Goal: Task Accomplishment & Management: Use online tool/utility

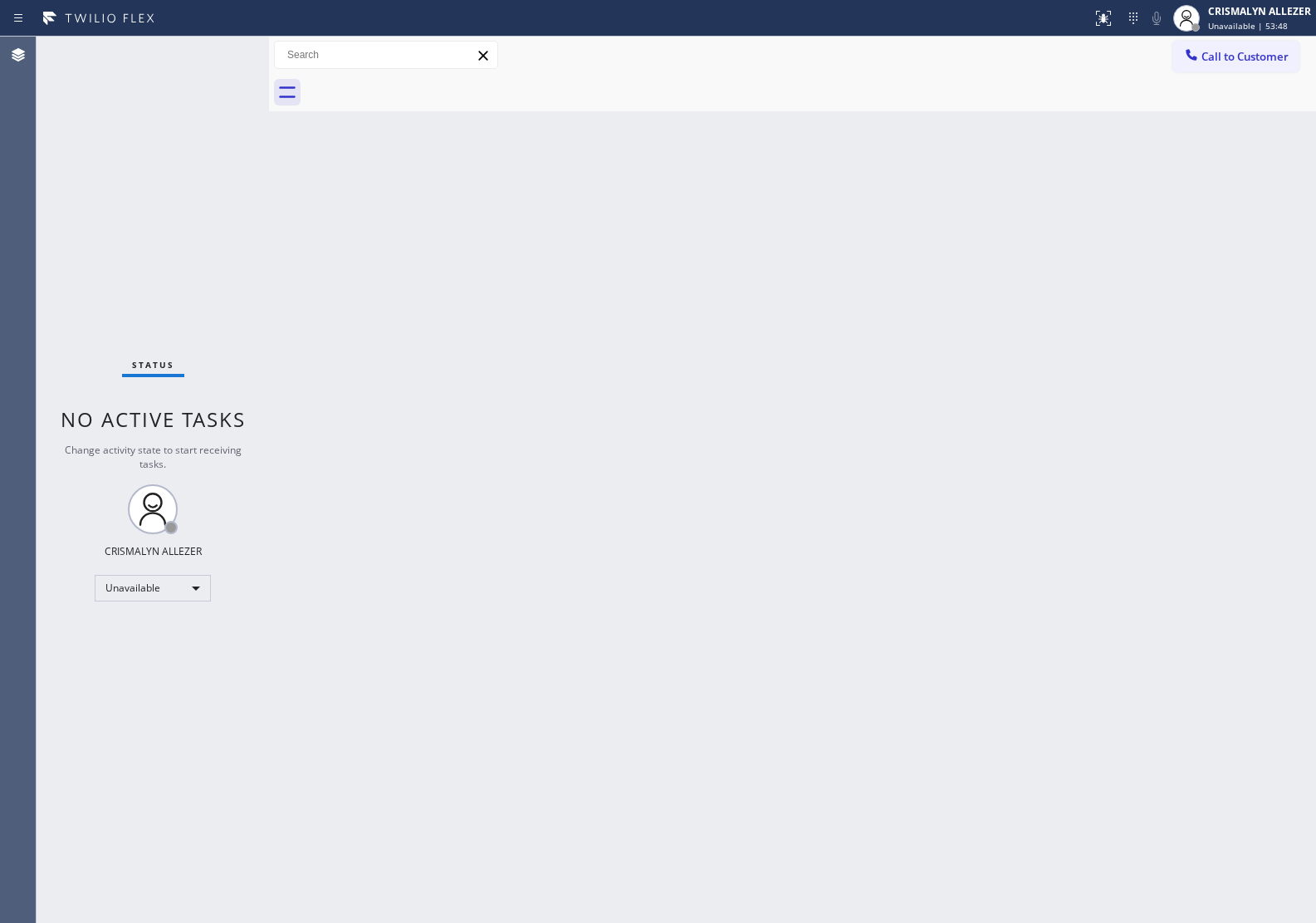
click at [1111, 453] on div "Back to Dashboard Change Sender ID Customers Technicians Select a contact Outbo…" at bounding box center [793, 479] width 1048 height 887
click at [1243, 57] on span "Call to Customer" at bounding box center [1245, 57] width 87 height 15
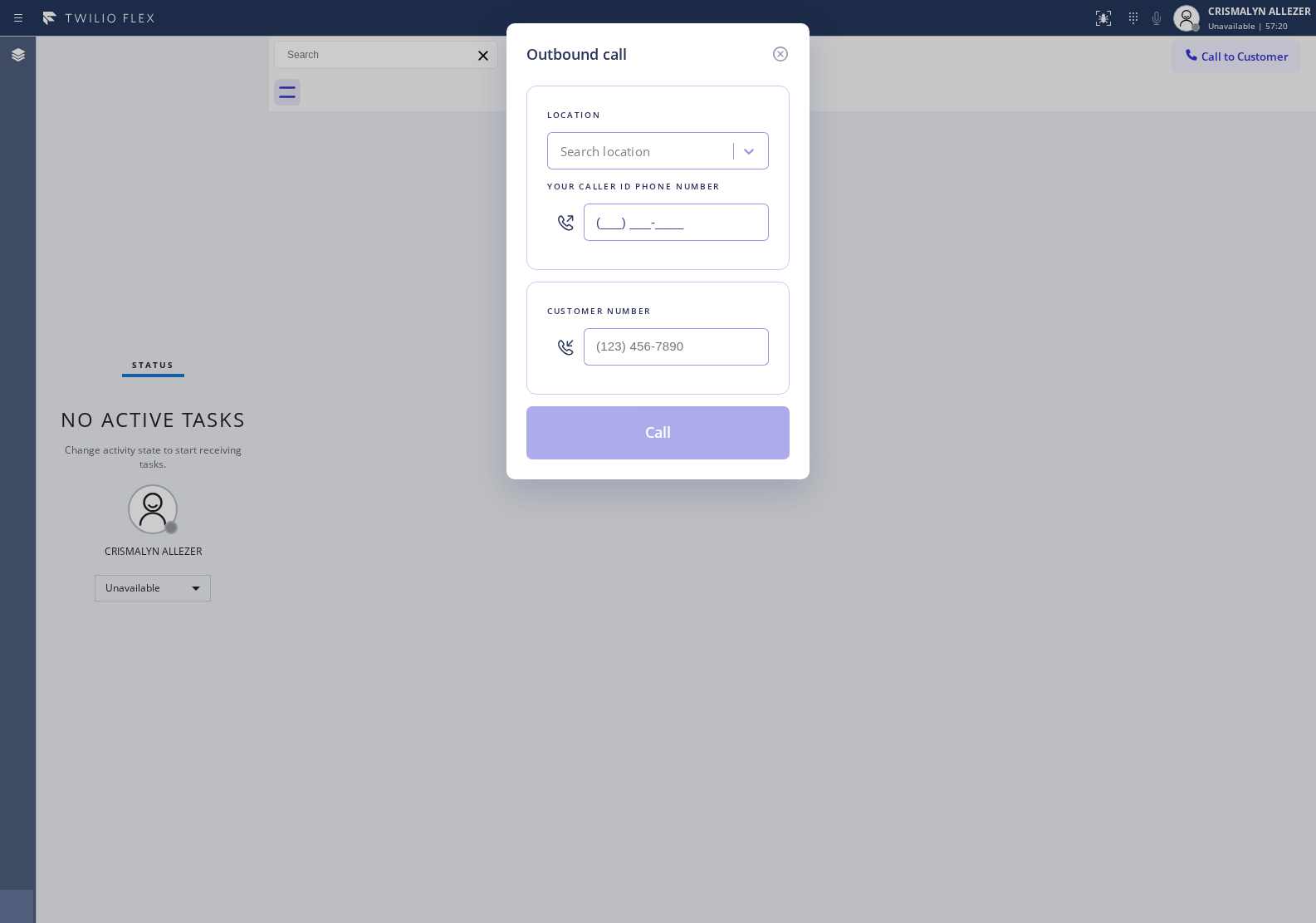
drag, startPoint x: 735, startPoint y: 220, endPoint x: 354, endPoint y: 230, distance: 381.1
click at [354, 230] on div "Outbound call Location Search location Your caller id phone number (___) ___-__…" at bounding box center [658, 461] width 1316 height 923
paste input "360) 345-3862"
type input "[PHONE_NUMBER]"
click at [646, 353] on input "(___) ___-____" at bounding box center [676, 346] width 185 height 37
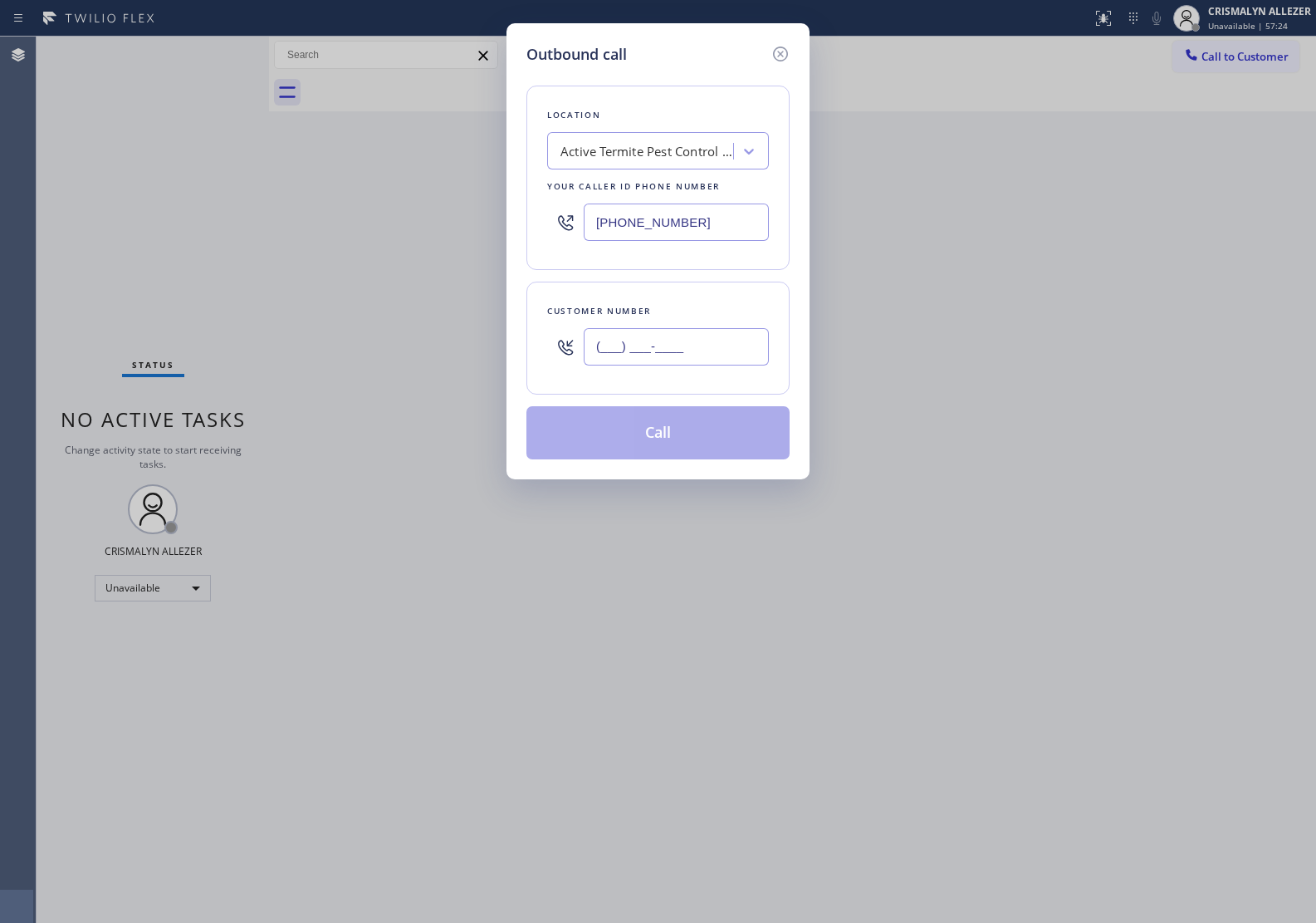
paste input "425) 531-6943"
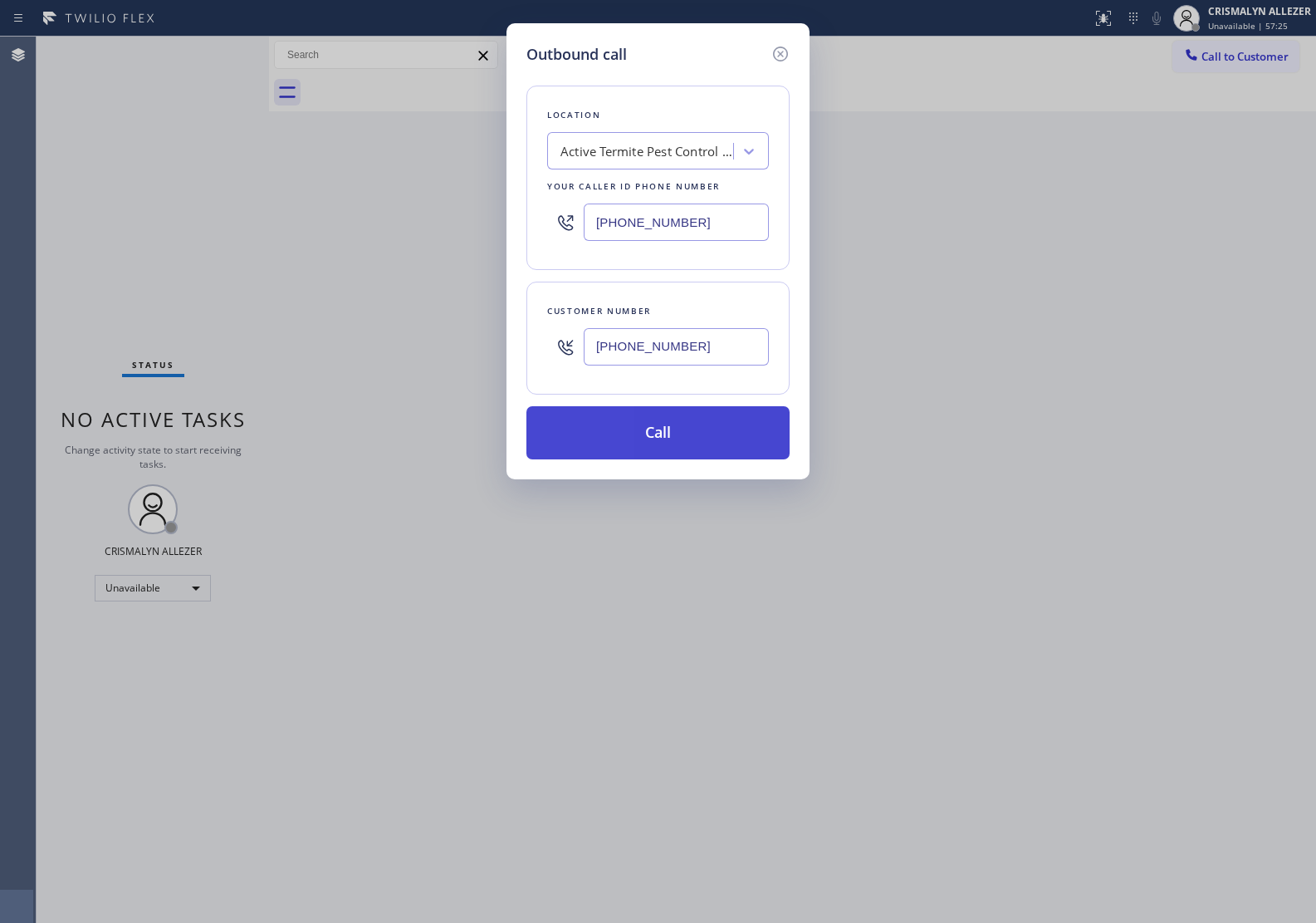
type input "[PHONE_NUMBER]"
click at [661, 445] on button "Call" at bounding box center [658, 432] width 264 height 53
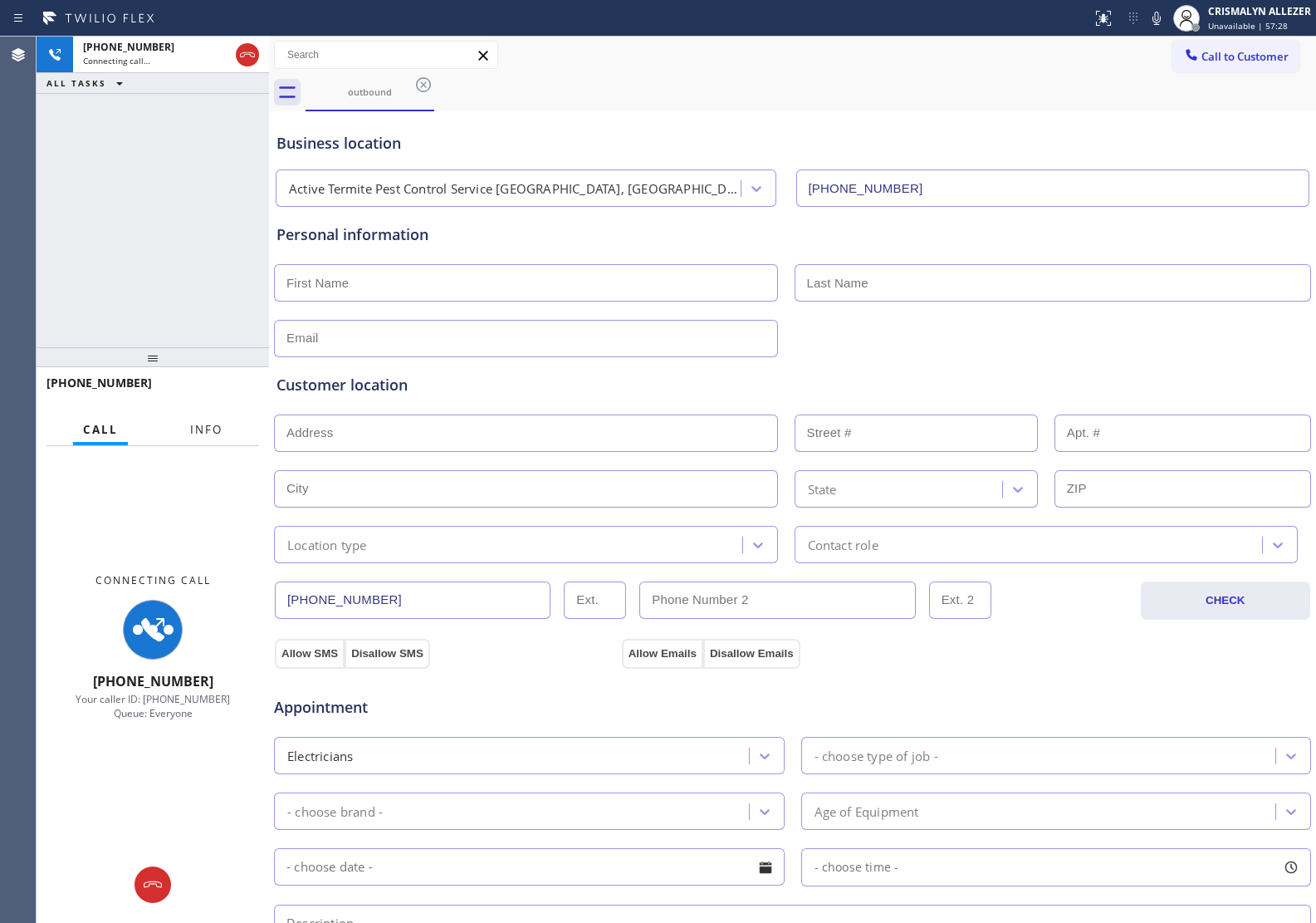
type input "[PHONE_NUMBER]"
click at [206, 428] on span "Info" at bounding box center [206, 429] width 33 height 15
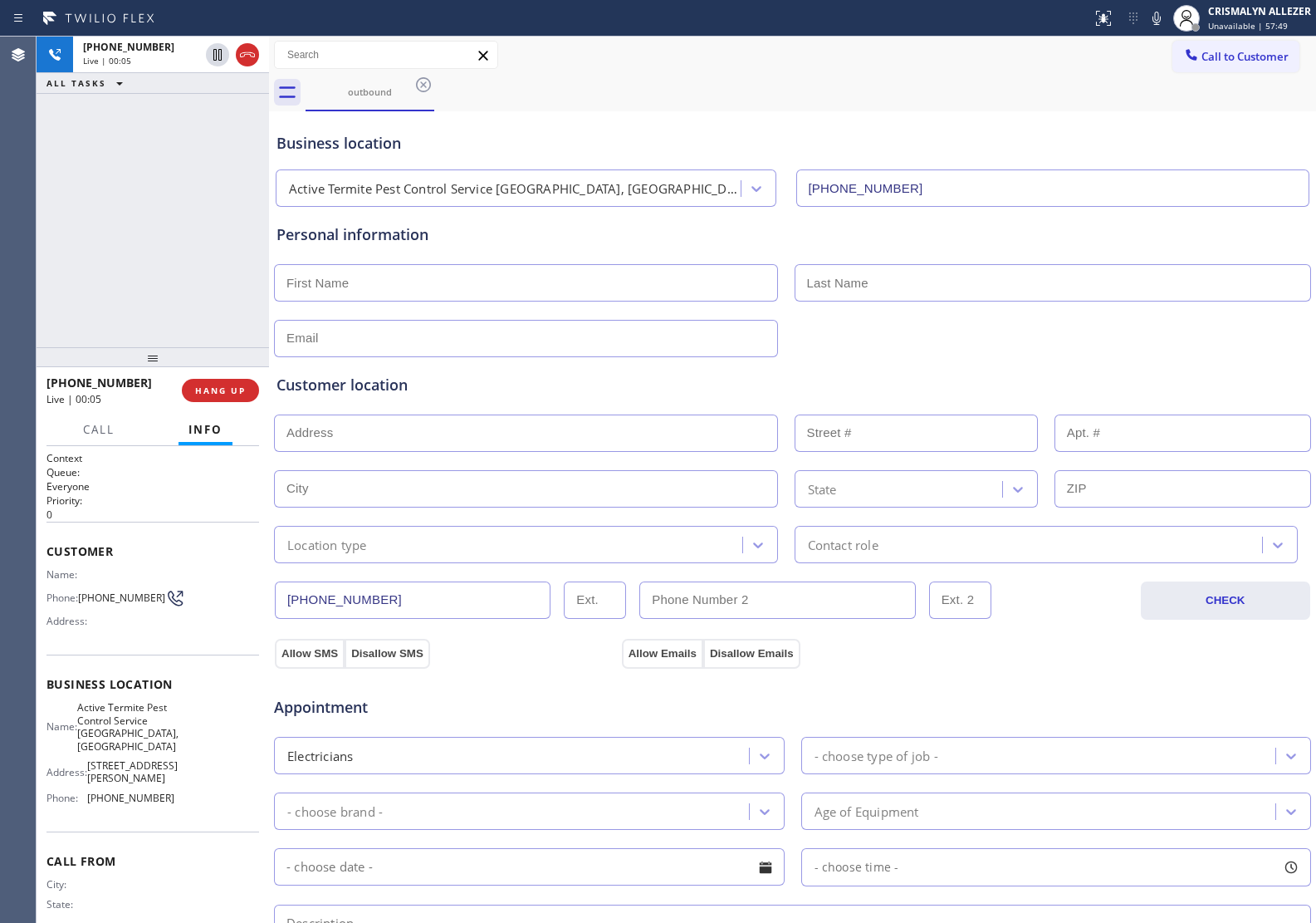
click at [1097, 662] on div "Appointment Electricians - choose type of job - - choose brand - Age of Equipme…" at bounding box center [793, 824] width 1039 height 326
click at [217, 389] on span "COMPLETE" at bounding box center [218, 390] width 58 height 12
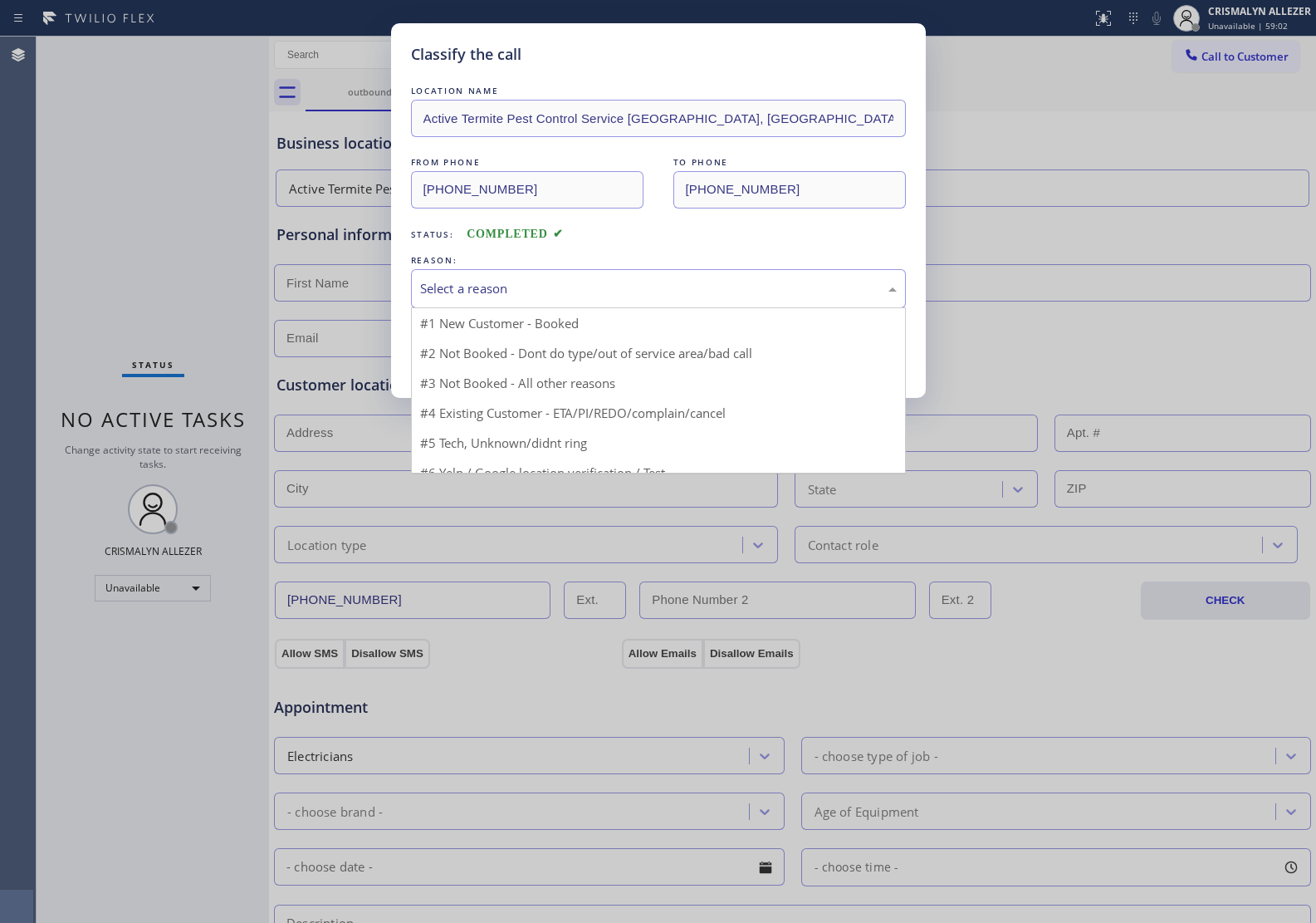
click at [594, 288] on div "Select a reason" at bounding box center [658, 288] width 476 height 19
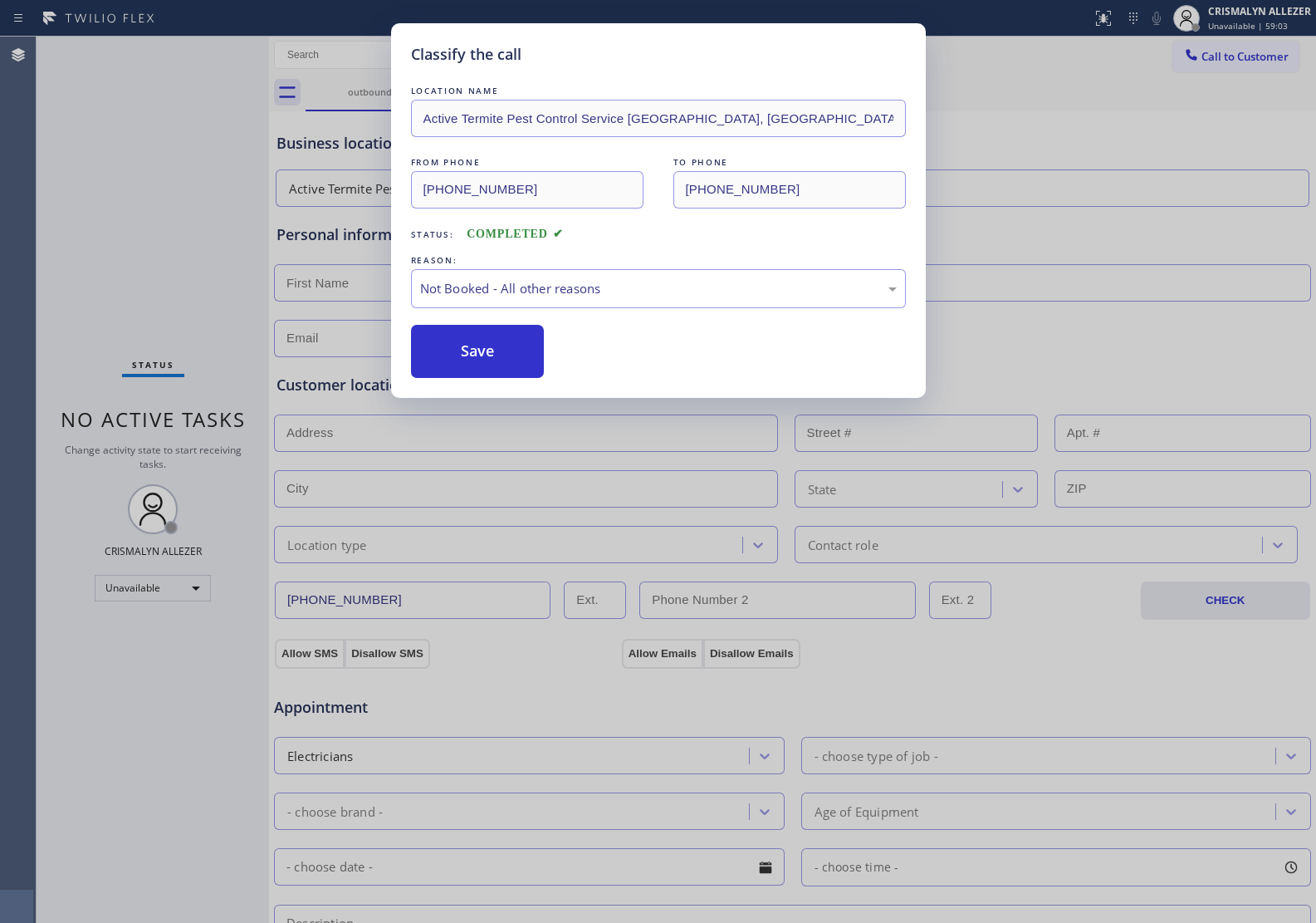
click at [486, 349] on button "Save" at bounding box center [478, 351] width 134 height 53
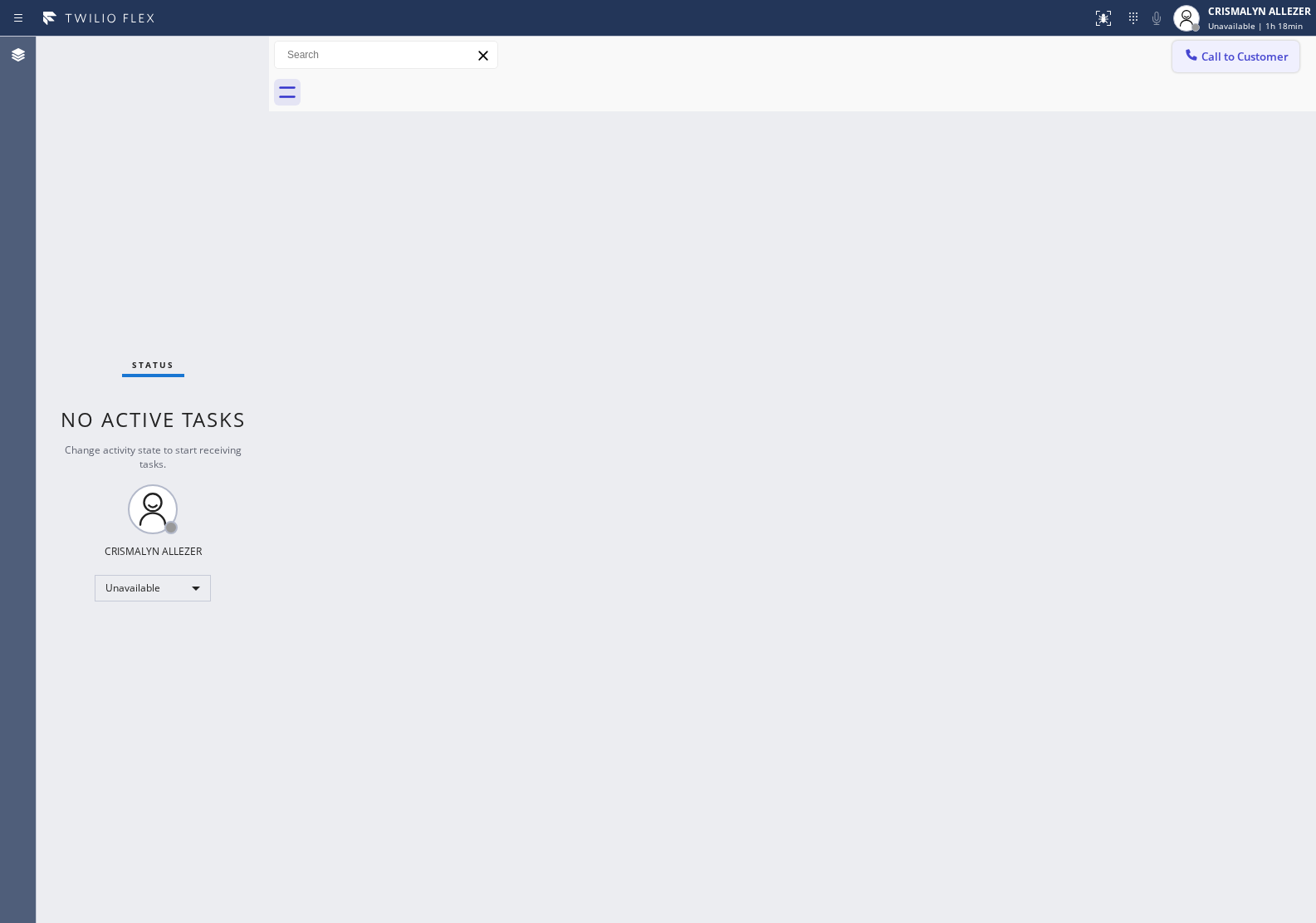
click at [1264, 57] on span "Call to Customer" at bounding box center [1245, 57] width 87 height 15
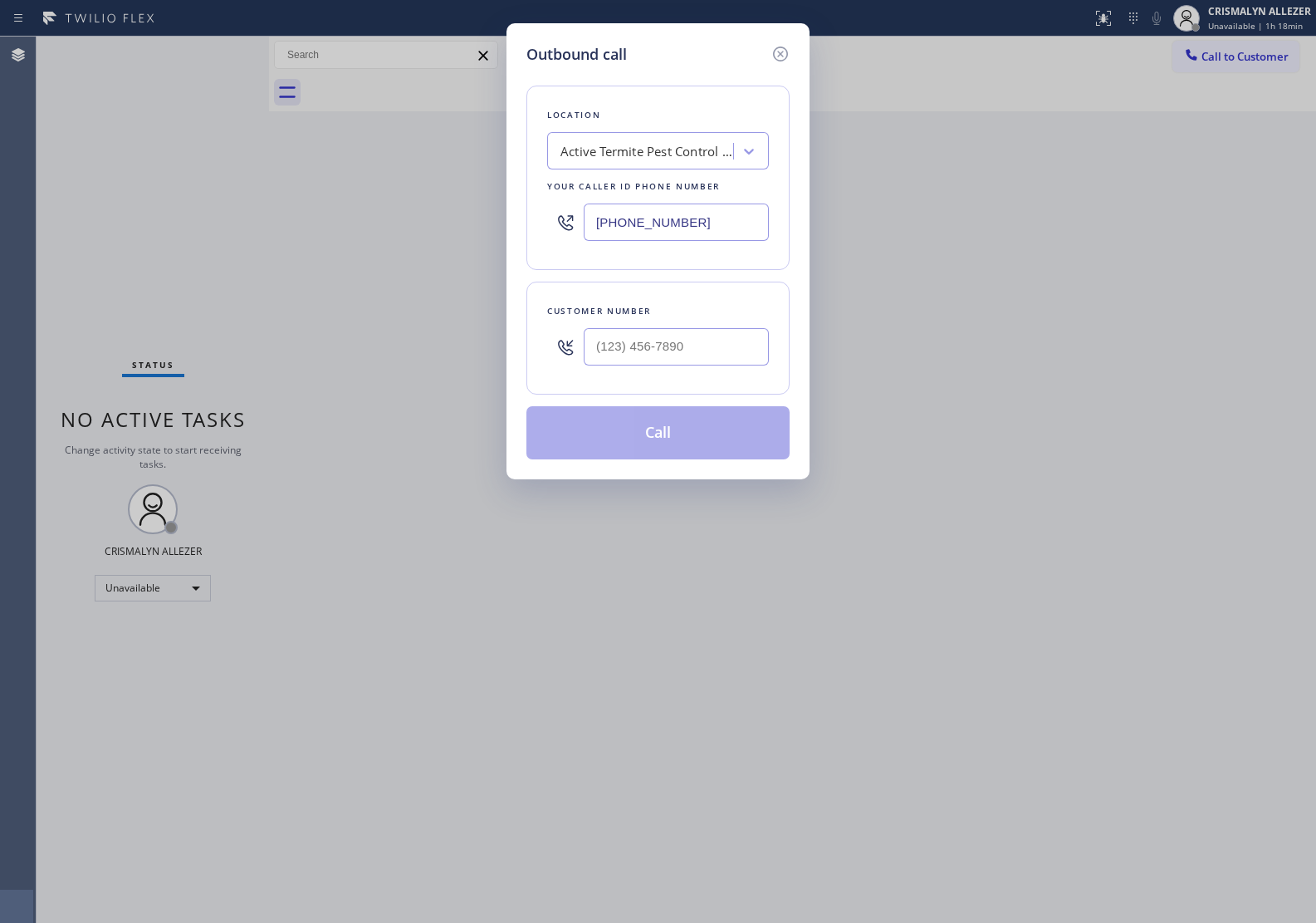
drag, startPoint x: 731, startPoint y: 210, endPoint x: 314, endPoint y: 197, distance: 417.2
click at [324, 201] on div "Outbound call Location Active Termite Pest Control Service [GEOGRAPHIC_DATA], […" at bounding box center [658, 461] width 1316 height 923
paste input "23) 310-0103"
type input "[PHONE_NUMBER]"
click at [662, 351] on input "(___) ___-____" at bounding box center [676, 346] width 185 height 37
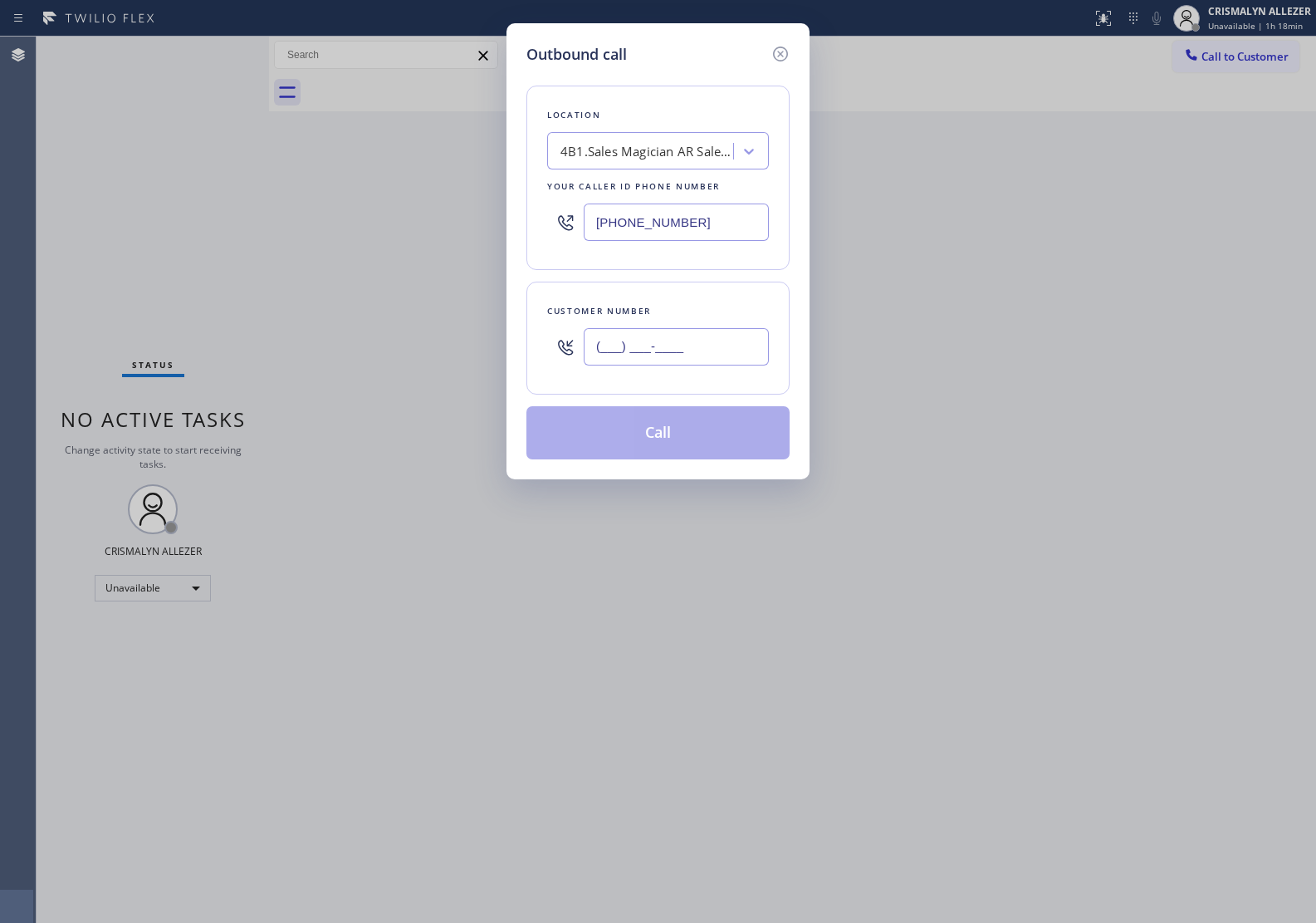
paste input "310"
drag, startPoint x: 733, startPoint y: 350, endPoint x: 405, endPoint y: 359, distance: 328.1
click at [405, 359] on div "Outbound call Location 4B1.Sales Magician AR Sales Magician PPC Your caller id …" at bounding box center [658, 461] width 1316 height 923
paste input "310) 428-9437"
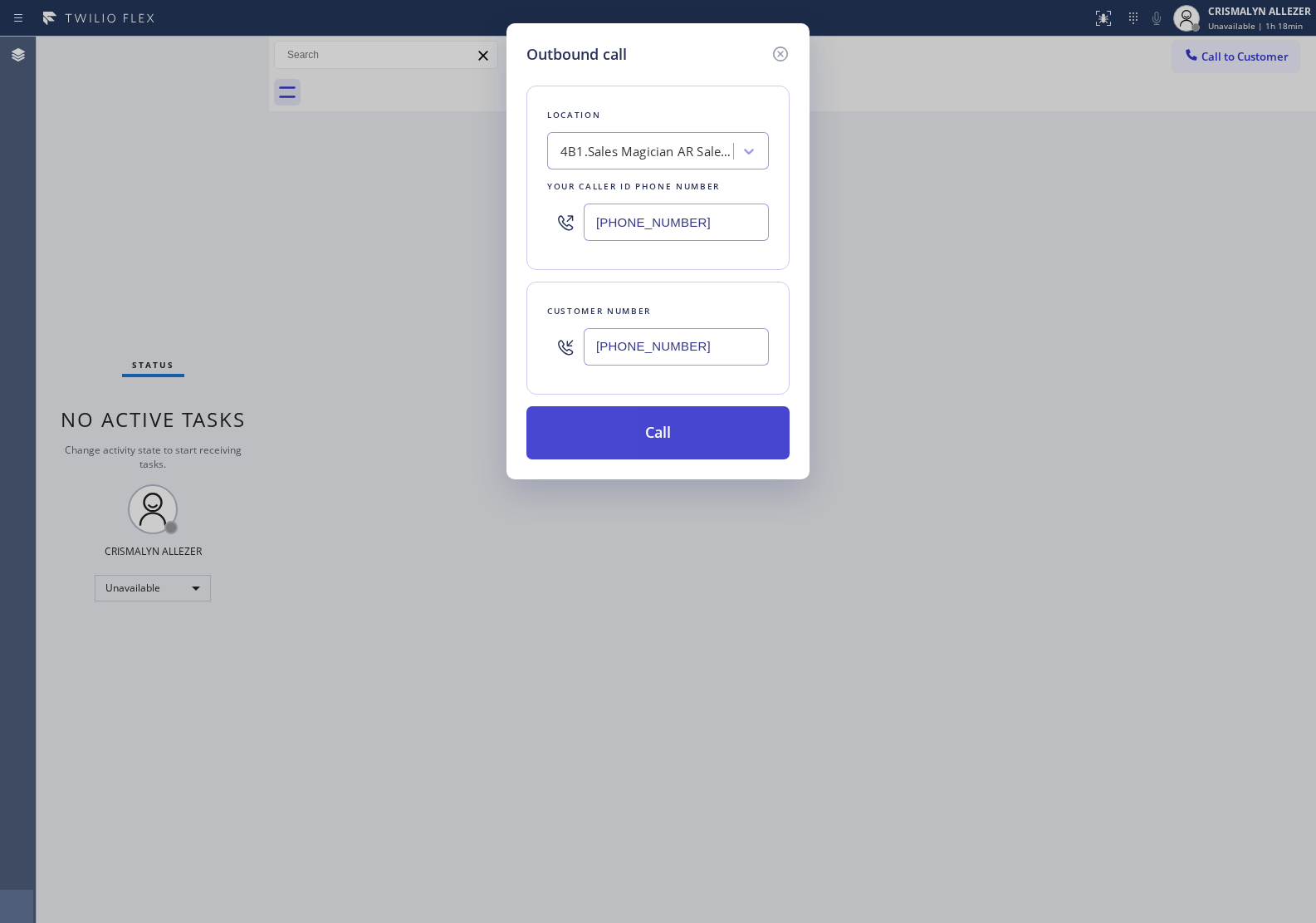
type input "[PHONE_NUMBER]"
click at [652, 437] on button "Call" at bounding box center [658, 432] width 264 height 53
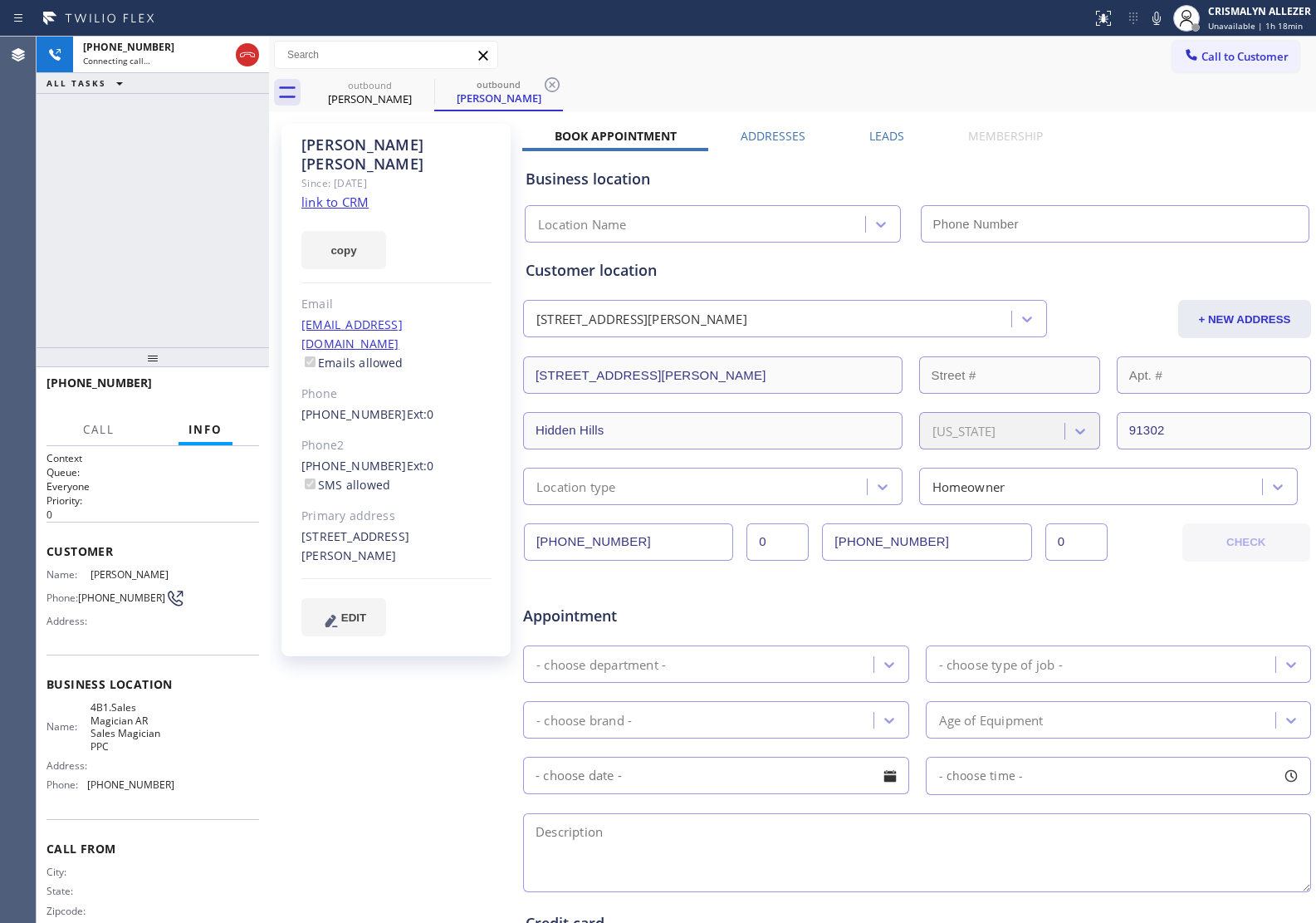
click at [362, 194] on link "link to CRM" at bounding box center [335, 201] width 67 height 16
type input "[PHONE_NUMBER]"
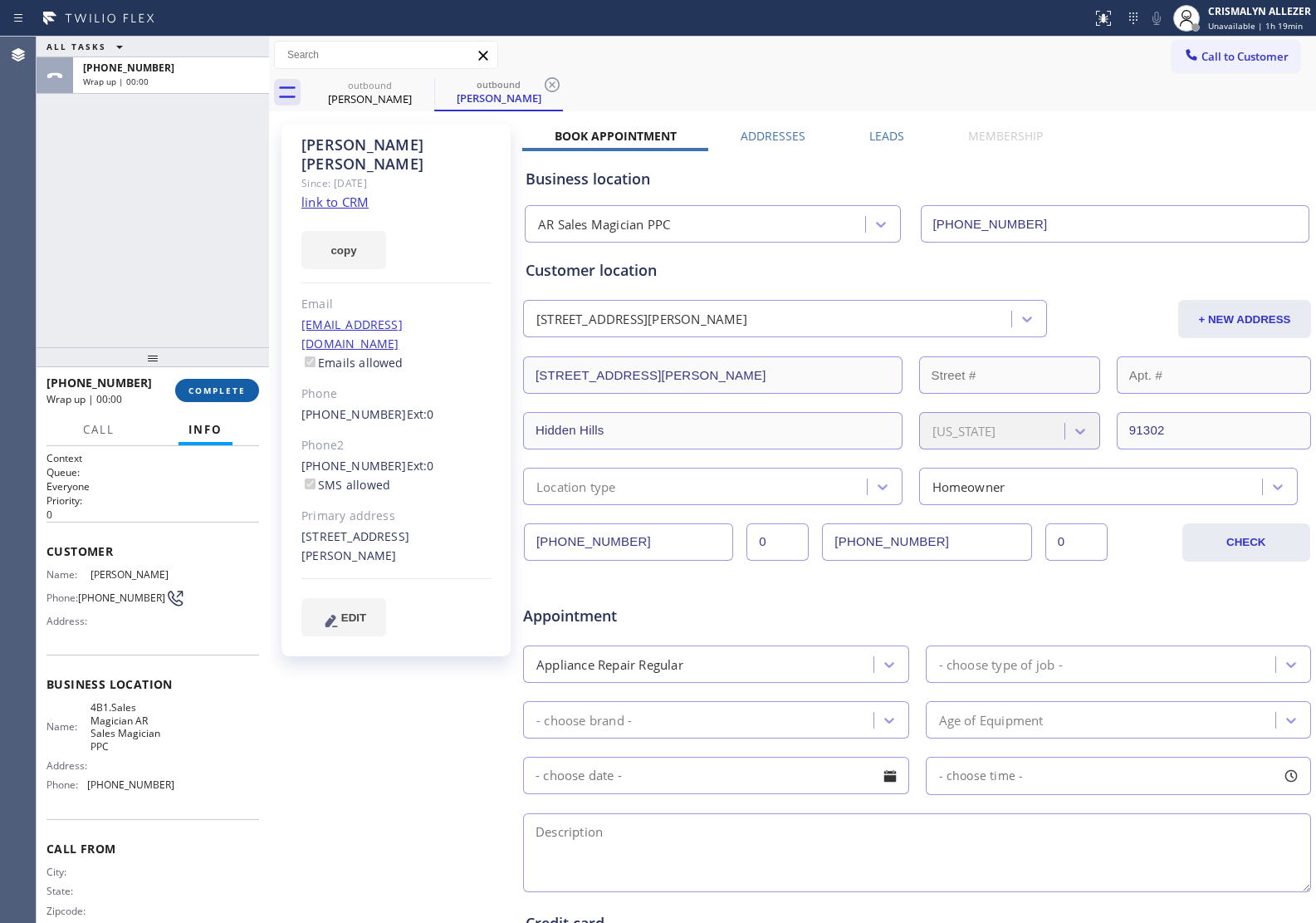
click at [218, 388] on span "COMPLETE" at bounding box center [218, 390] width 58 height 12
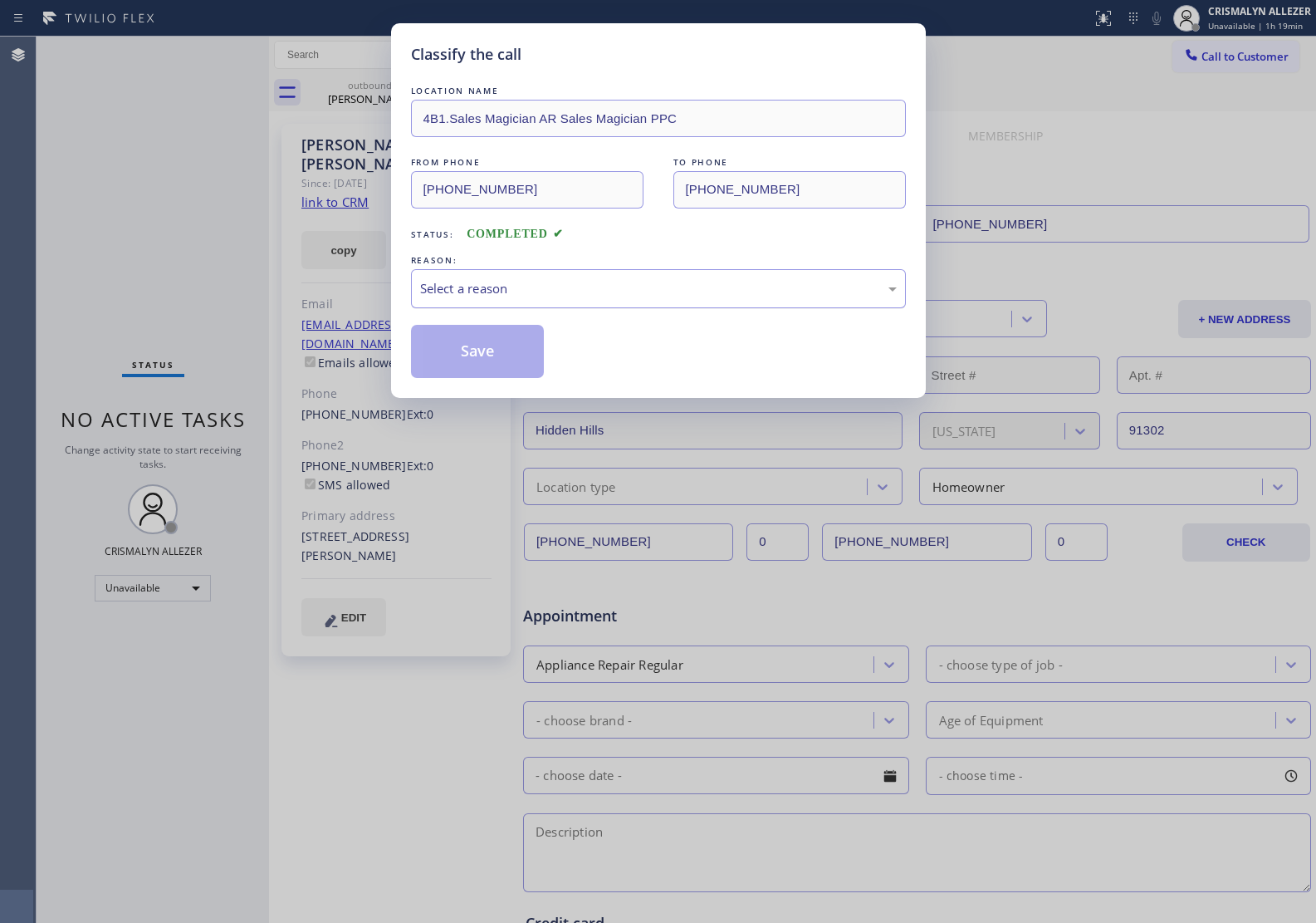
click at [623, 304] on div "Select a reason" at bounding box center [658, 288] width 495 height 39
click at [484, 350] on button "Save" at bounding box center [478, 351] width 134 height 53
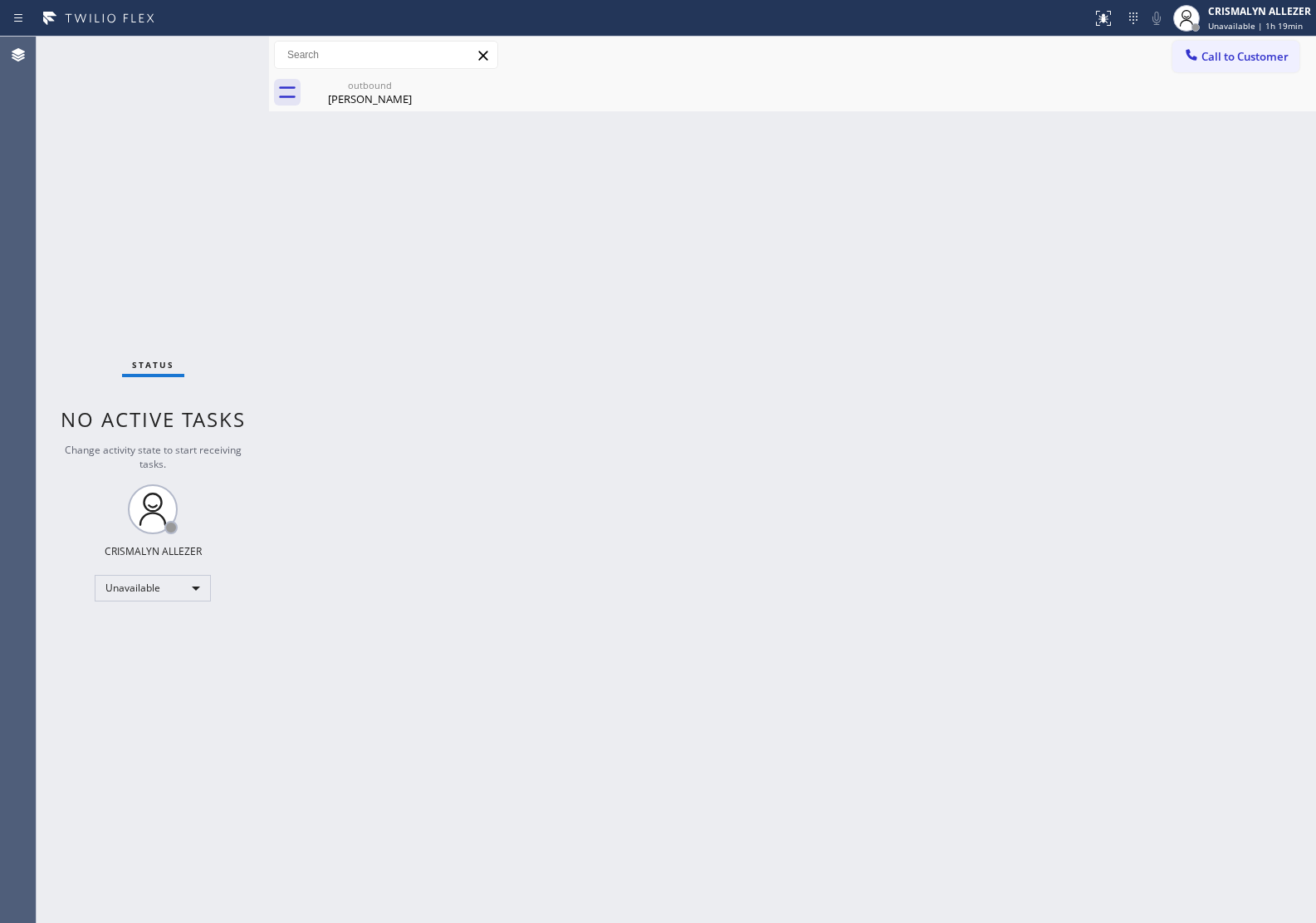
click at [363, 88] on div "outbound" at bounding box center [370, 84] width 126 height 12
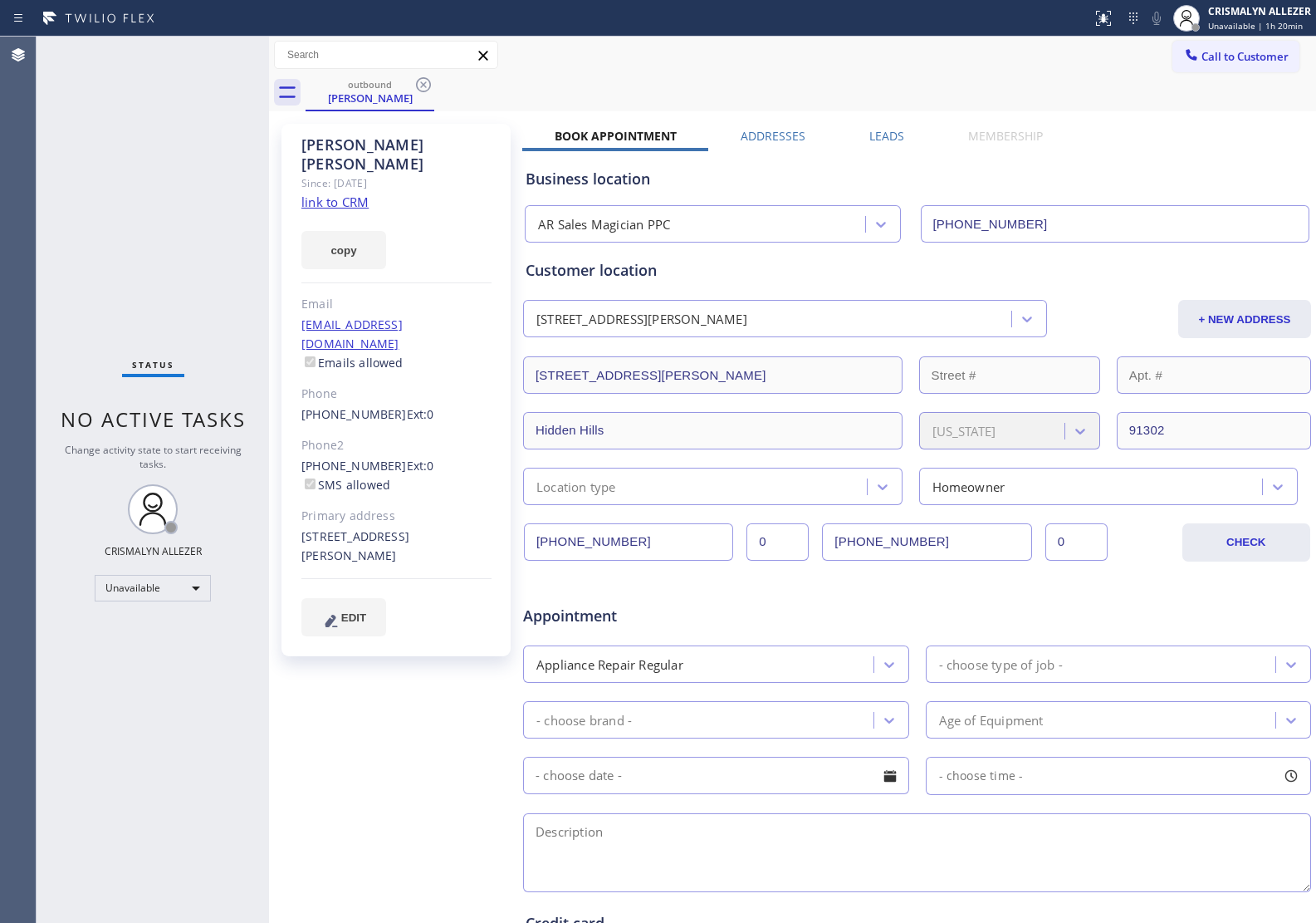
click at [882, 133] on label "Leads" at bounding box center [887, 135] width 35 height 15
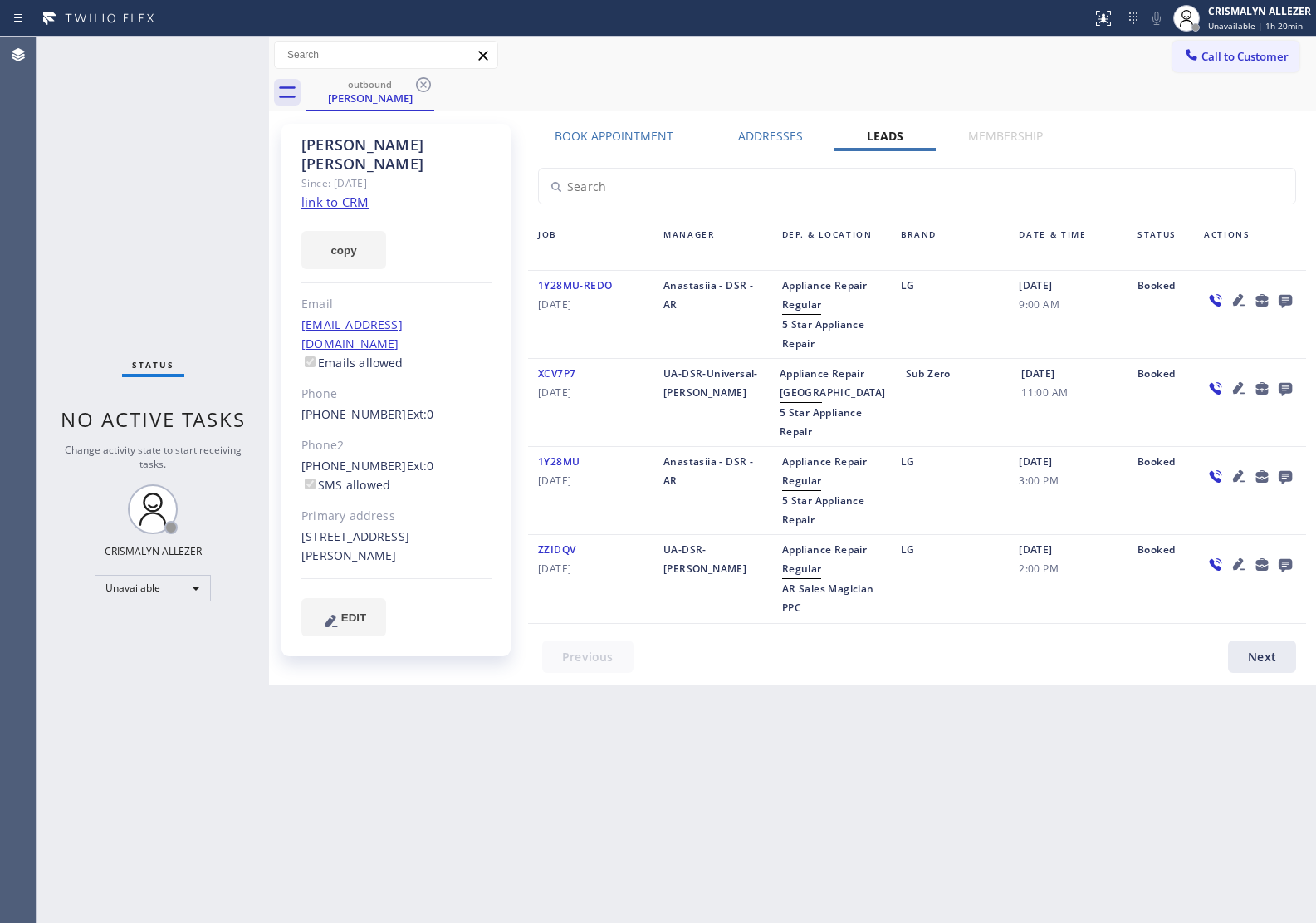
click at [1281, 295] on icon at bounding box center [1285, 302] width 13 height 13
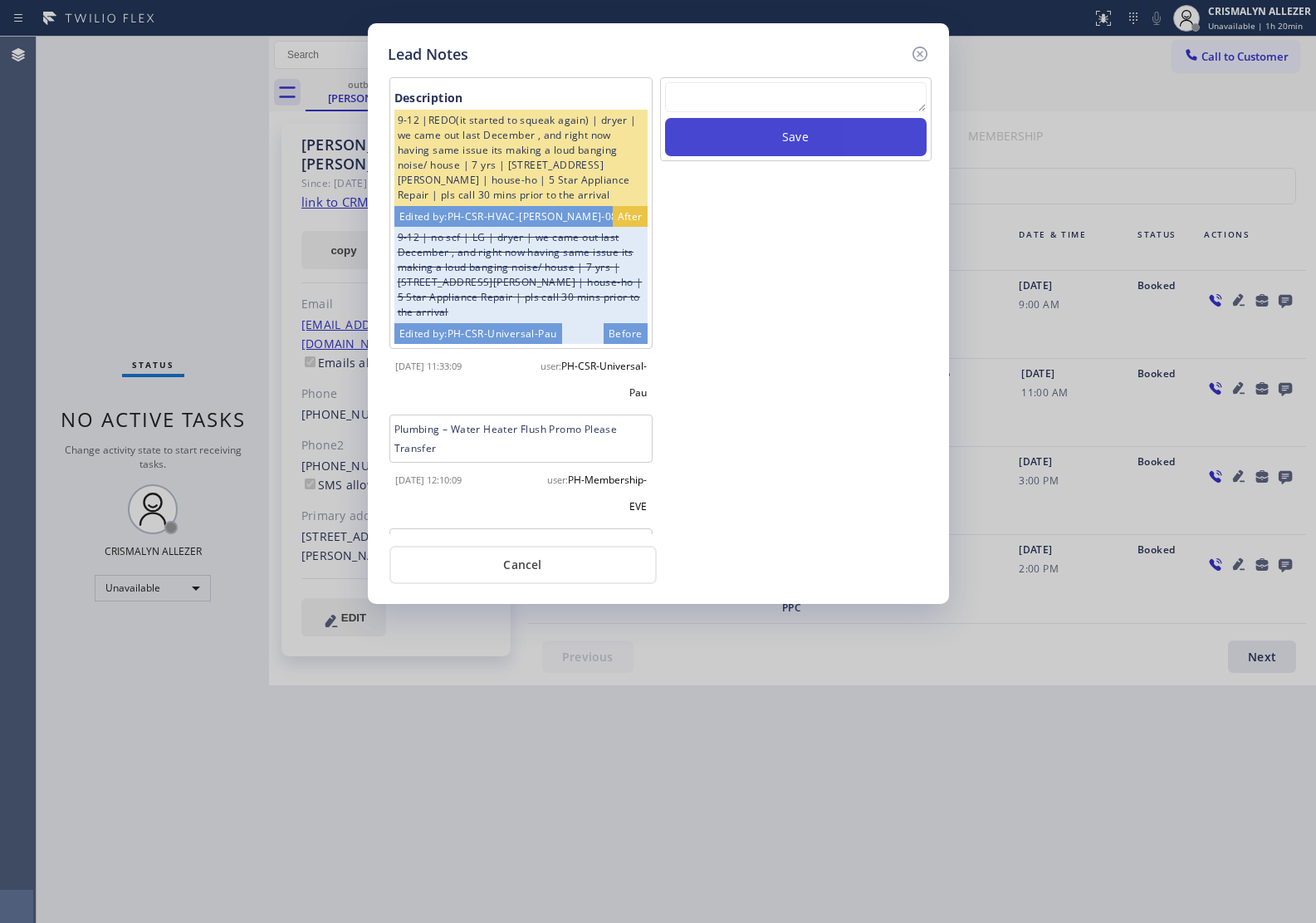
click at [816, 94] on textarea at bounding box center [796, 97] width 262 height 30
paste textarea "ALL GOOD FOR NOW, if cb xfer"
type textarea "ALL GOOD FOR NOW, if cb xfer"
click at [802, 144] on button "Save" at bounding box center [796, 137] width 262 height 38
click at [530, 559] on button "Cancel" at bounding box center [522, 565] width 267 height 38
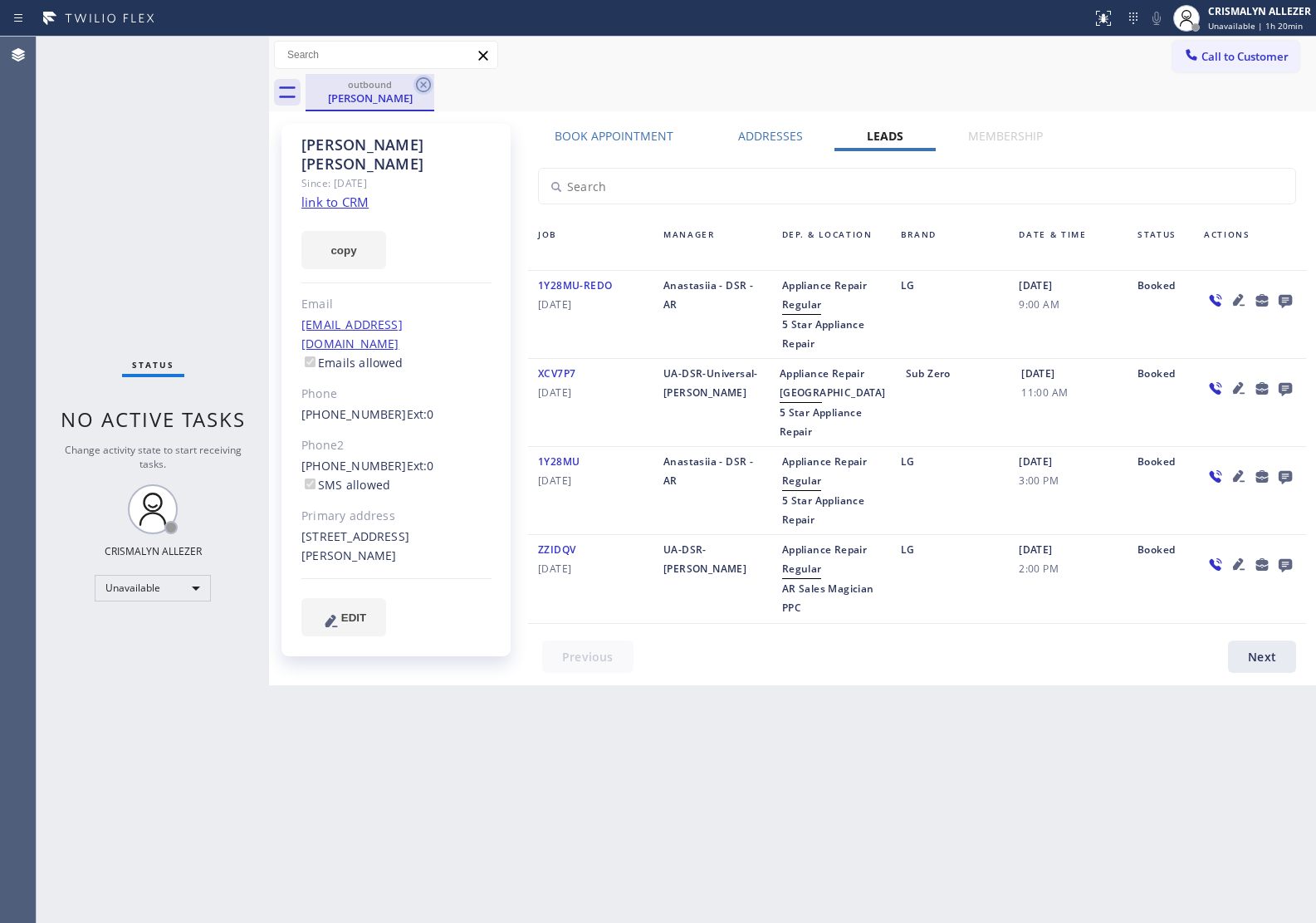
click at [417, 84] on icon at bounding box center [424, 85] width 15 height 15
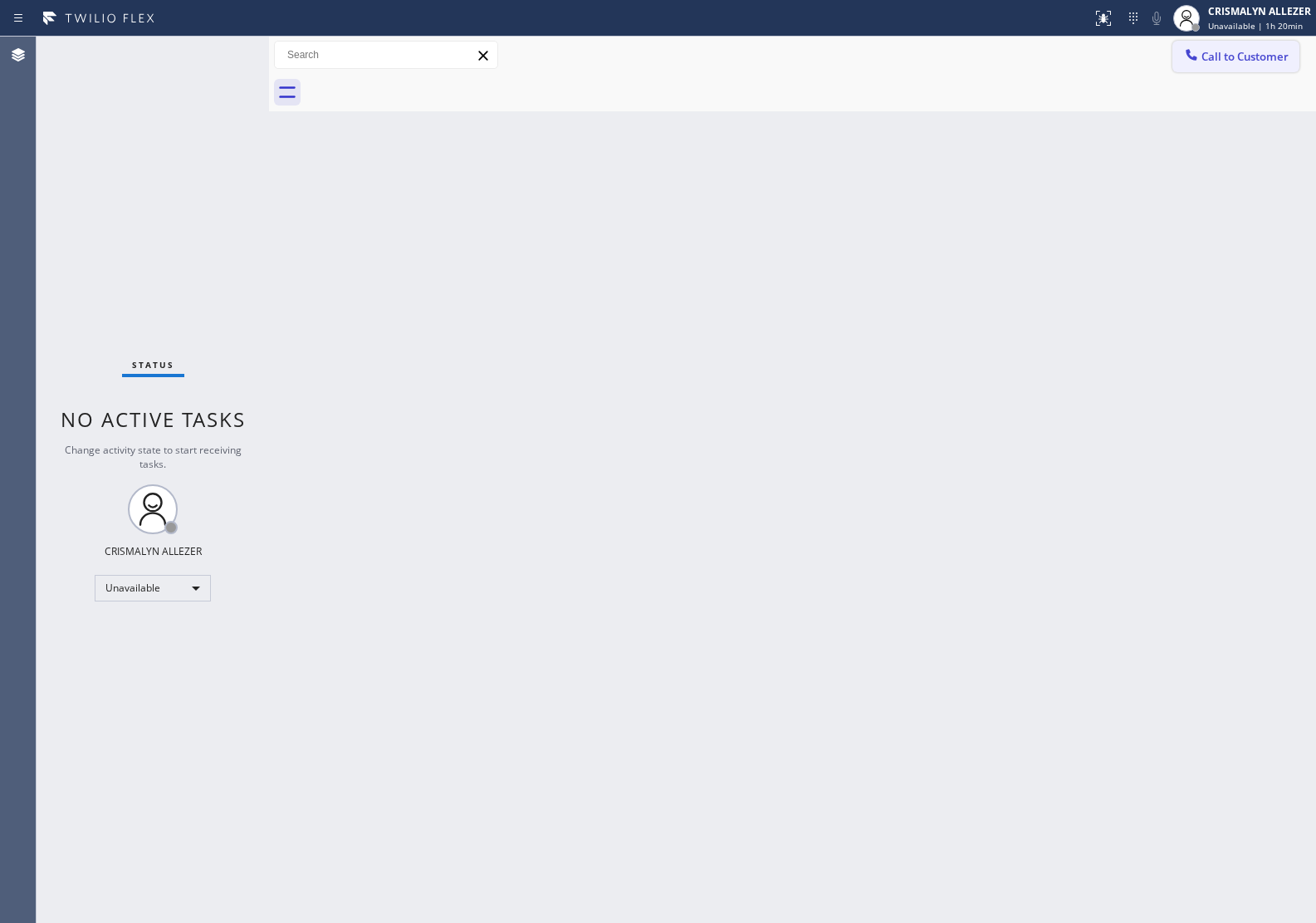
click at [1258, 57] on span "Call to Customer" at bounding box center [1245, 57] width 87 height 15
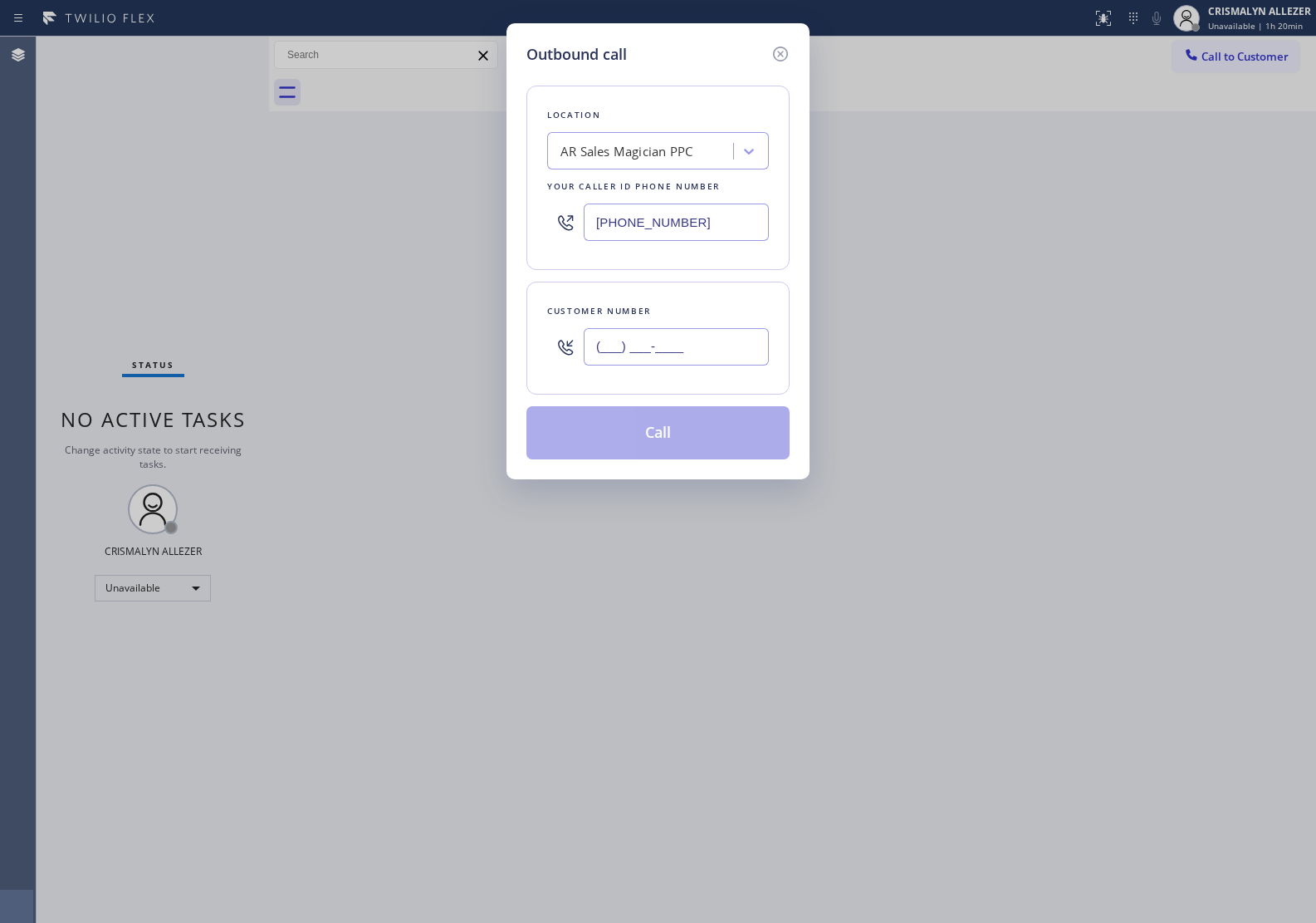
click at [721, 336] on input "(___) ___-____" at bounding box center [676, 346] width 185 height 37
paste input "562) 783-0427"
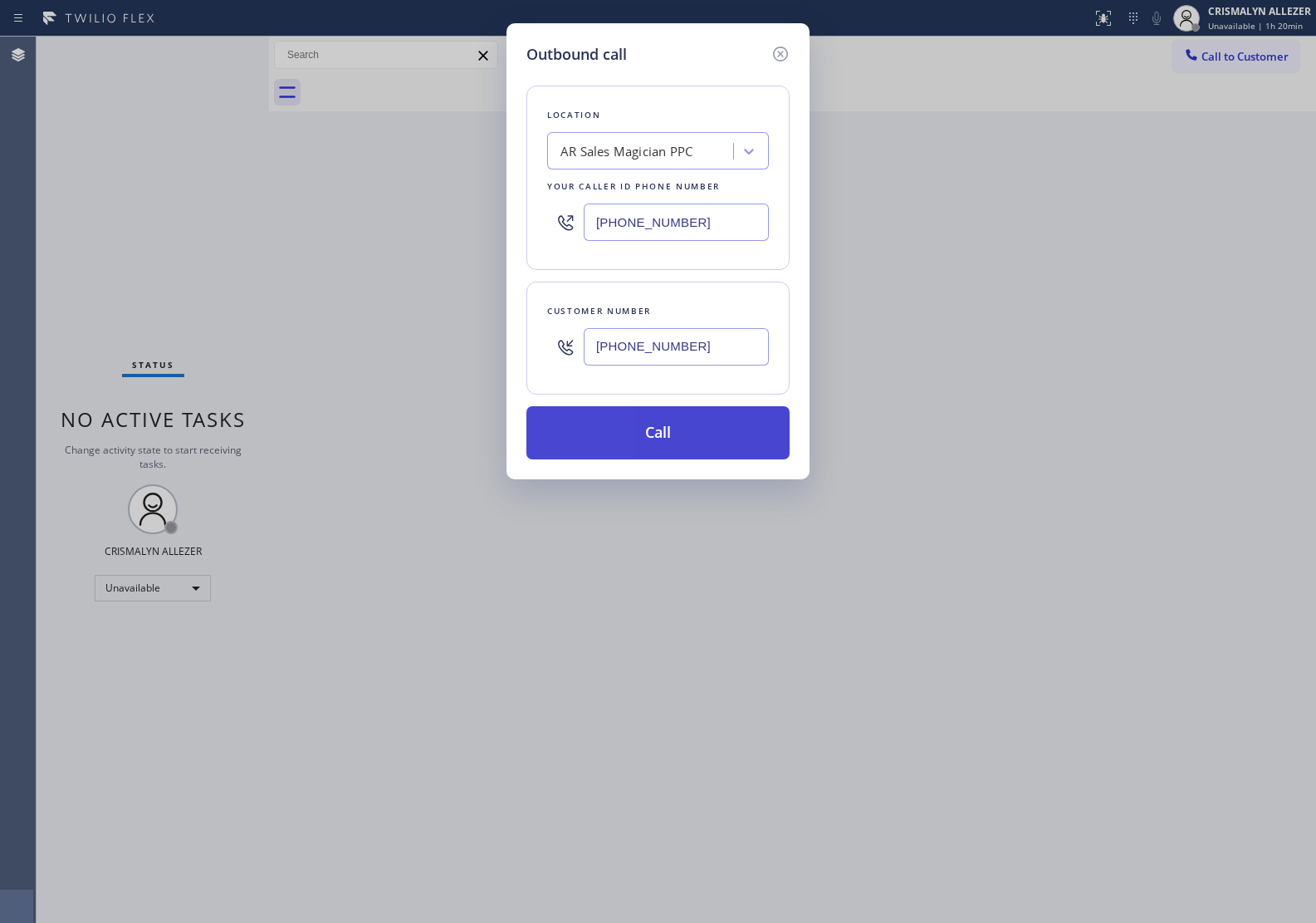
type input "[PHONE_NUMBER]"
click at [674, 429] on button "Call" at bounding box center [658, 432] width 264 height 53
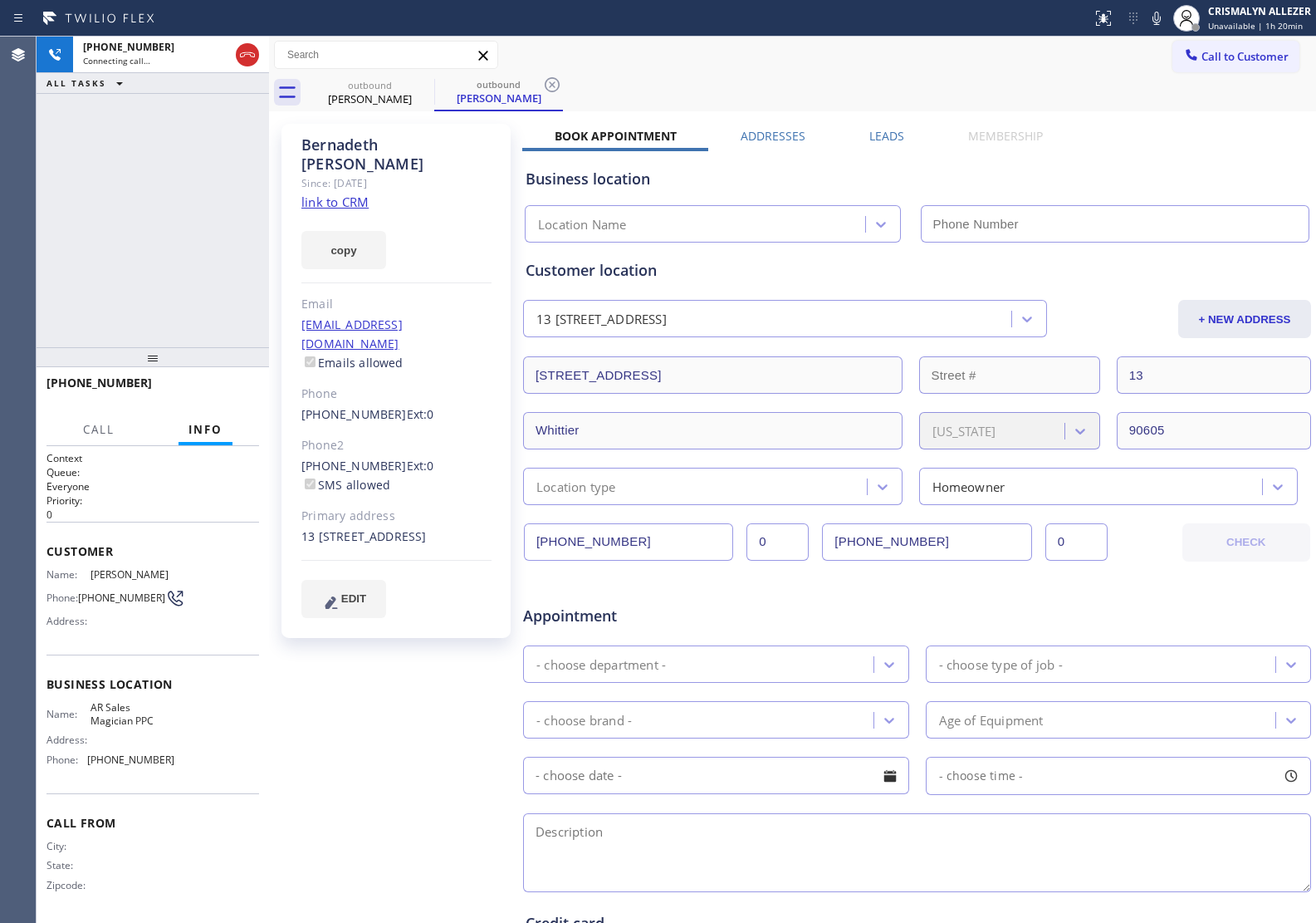
click at [349, 194] on link "link to CRM" at bounding box center [335, 201] width 67 height 16
type input "[PHONE_NUMBER]"
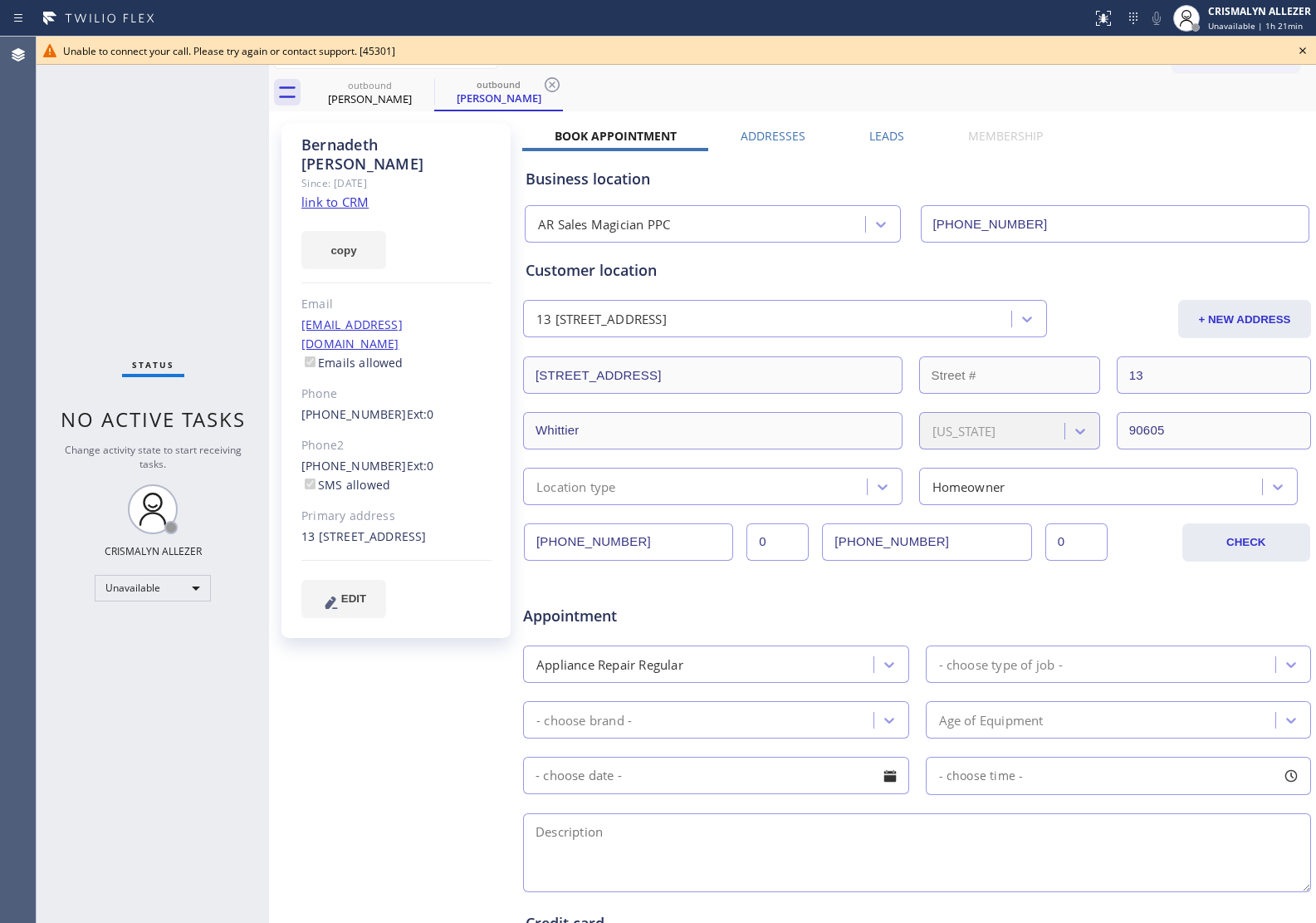
click at [1305, 48] on icon at bounding box center [1303, 50] width 20 height 20
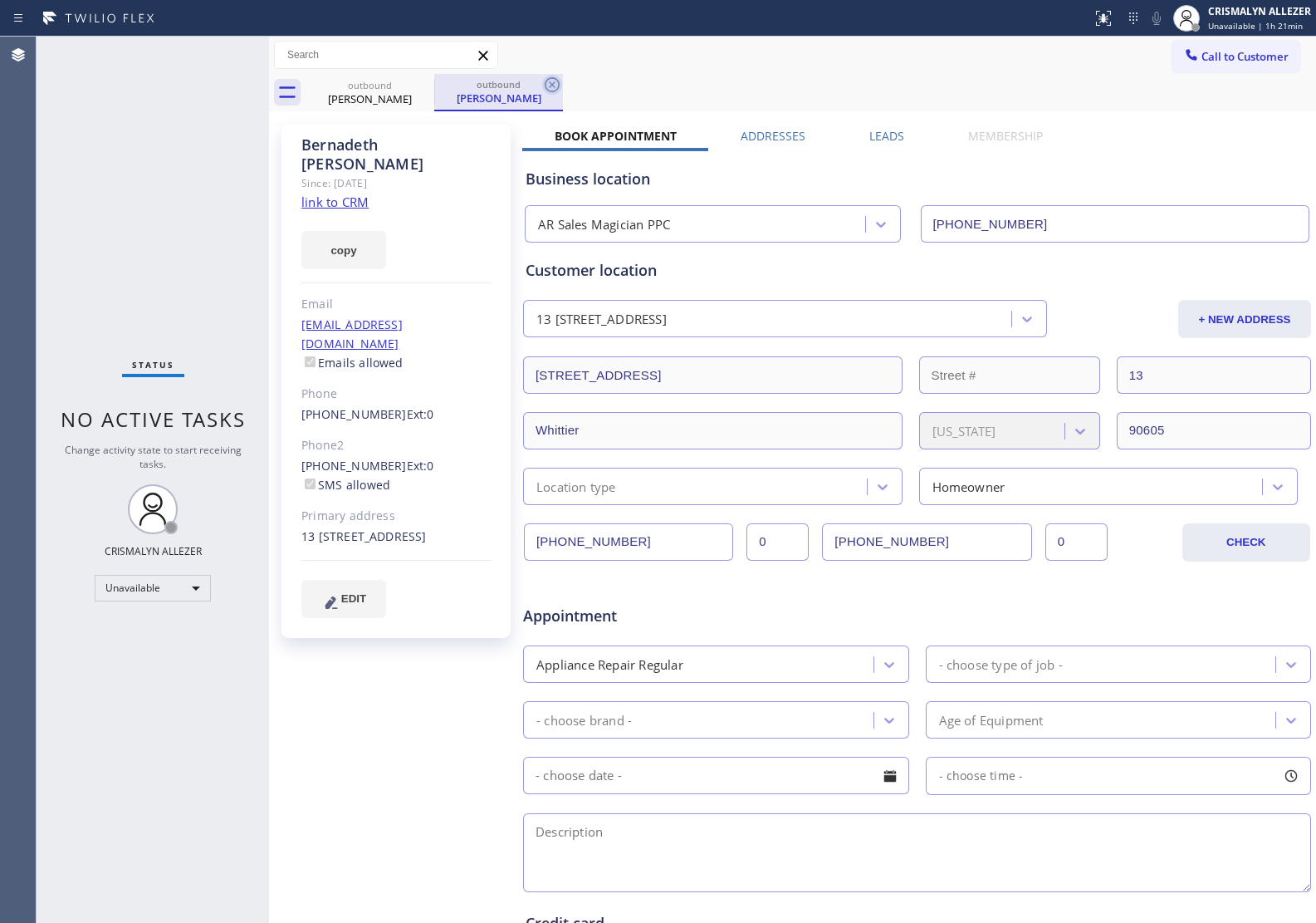
click at [557, 80] on icon at bounding box center [552, 85] width 15 height 15
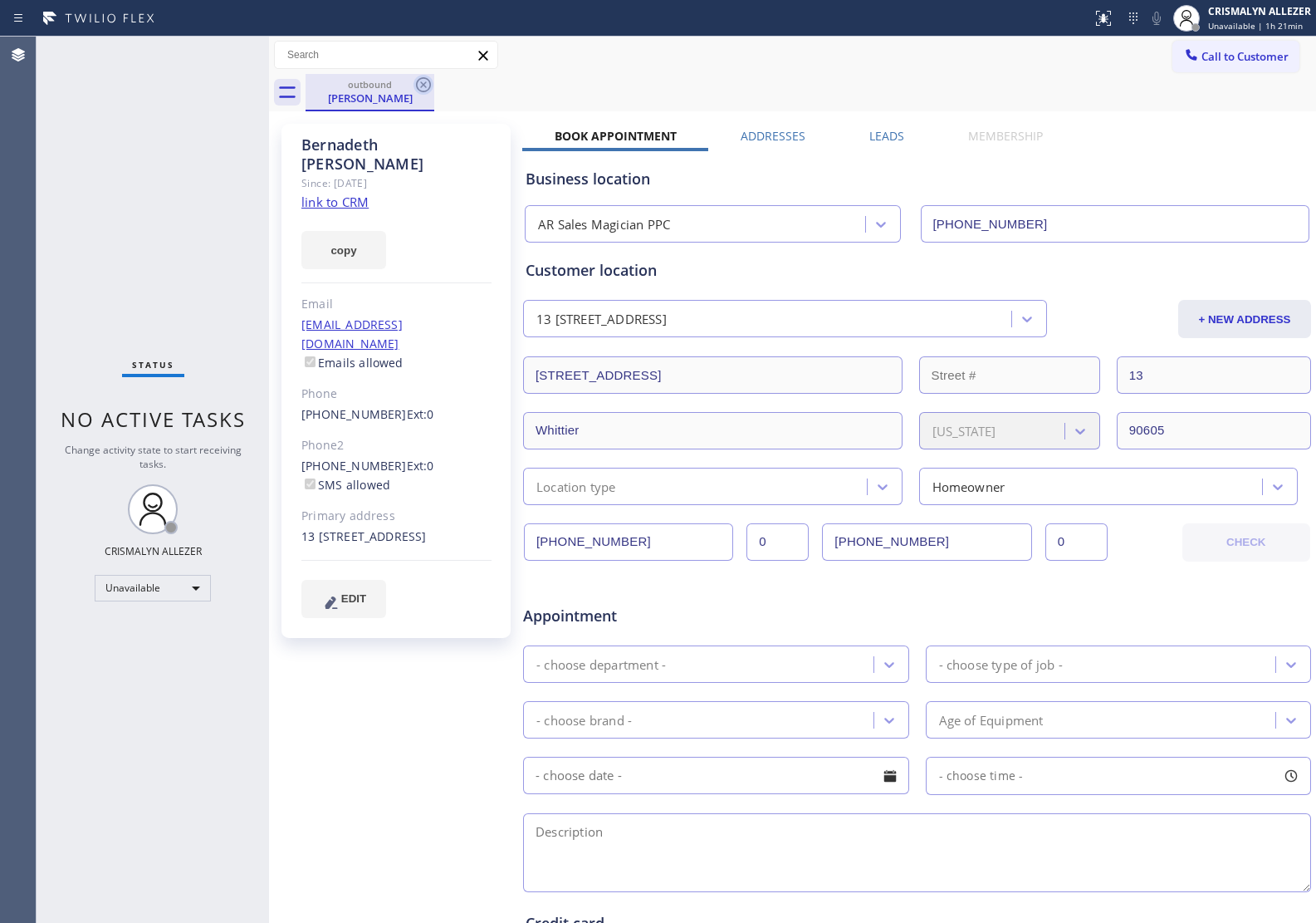
click at [415, 81] on icon at bounding box center [424, 84] width 20 height 20
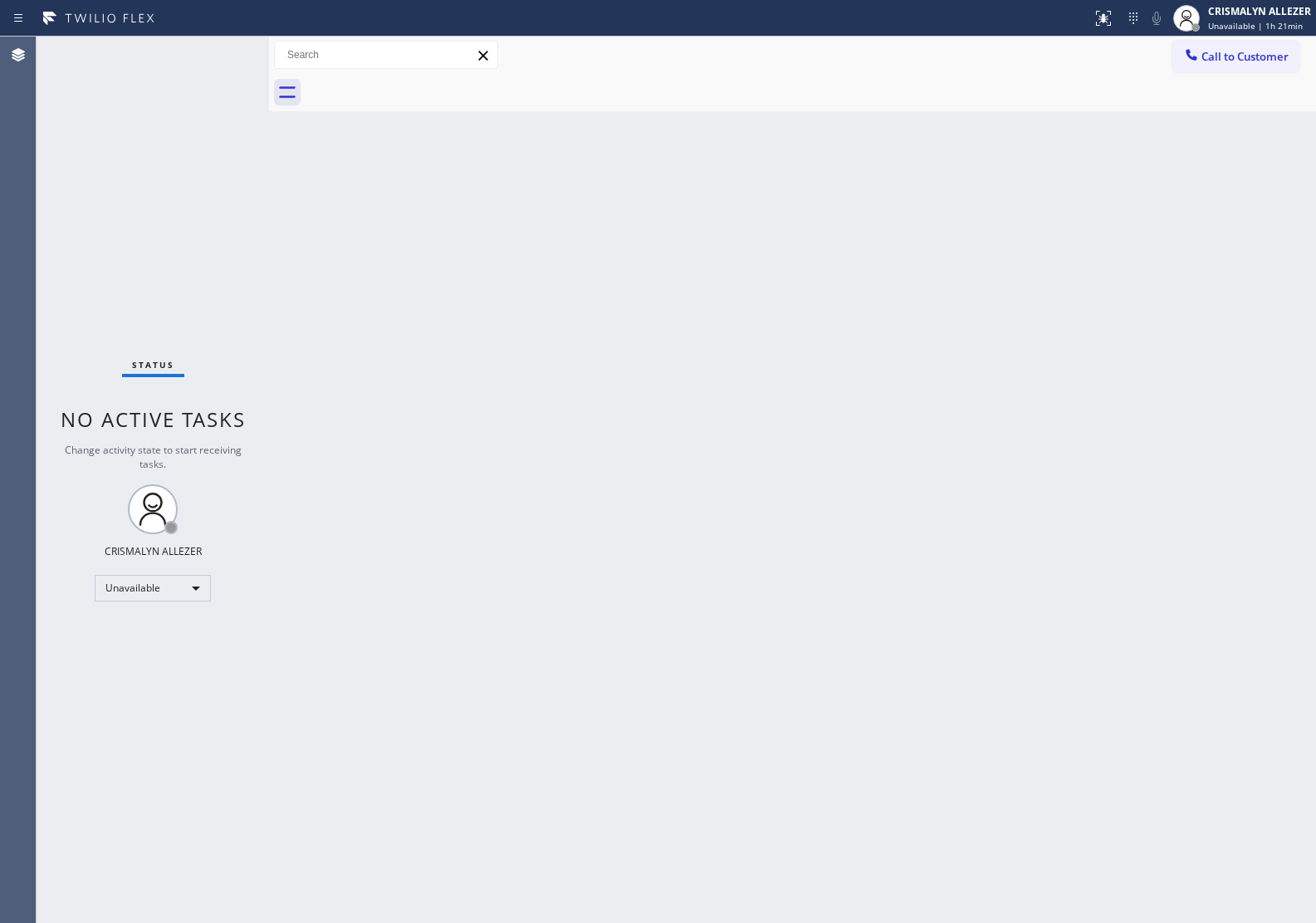
drag, startPoint x: 1211, startPoint y: 71, endPoint x: 1191, endPoint y: 75, distance: 20.4
click at [1211, 68] on button "Call to Customer" at bounding box center [1236, 56] width 127 height 32
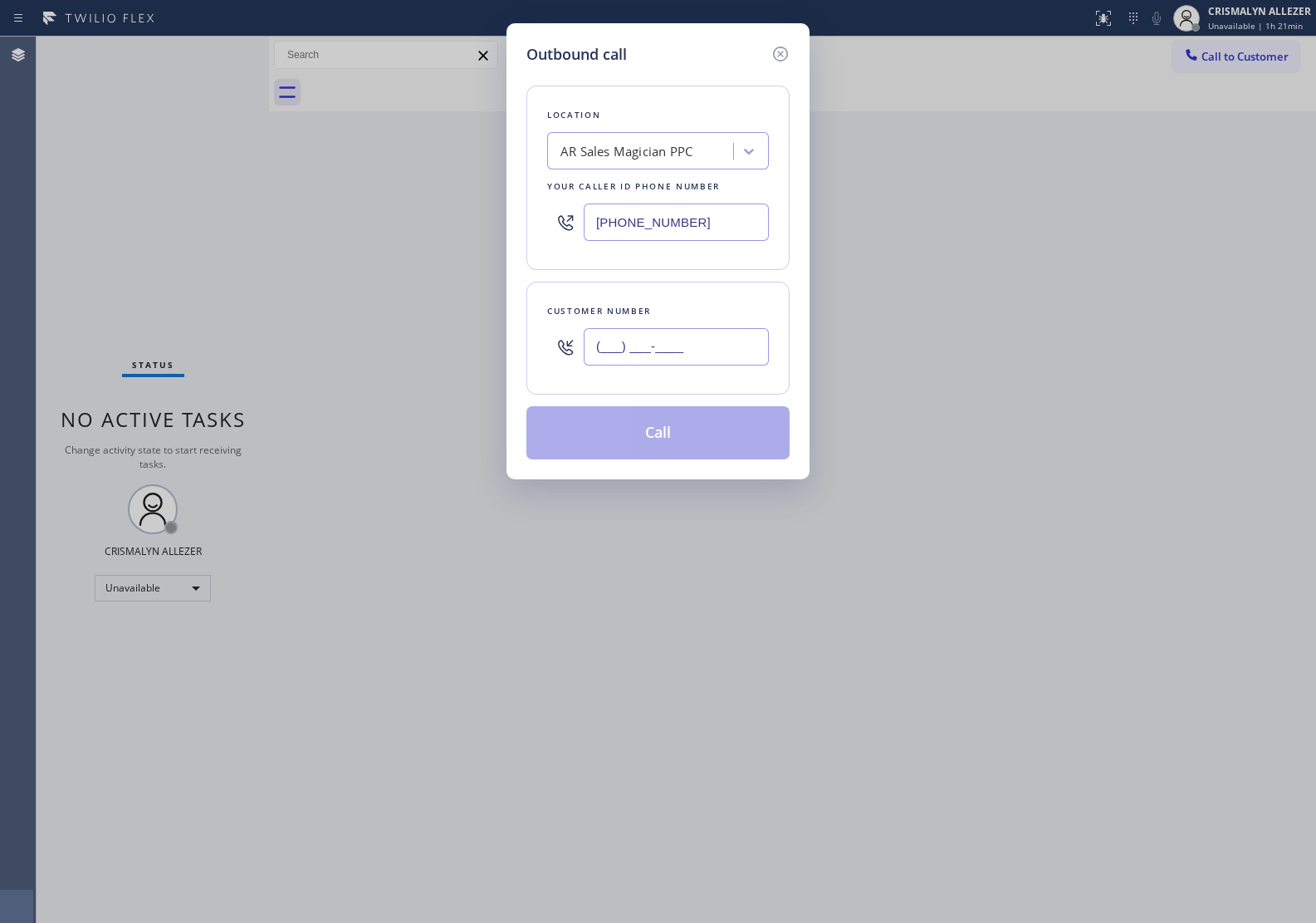
click at [723, 363] on input "(___) ___-____" at bounding box center [676, 346] width 185 height 37
paste input "562) 378-9268"
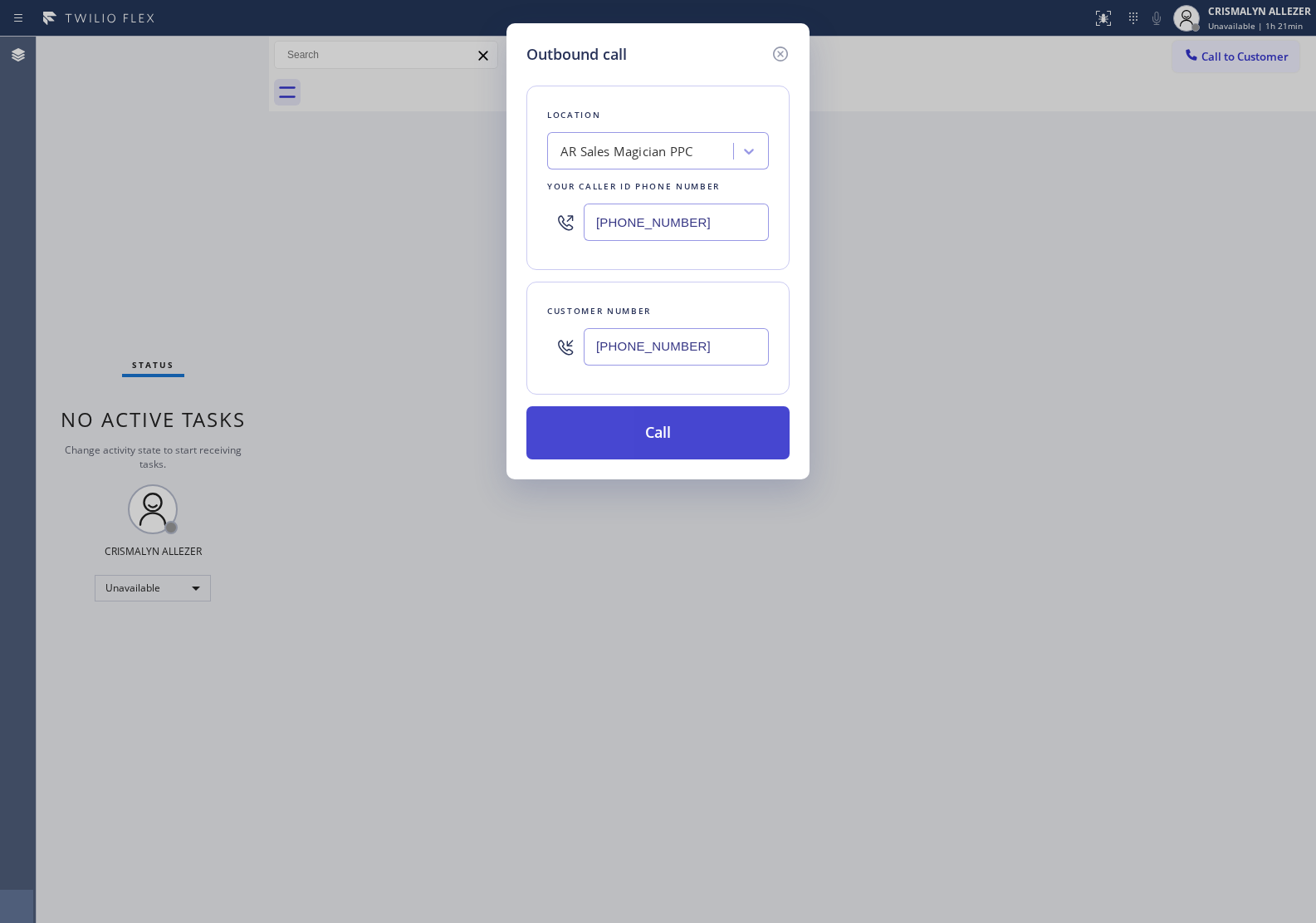
type input "[PHONE_NUMBER]"
click at [657, 432] on button "Call" at bounding box center [658, 432] width 264 height 53
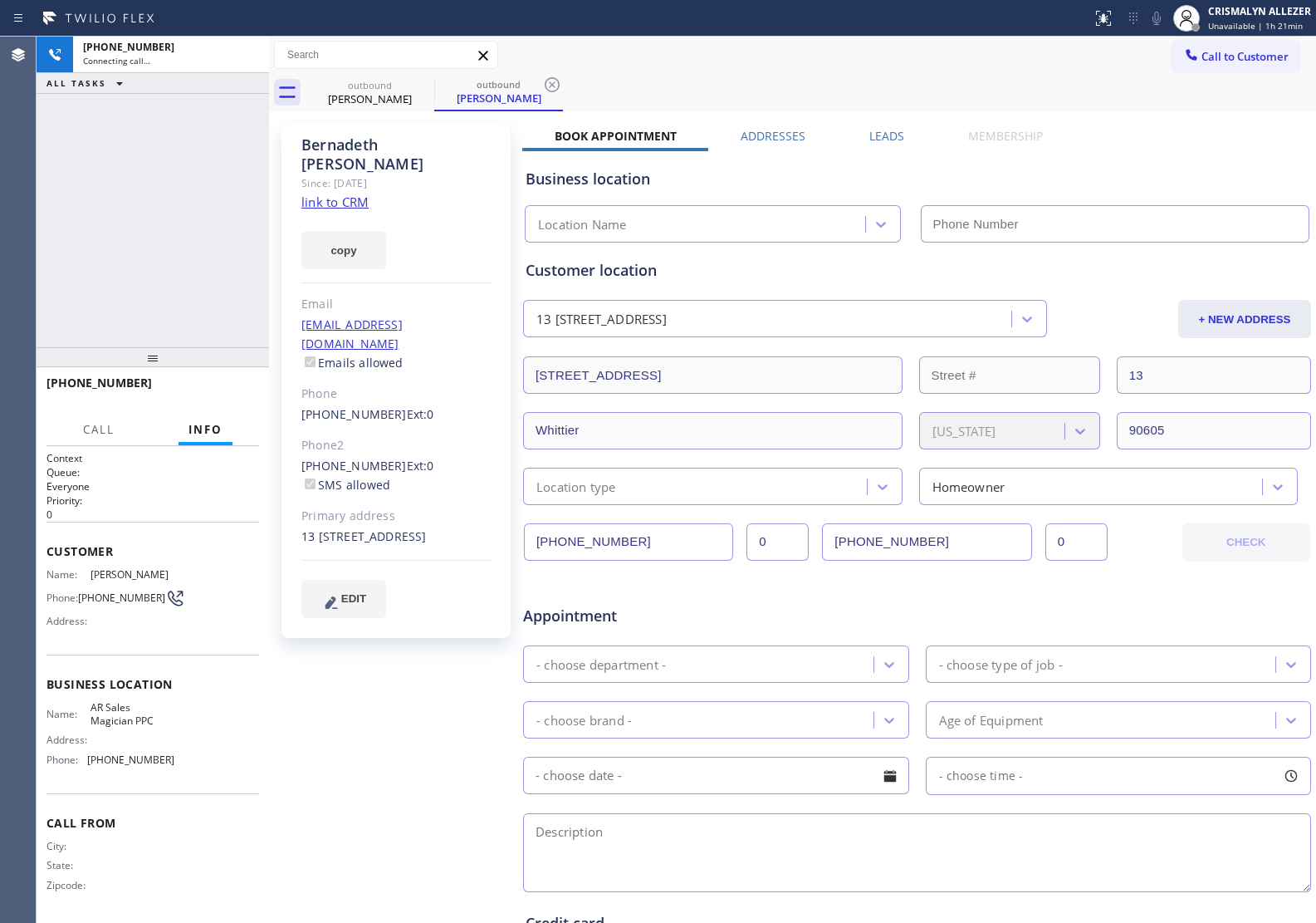
type input "[PHONE_NUMBER]"
click at [208, 395] on span "HANG UP" at bounding box center [220, 390] width 51 height 12
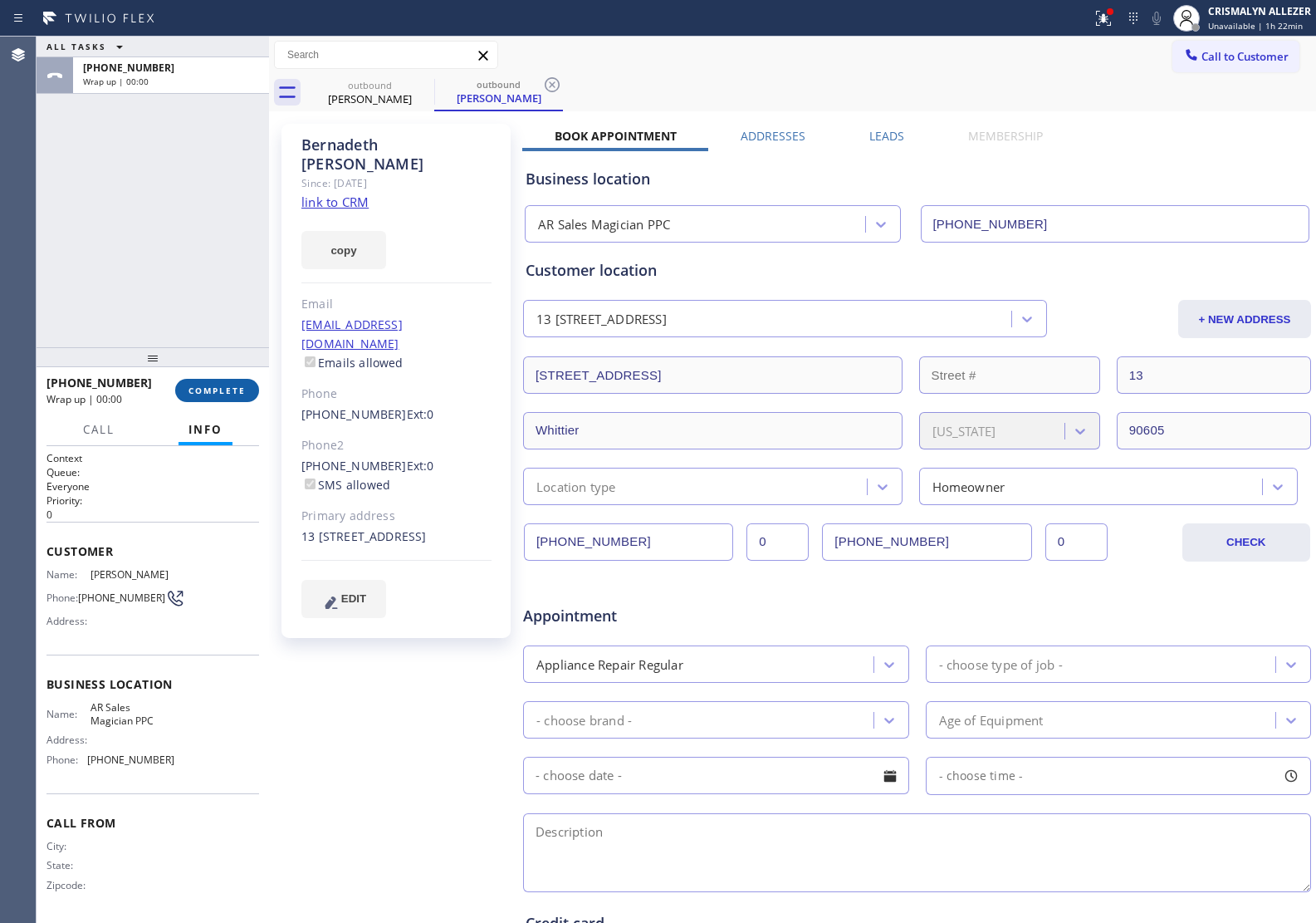
click at [194, 389] on span "COMPLETE" at bounding box center [218, 390] width 58 height 12
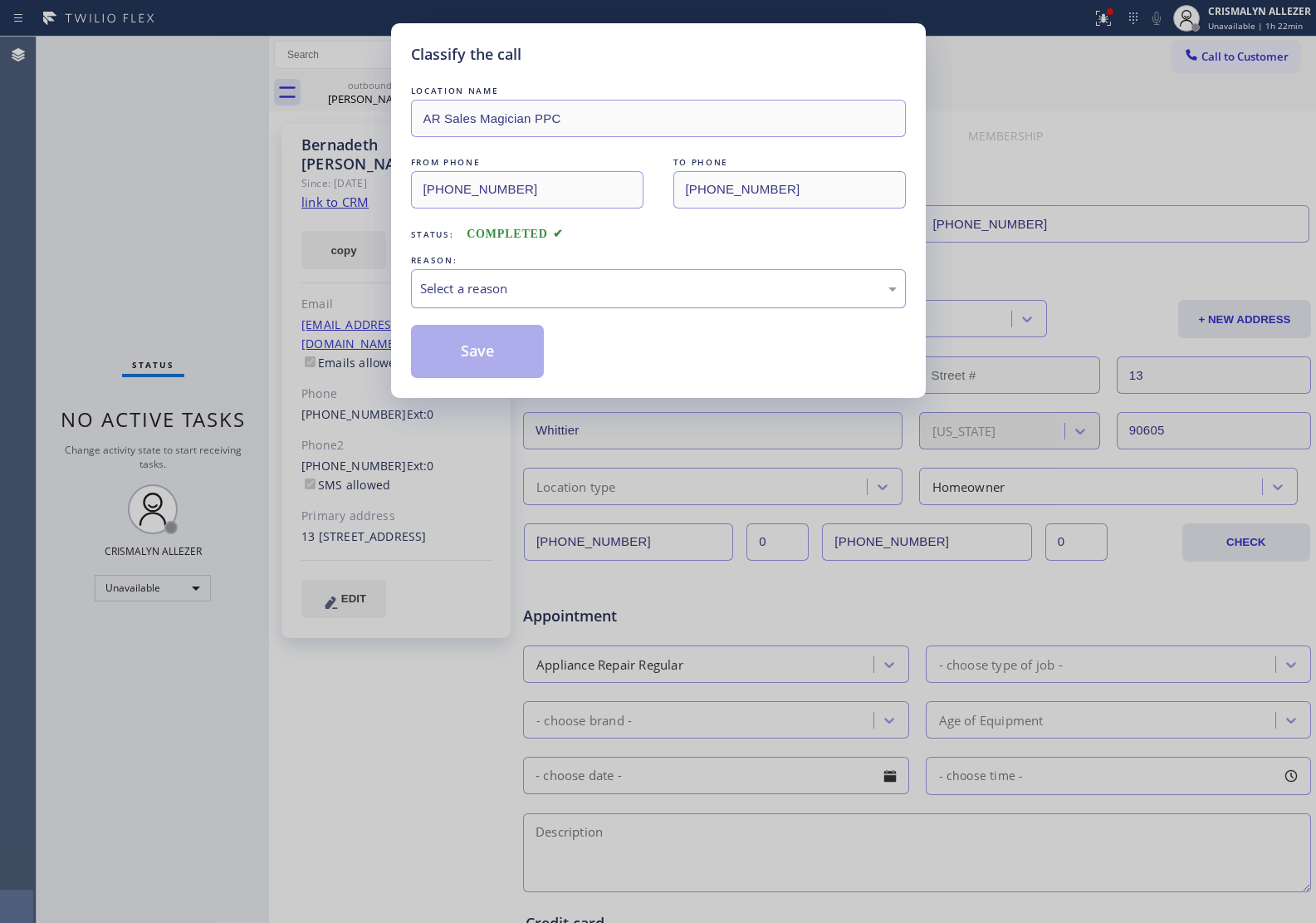
click at [608, 301] on div "Select a reason" at bounding box center [658, 288] width 495 height 39
click at [478, 349] on button "Save" at bounding box center [478, 351] width 134 height 53
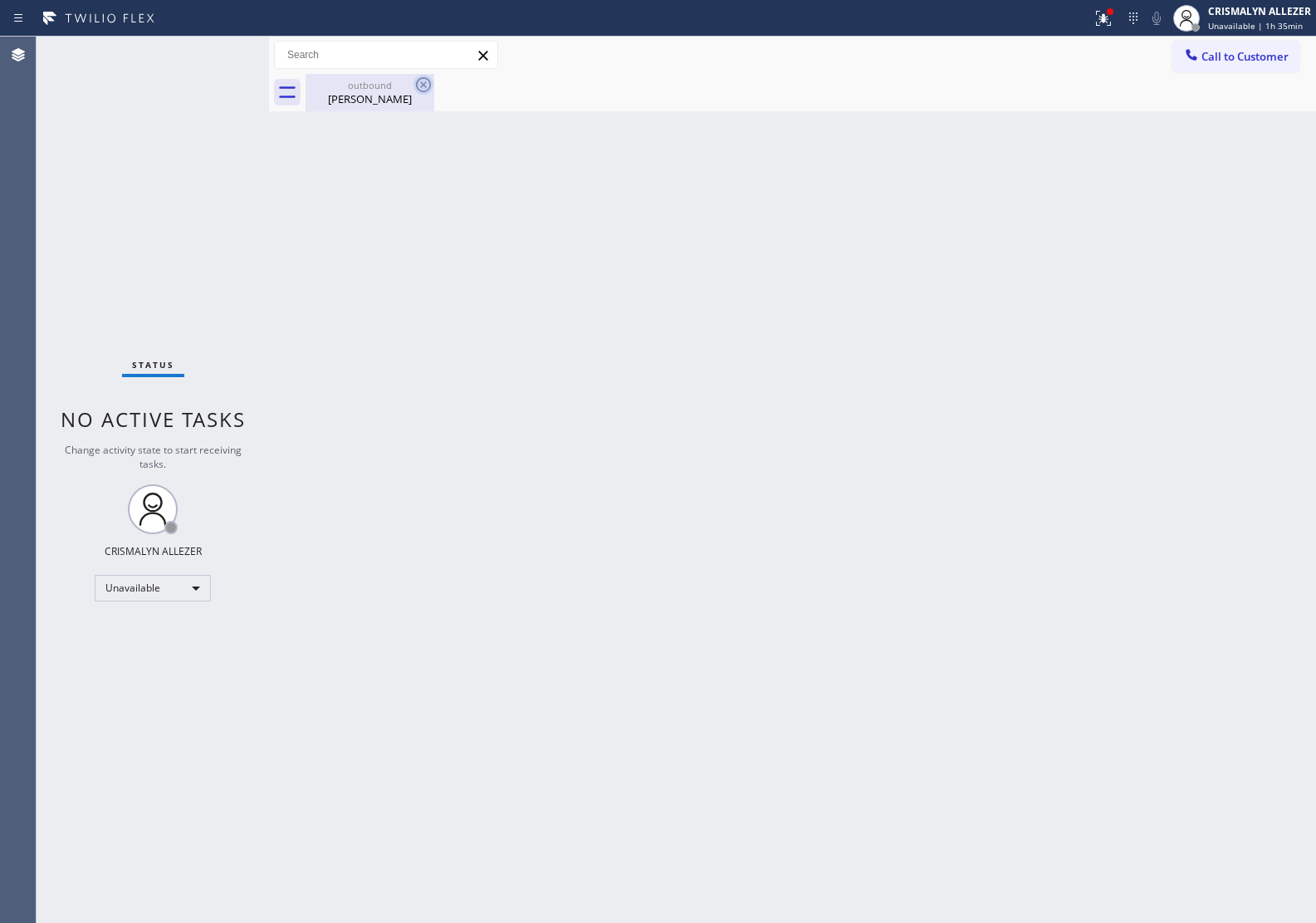
drag, startPoint x: 396, startPoint y: 97, endPoint x: 418, endPoint y: 81, distance: 27.2
click at [397, 96] on div "[PERSON_NAME]" at bounding box center [370, 99] width 126 height 15
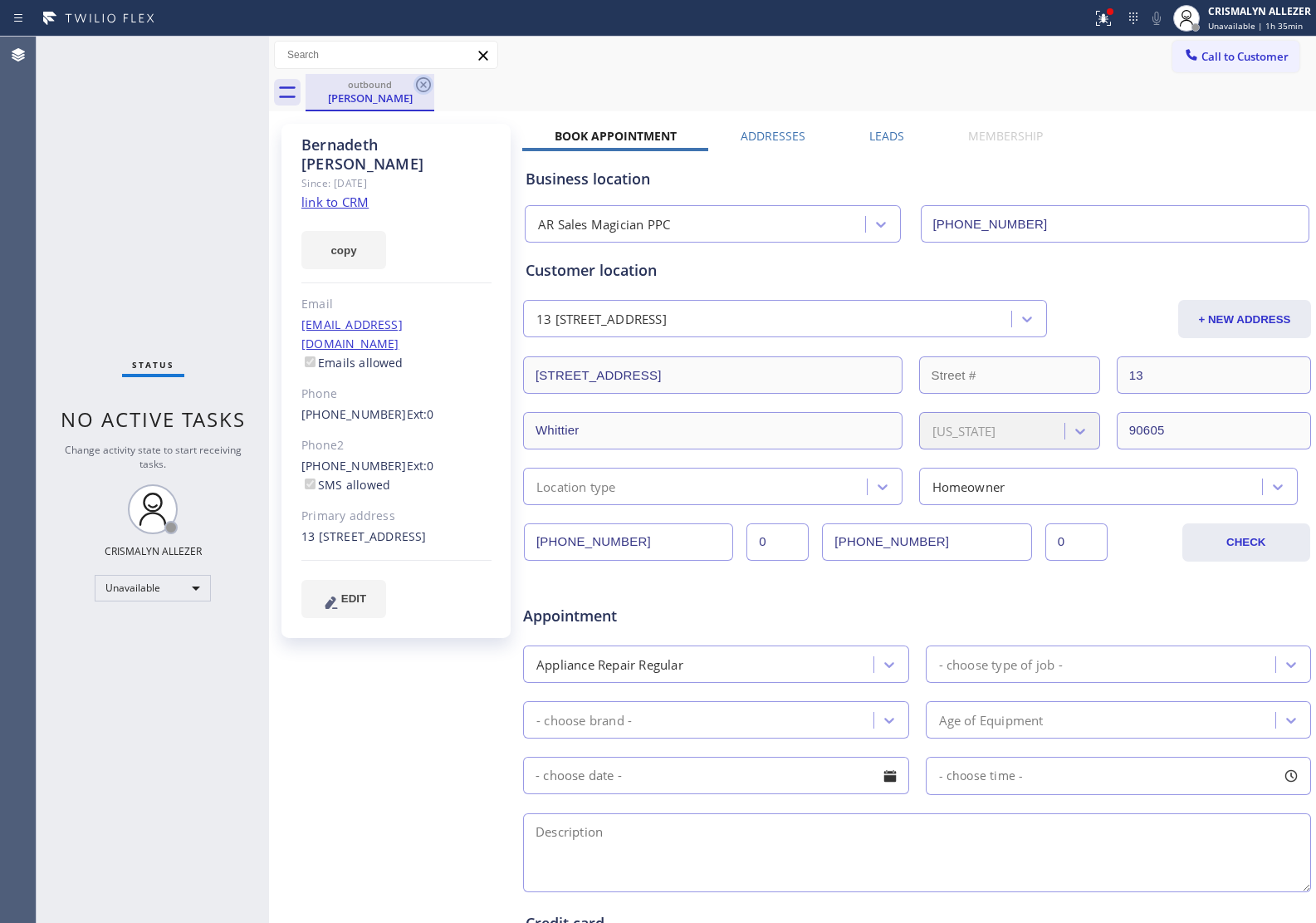
click at [418, 81] on icon at bounding box center [424, 85] width 15 height 15
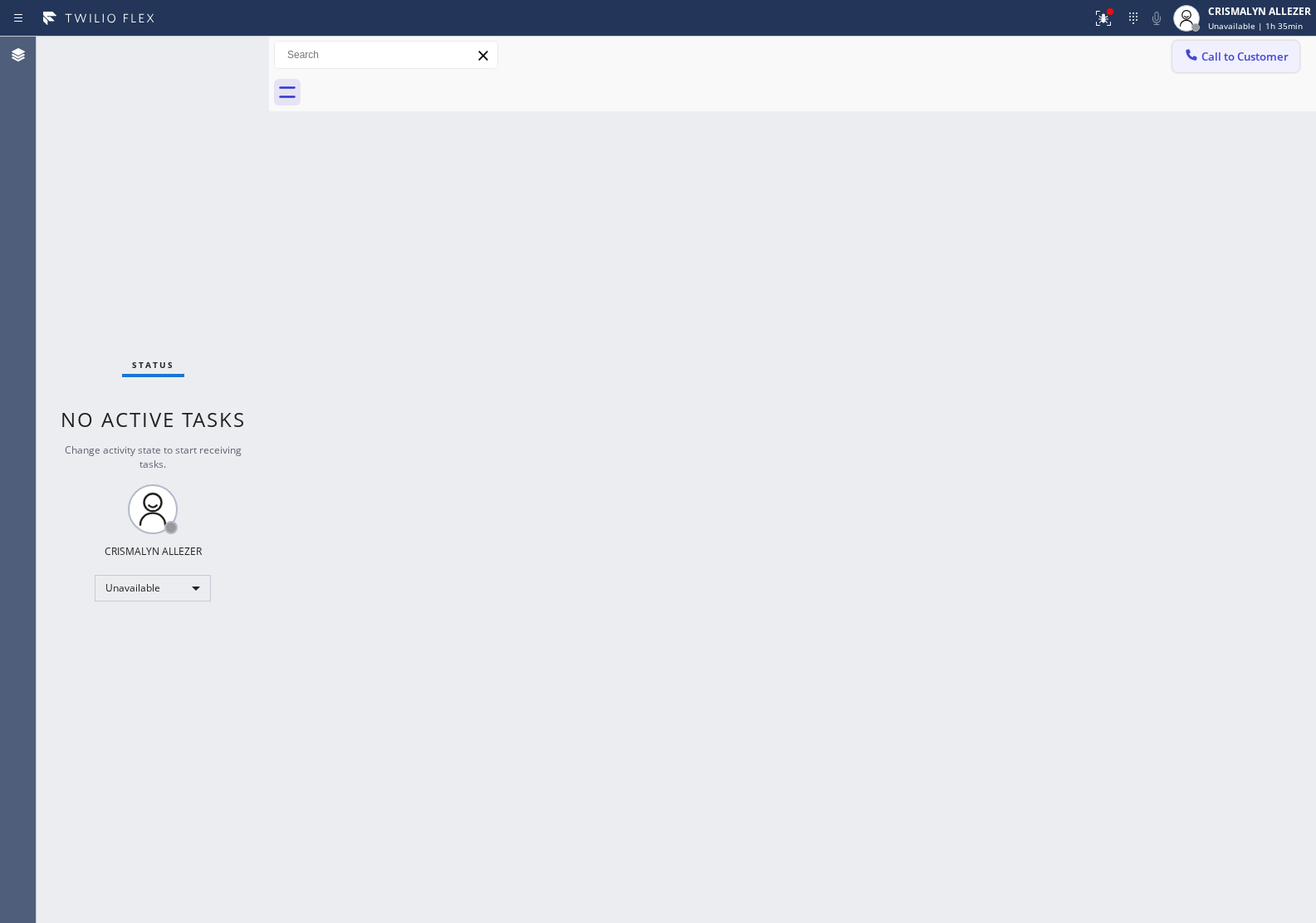
click at [1225, 53] on span "Call to Customer" at bounding box center [1245, 57] width 87 height 15
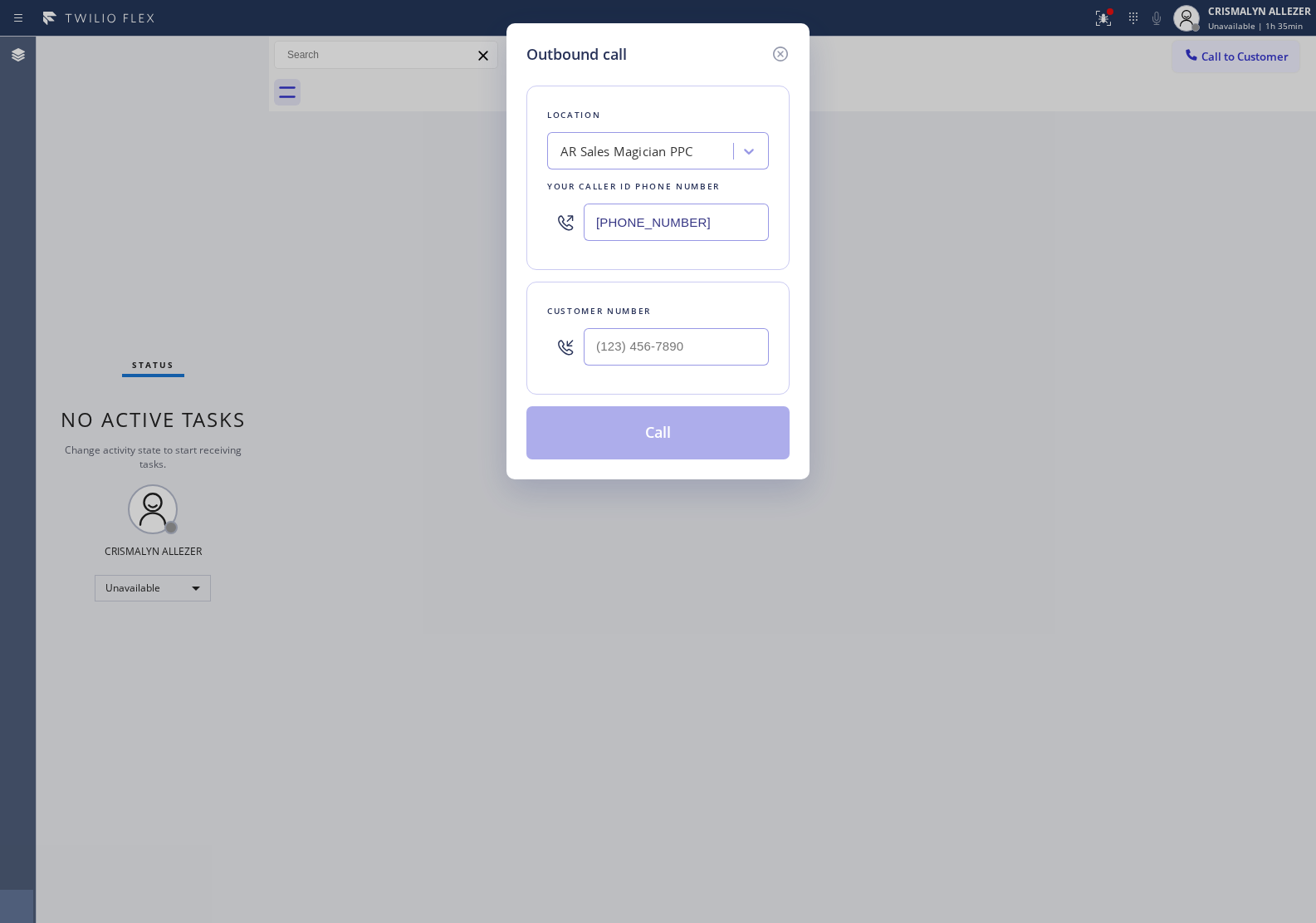
drag, startPoint x: 745, startPoint y: 230, endPoint x: 404, endPoint y: 226, distance: 341.0
click at [407, 226] on div "Outbound call Location AR Sales Magician PPC Your caller id phone number [PHONE…" at bounding box center [658, 461] width 1316 height 923
paste input "626) 550-4838"
type input "[PHONE_NUMBER]"
click at [737, 341] on input "(___) ___-____" at bounding box center [676, 346] width 185 height 37
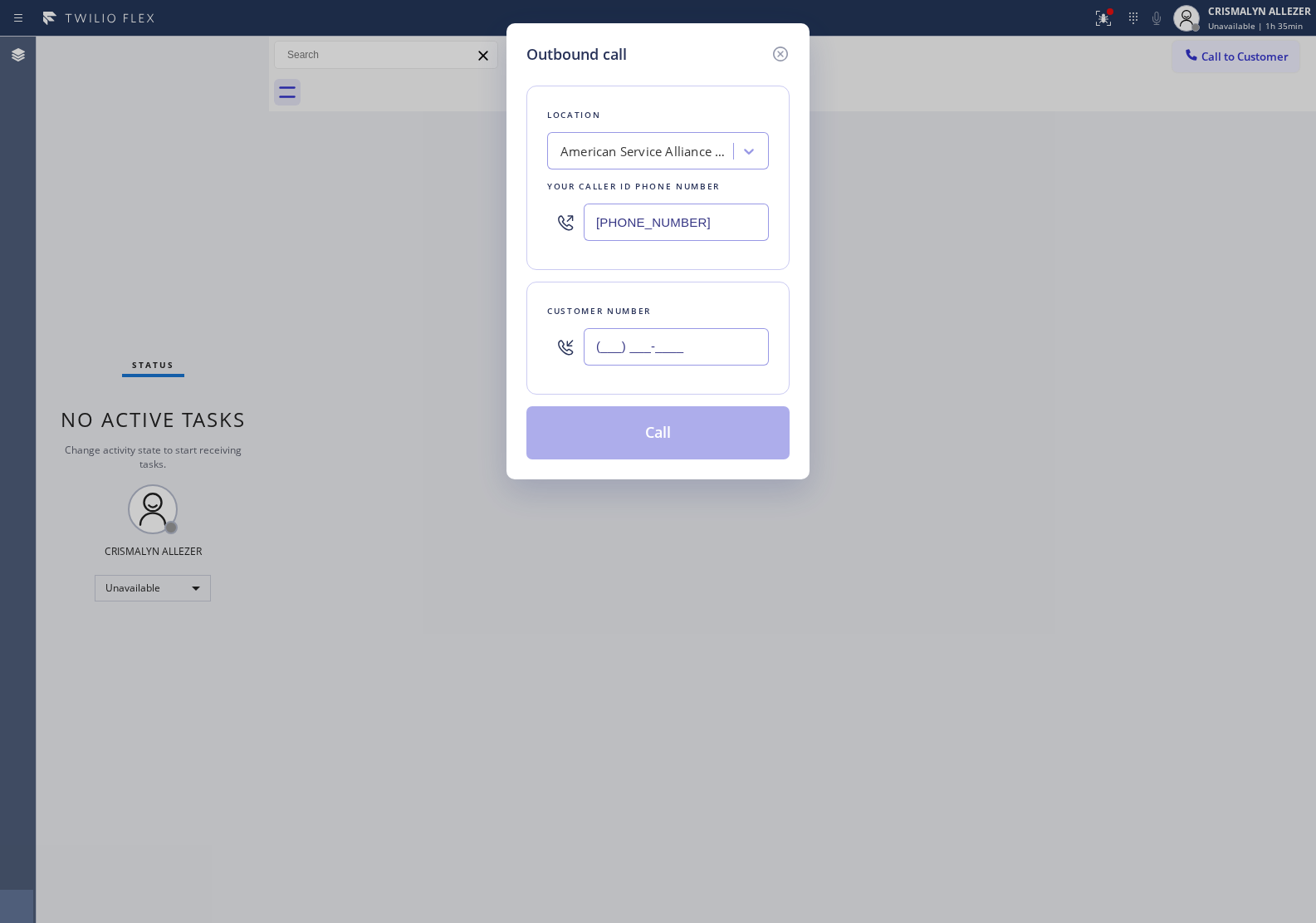
paste input "626) 201-4195"
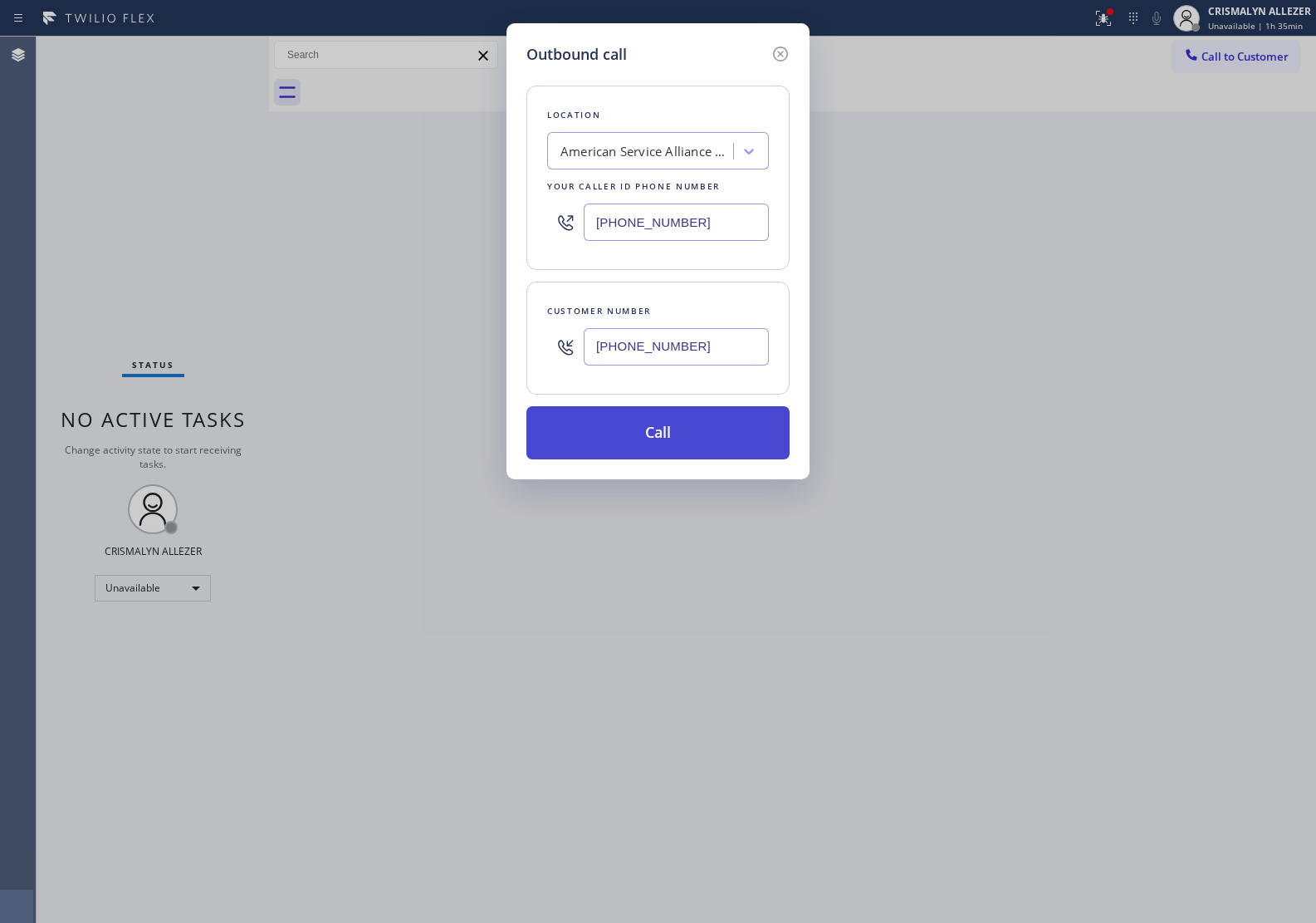
type input "[PHONE_NUMBER]"
click at [646, 445] on button "Call" at bounding box center [658, 432] width 264 height 53
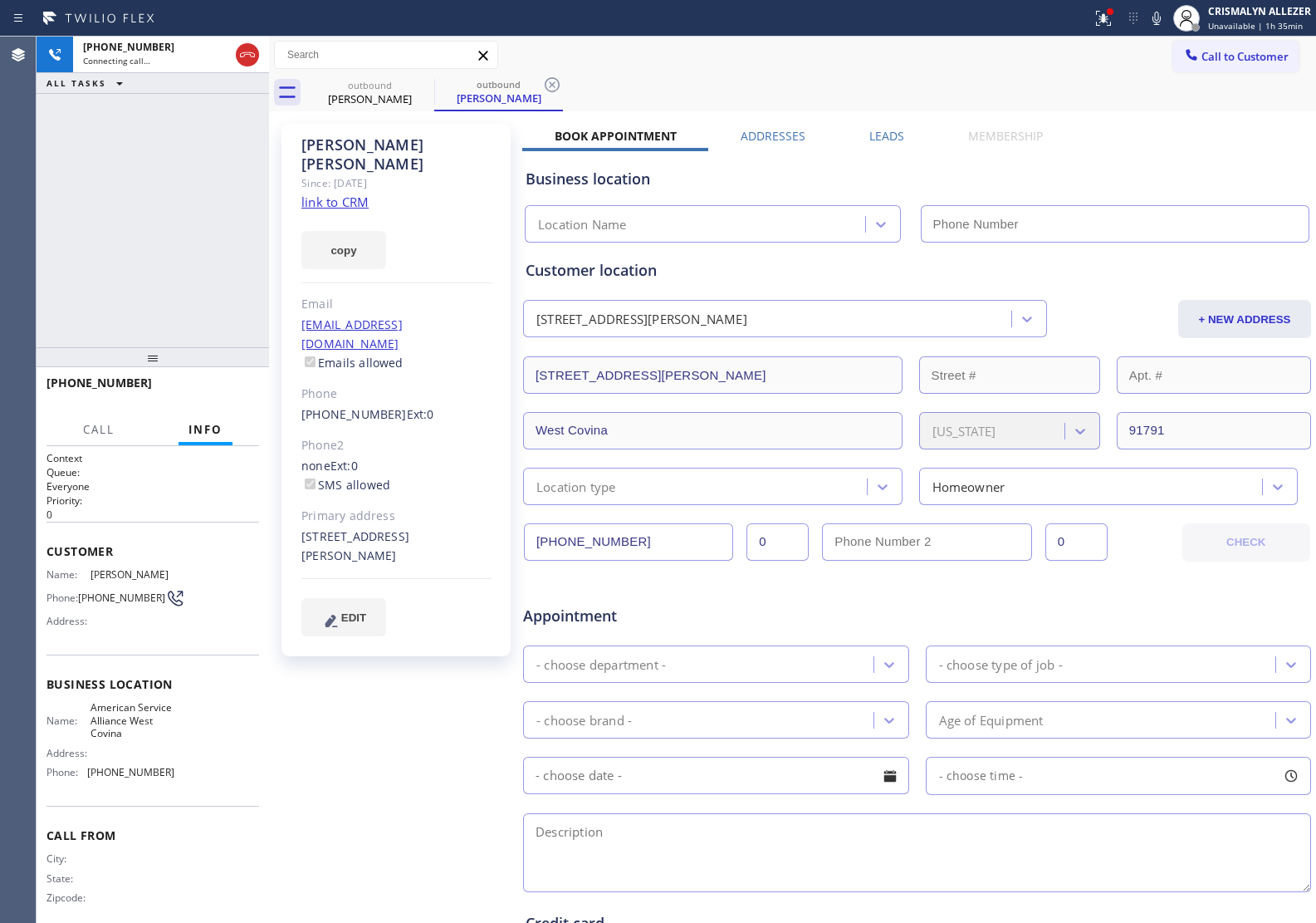
click at [355, 194] on link "link to CRM" at bounding box center [335, 201] width 67 height 16
type input "[PHONE_NUMBER]"
click at [208, 384] on span "HANG UP" at bounding box center [220, 390] width 51 height 12
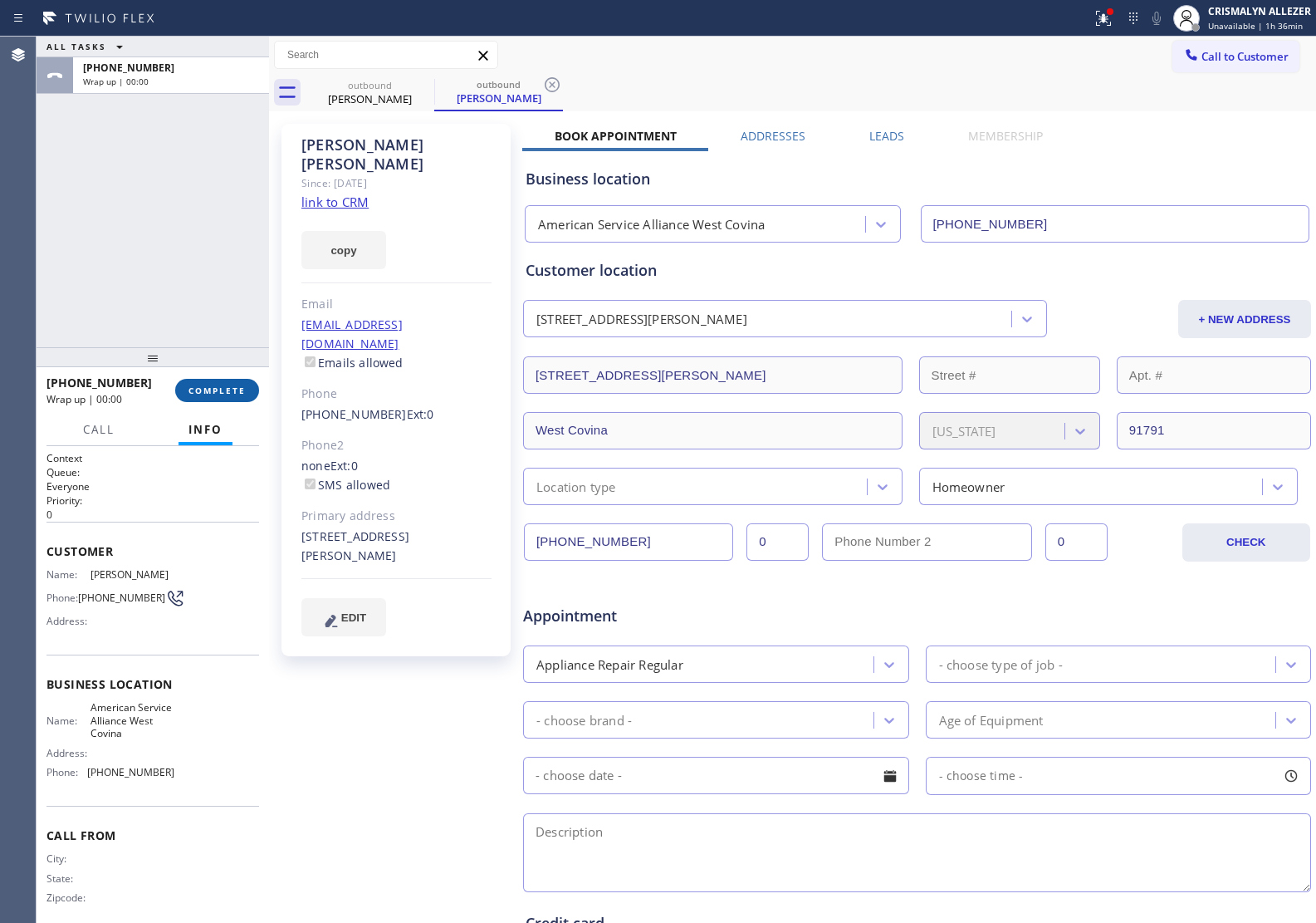
click at [208, 384] on span "COMPLETE" at bounding box center [218, 390] width 58 height 12
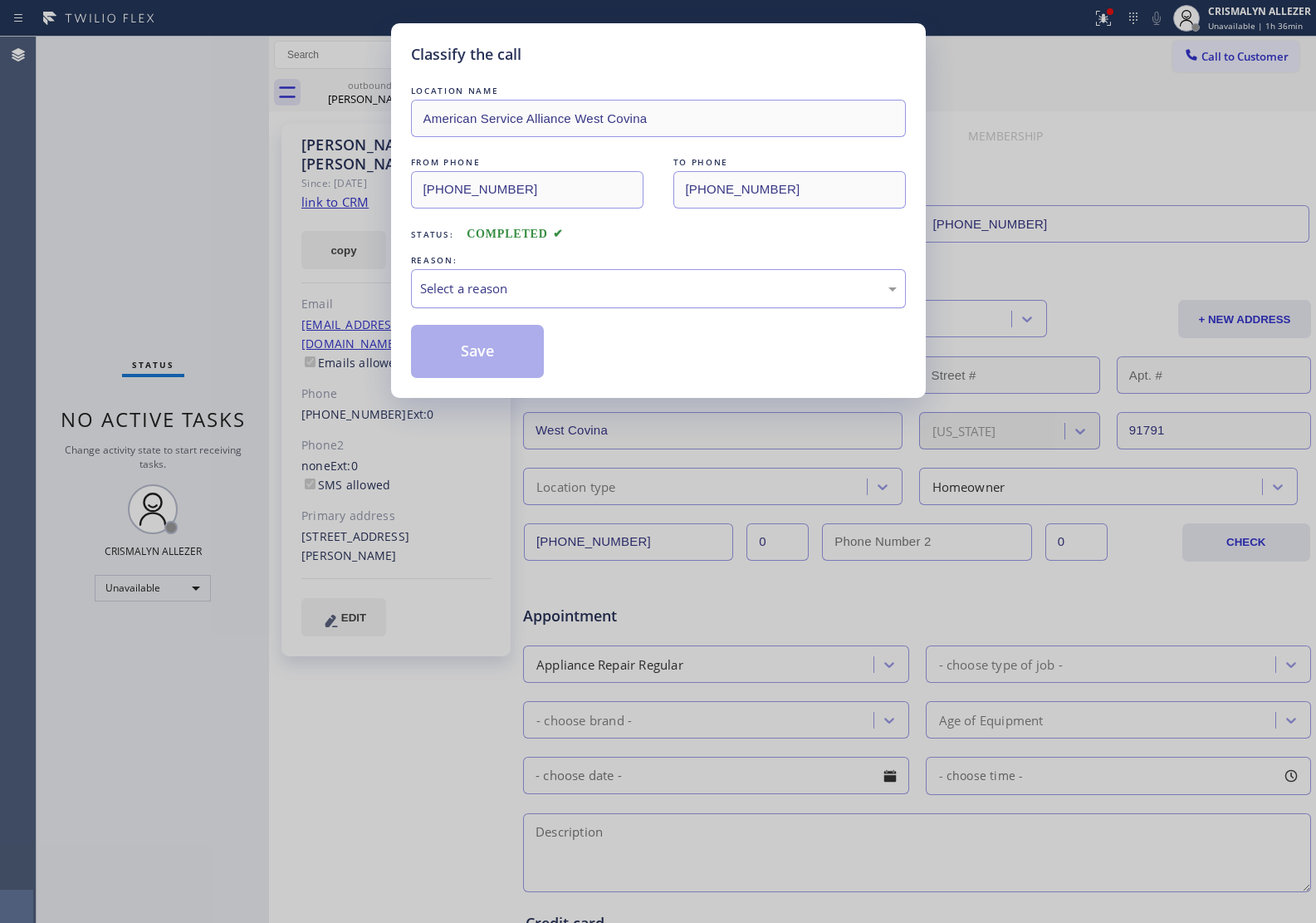
click at [635, 296] on div "Select a reason" at bounding box center [658, 288] width 476 height 19
click at [487, 347] on button "Save" at bounding box center [478, 351] width 134 height 53
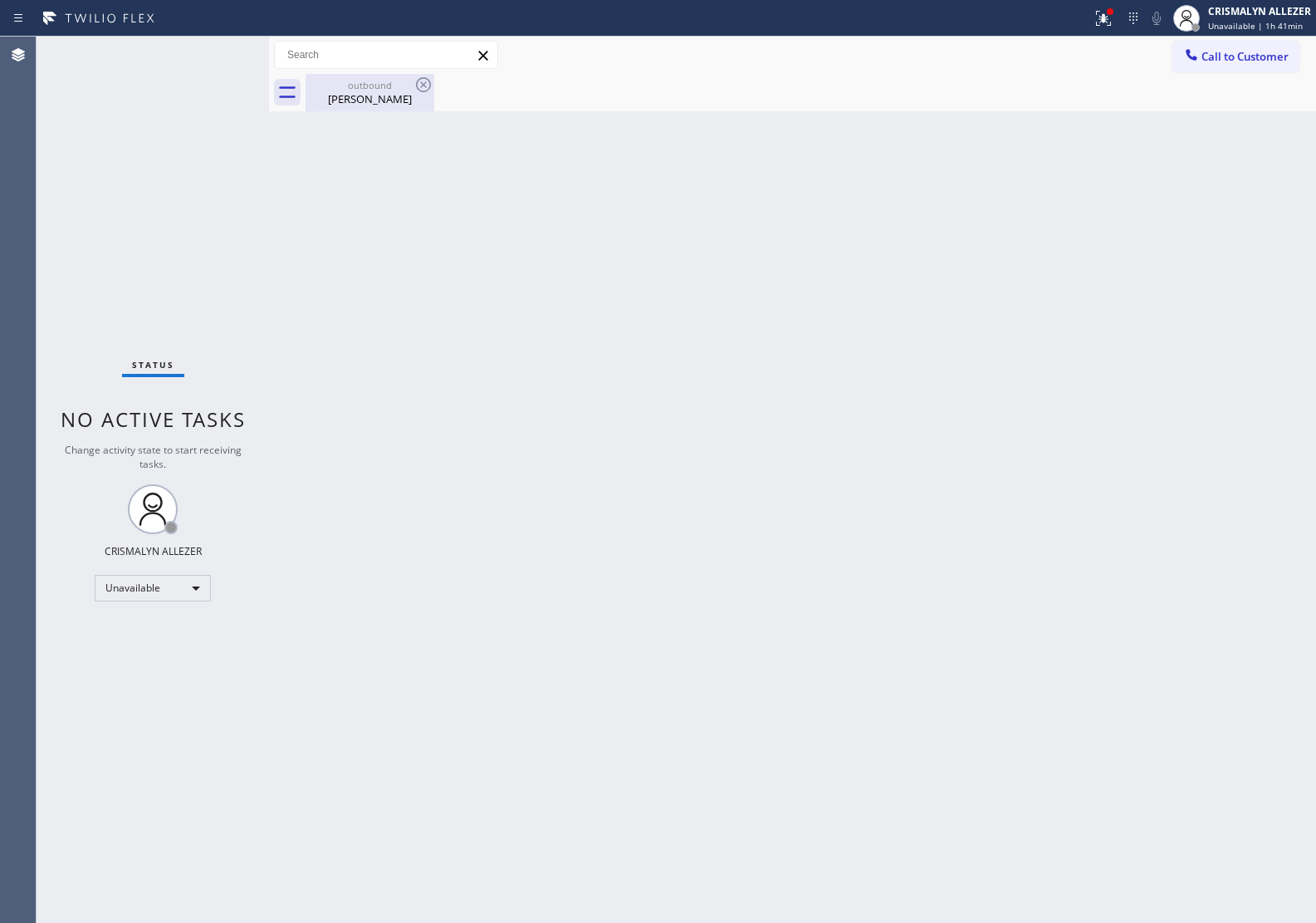
click at [378, 88] on div "outbound" at bounding box center [370, 84] width 126 height 12
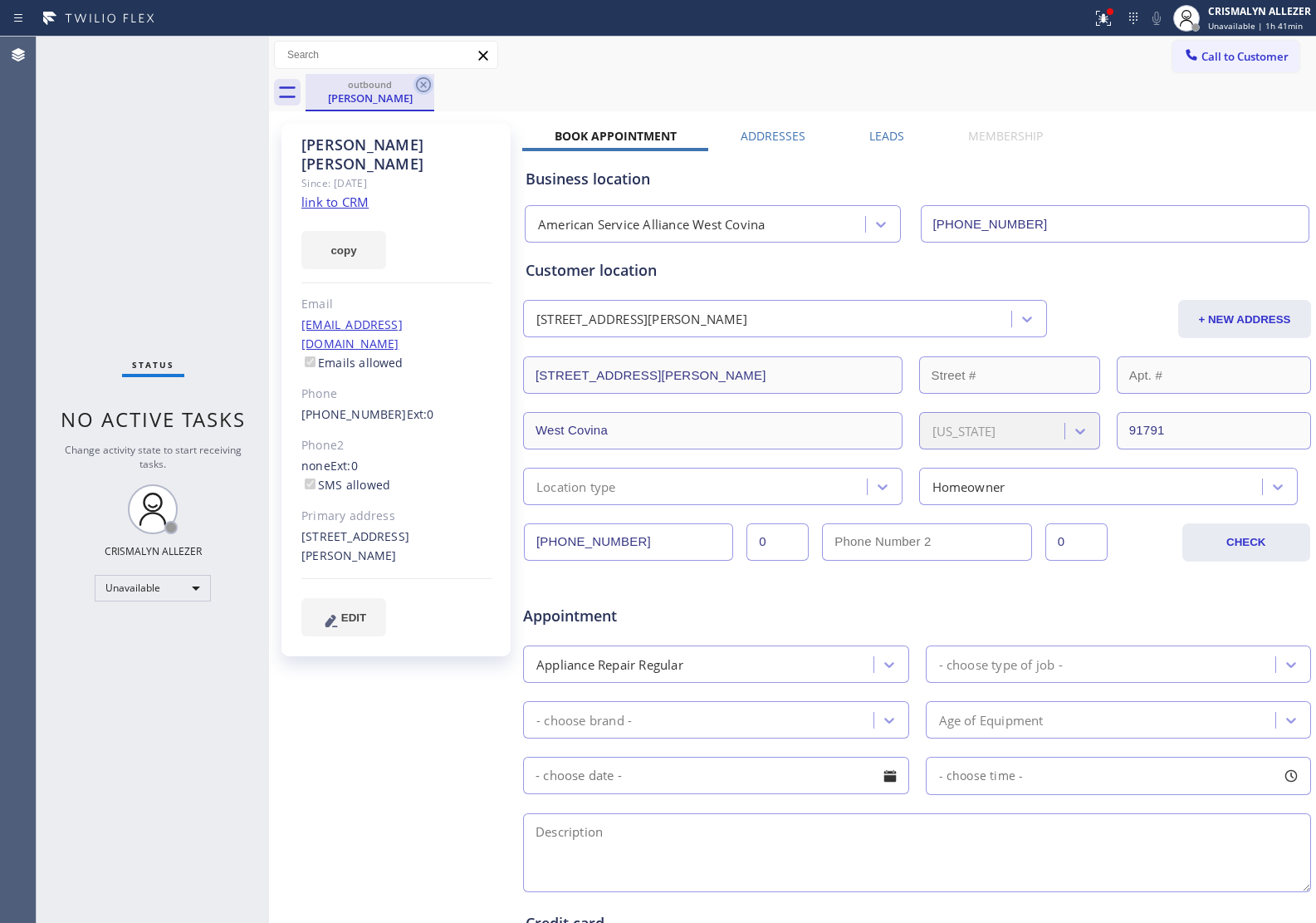
click at [418, 84] on icon at bounding box center [424, 84] width 20 height 20
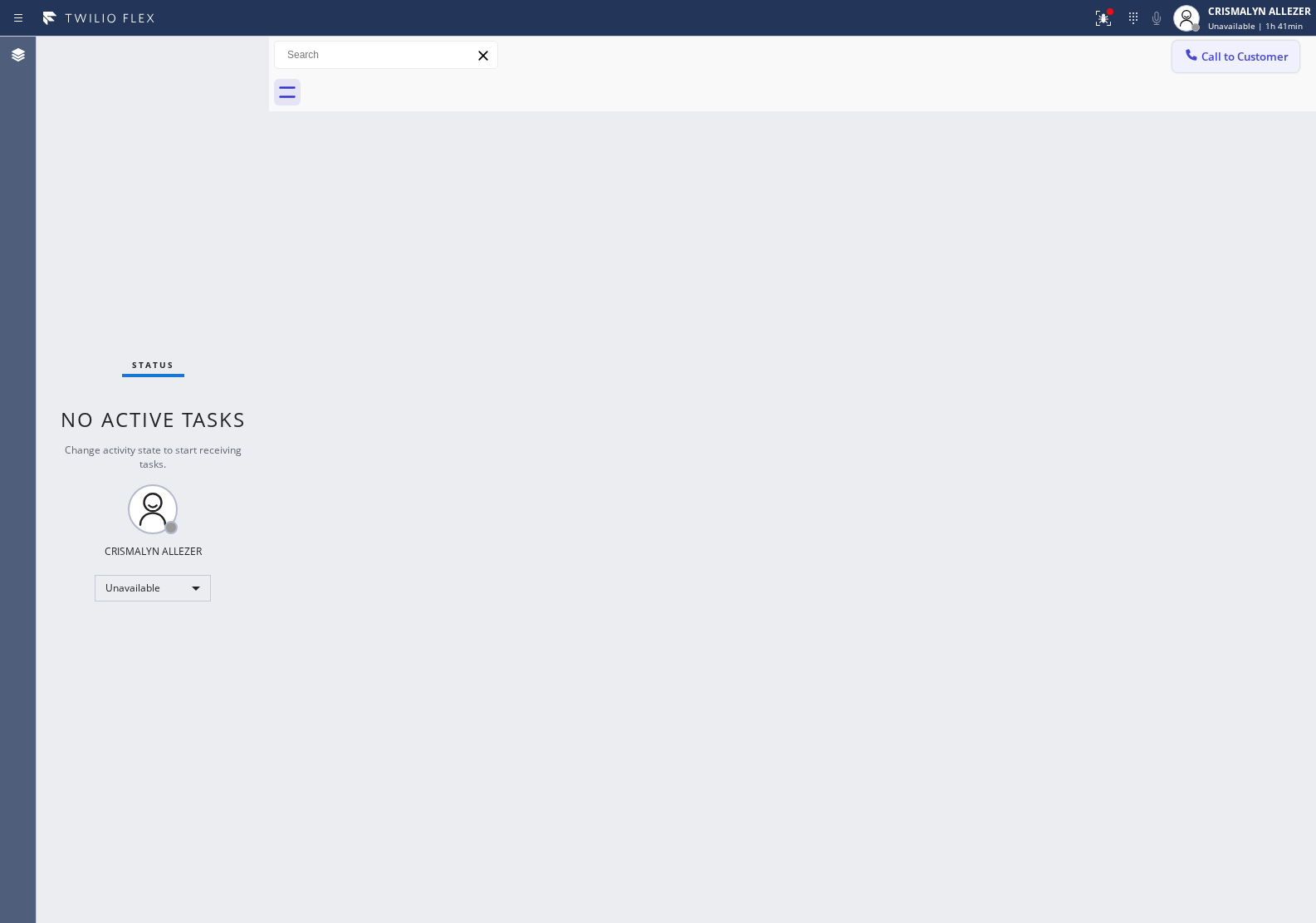
click at [1226, 60] on span "Call to Customer" at bounding box center [1245, 57] width 87 height 15
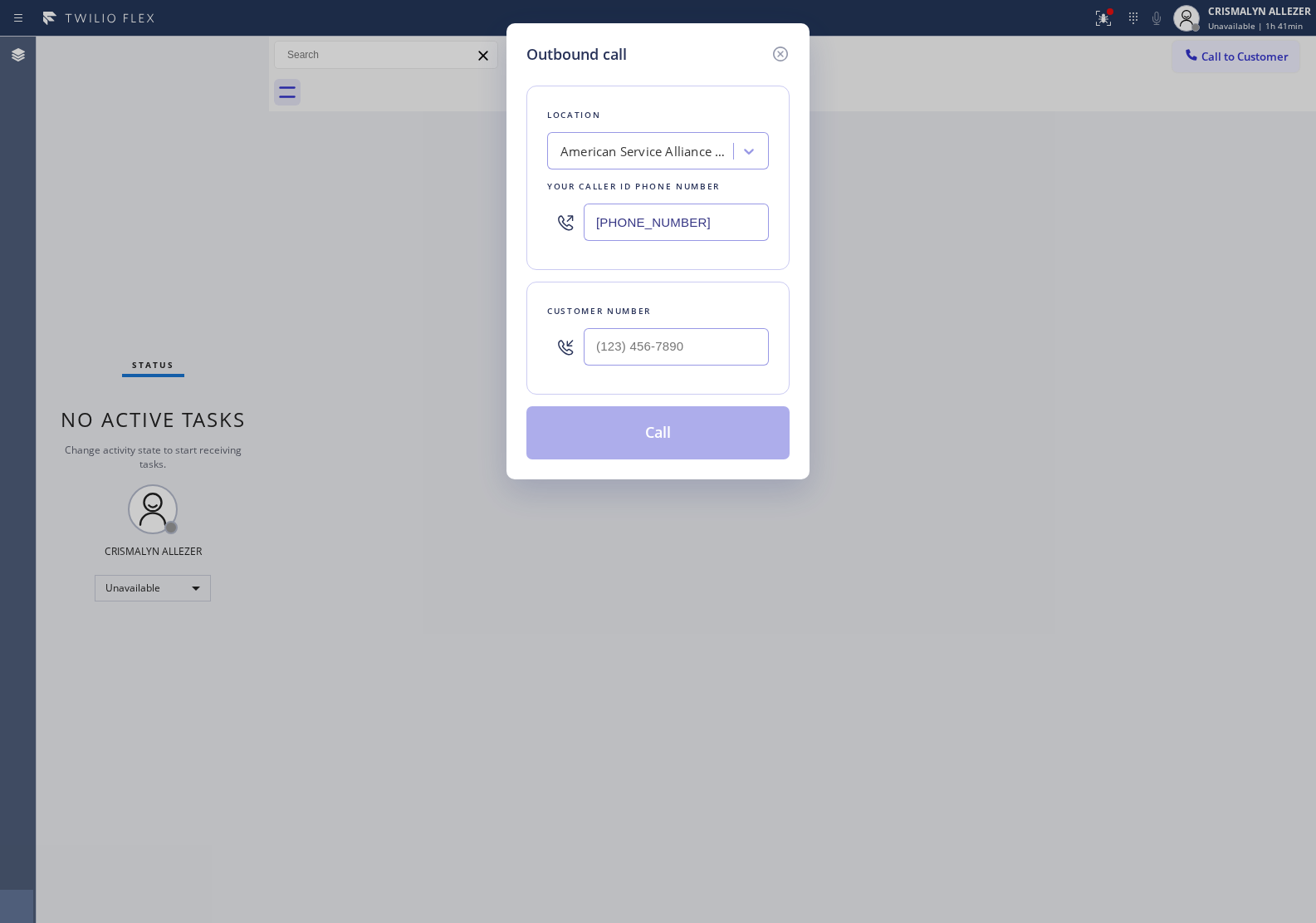
drag, startPoint x: 720, startPoint y: 233, endPoint x: 214, endPoint y: 225, distance: 506.1
click at [287, 229] on div "Outbound call Location American Service Alliance [GEOGRAPHIC_DATA] Your caller …" at bounding box center [658, 461] width 1316 height 923
paste input "57) 254-3049"
type input "[PHONE_NUMBER]"
click at [699, 337] on input "(___) ___-____" at bounding box center [676, 346] width 185 height 37
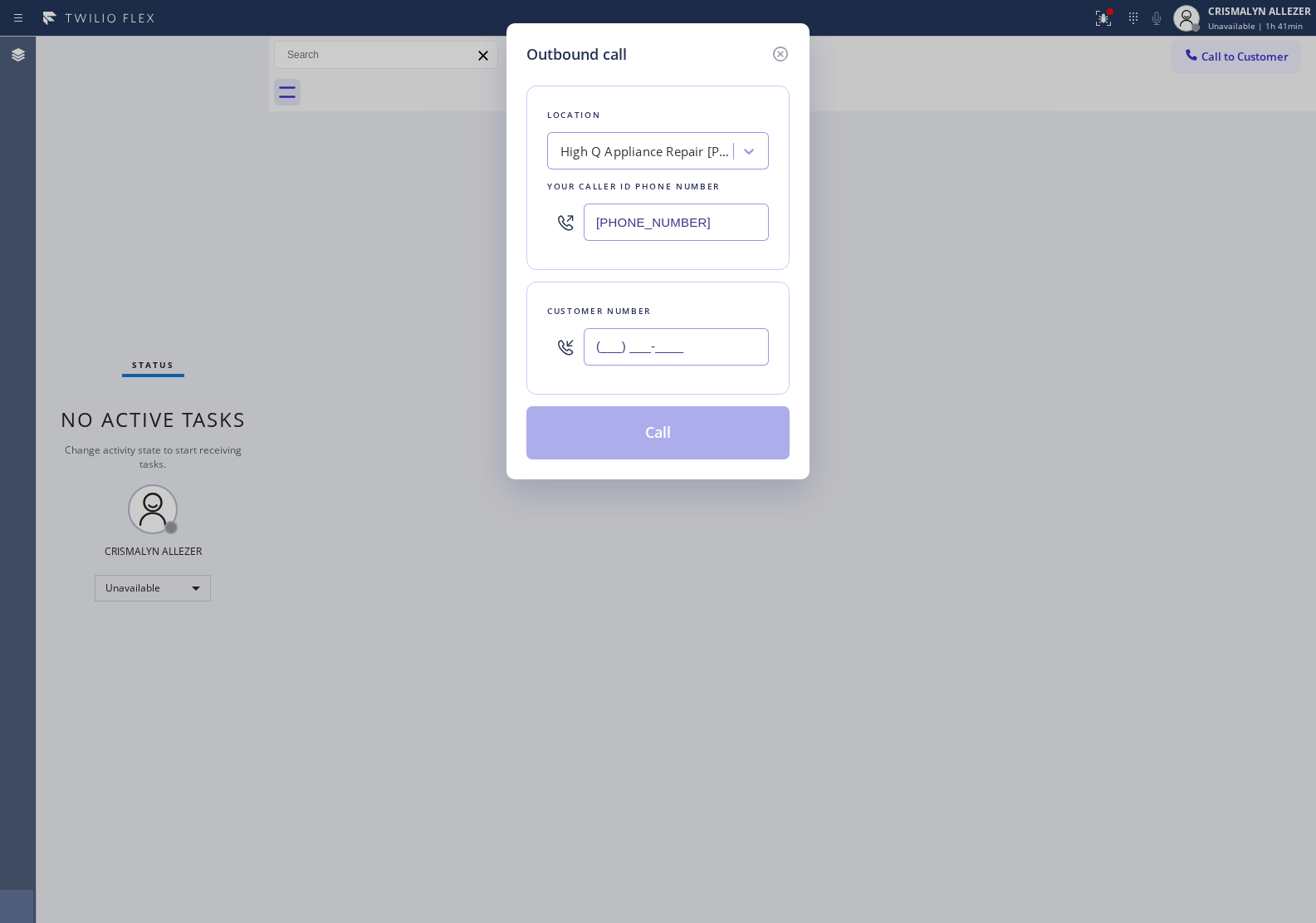
paste input "714) 206-7754"
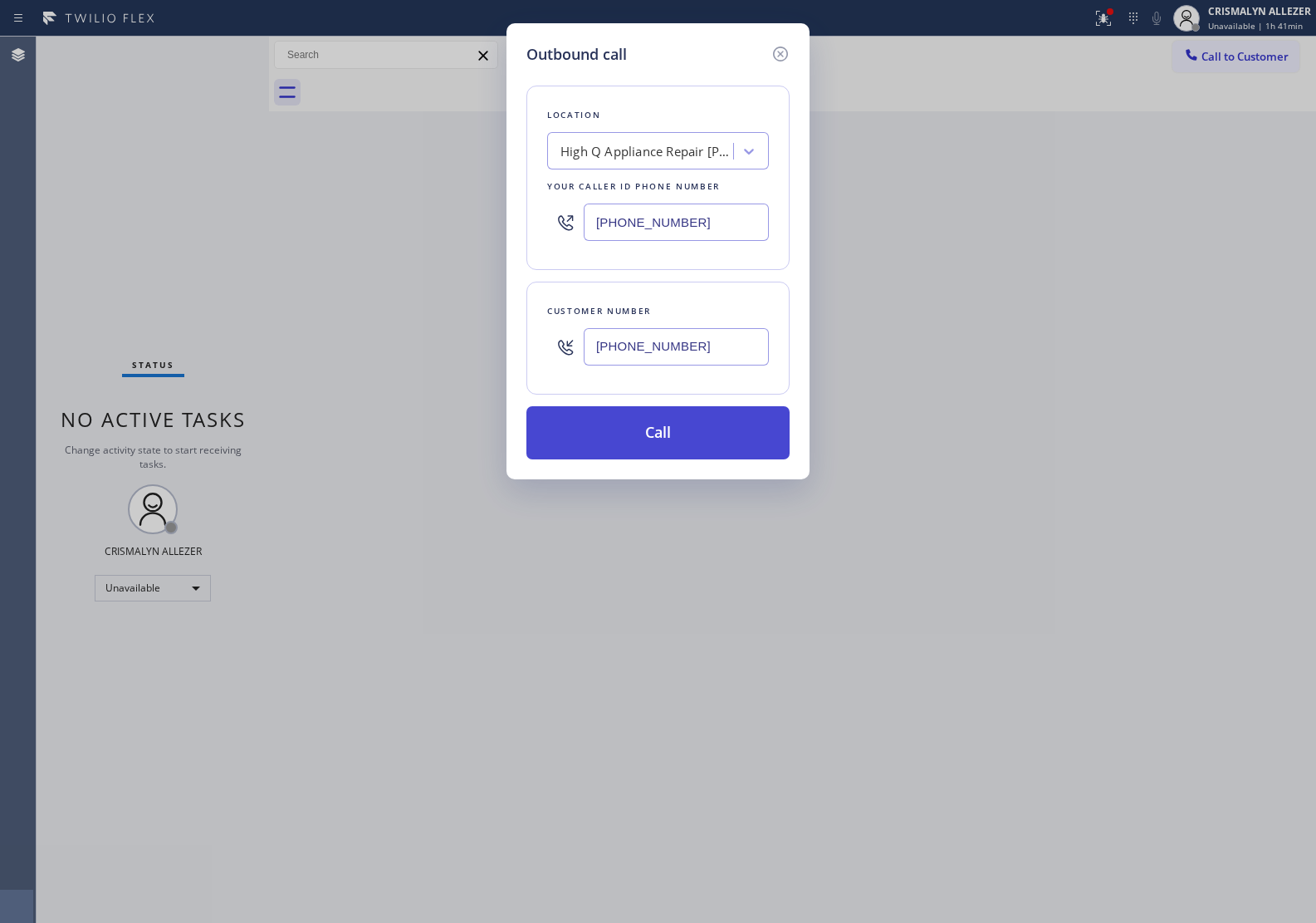
type input "[PHONE_NUMBER]"
click at [657, 441] on button "Call" at bounding box center [658, 432] width 264 height 53
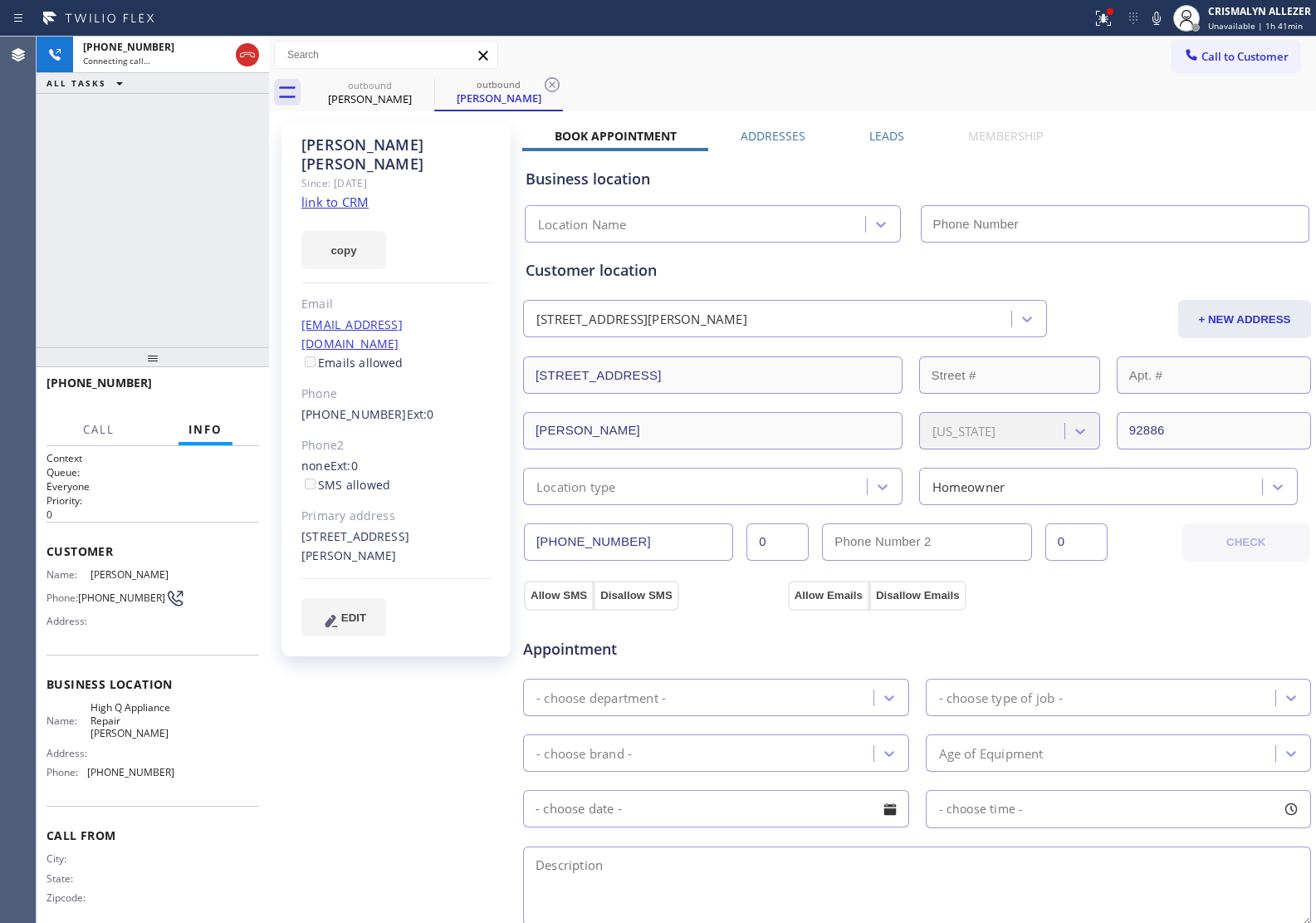
click at [343, 194] on link "link to CRM" at bounding box center [335, 201] width 67 height 16
type input "[PHONE_NUMBER]"
click at [889, 140] on label "Leads" at bounding box center [887, 135] width 35 height 15
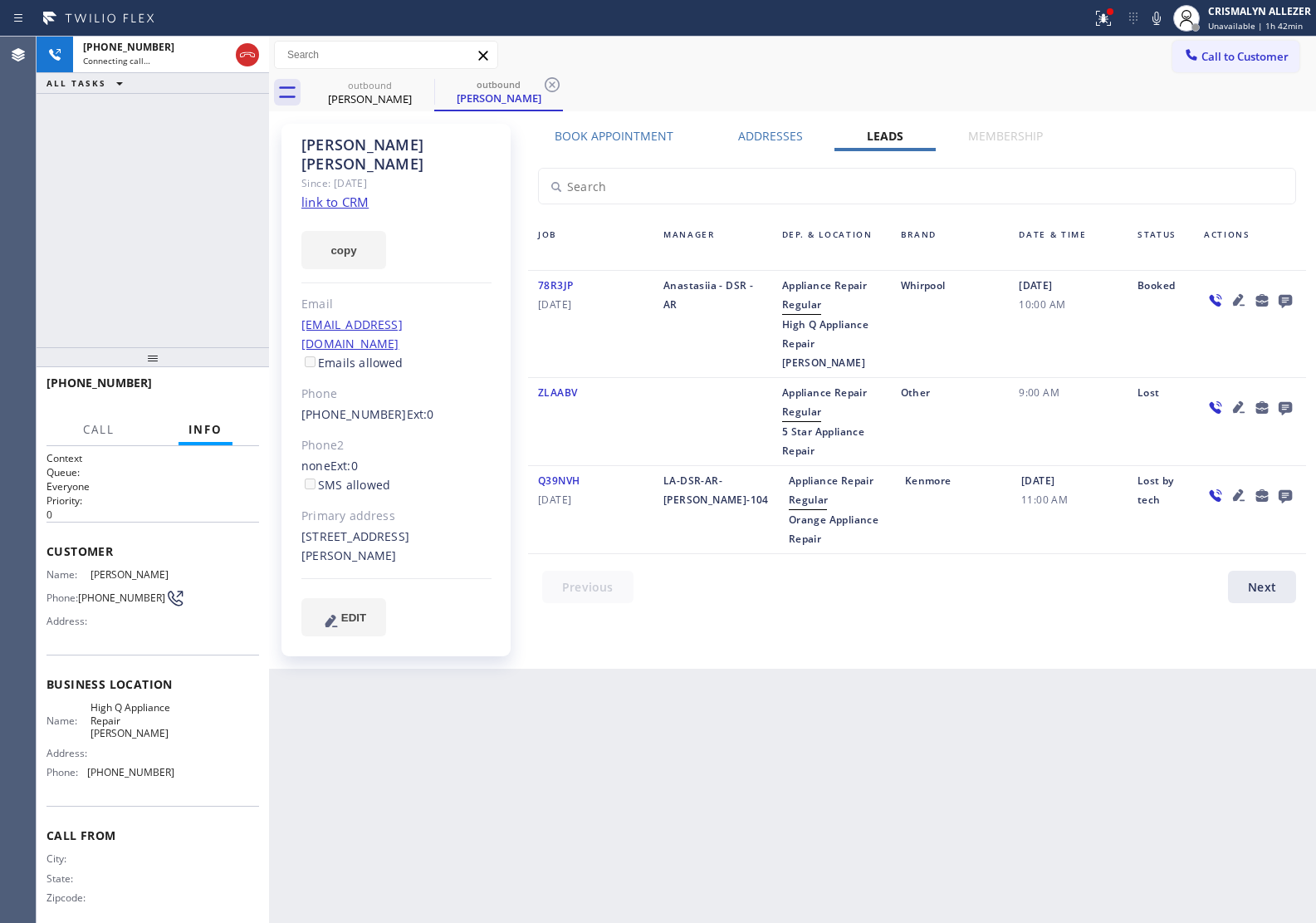
click at [1284, 295] on icon at bounding box center [1285, 302] width 13 height 13
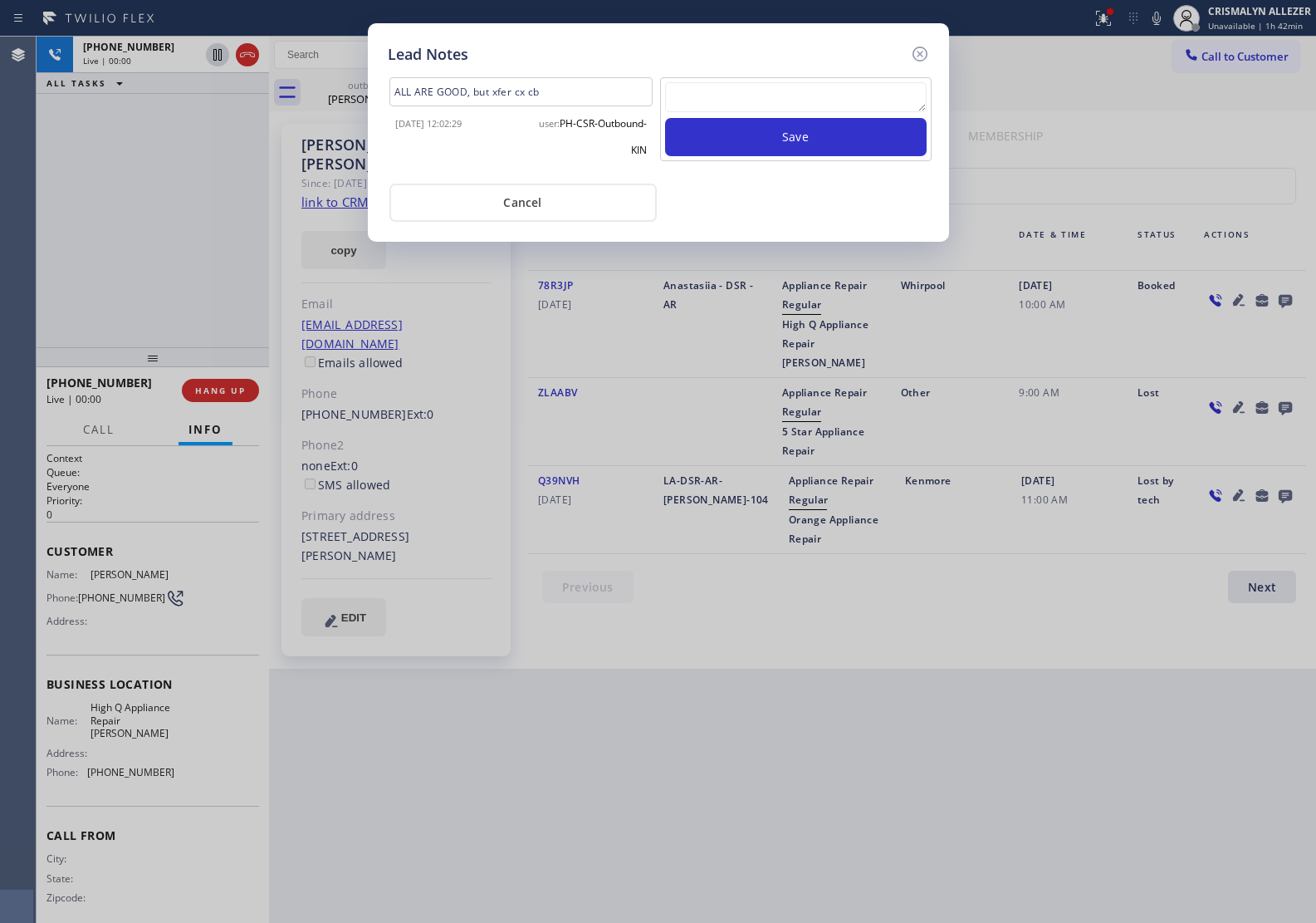
click at [716, 97] on textarea at bounding box center [796, 97] width 262 height 30
paste textarea "no answer | pls xfer here cx cb"
type textarea "no answer | pls xfer here cx cb"
click at [728, 134] on button "Save" at bounding box center [796, 137] width 262 height 38
click at [544, 201] on div "ALL ARE GOOD, but xfer cx cb [DATE] 12:02:29 user: PH-CSR-Outbound-KIN Save Can…" at bounding box center [658, 143] width 542 height 156
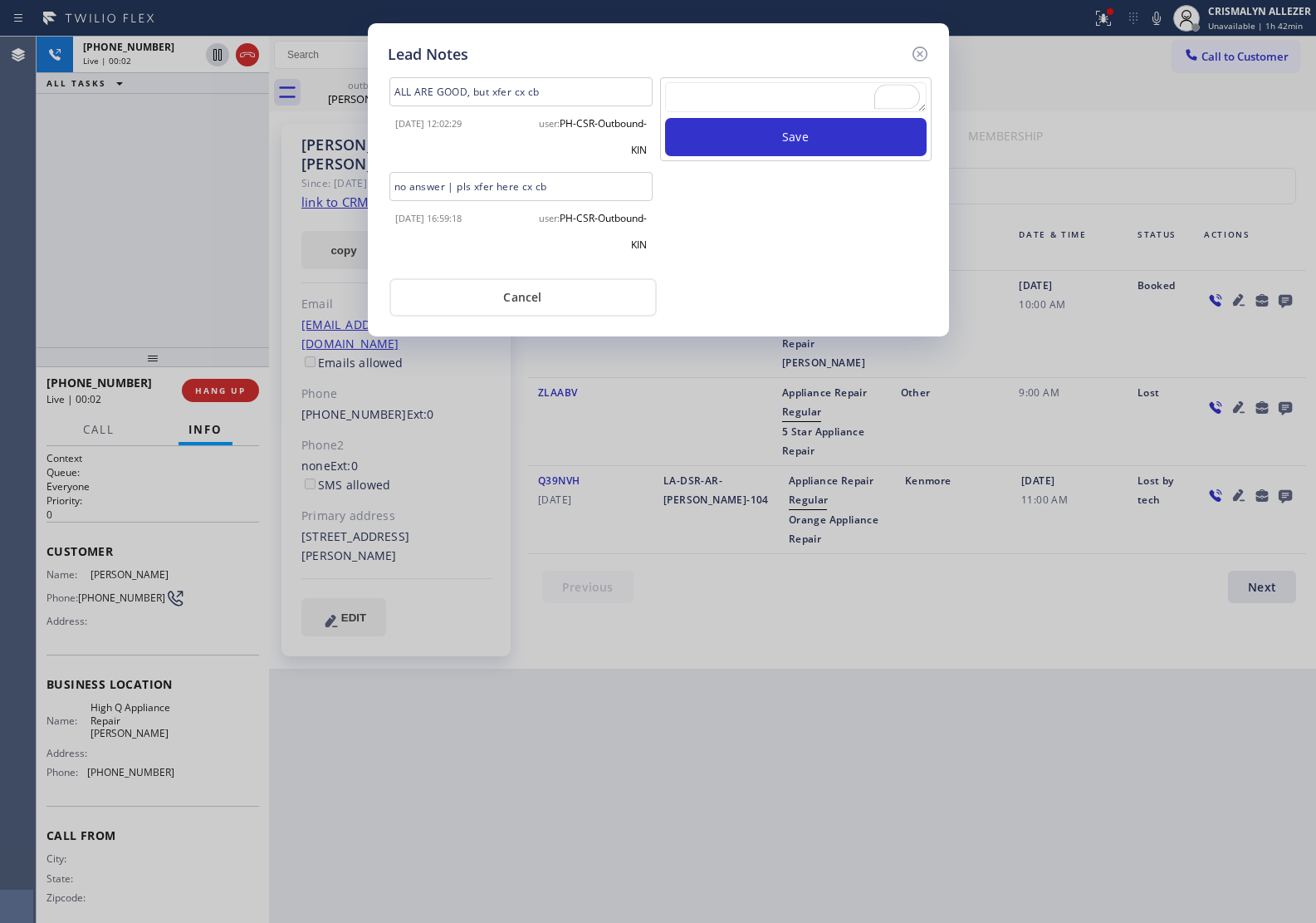
click at [217, 392] on div "Lead Notes ALL ARE GOOD, but xfer cx cb [DATE] 12:02:29 user: PH-CSR-Outbound-K…" at bounding box center [658, 461] width 1316 height 923
click at [564, 300] on button "Cancel" at bounding box center [522, 297] width 267 height 38
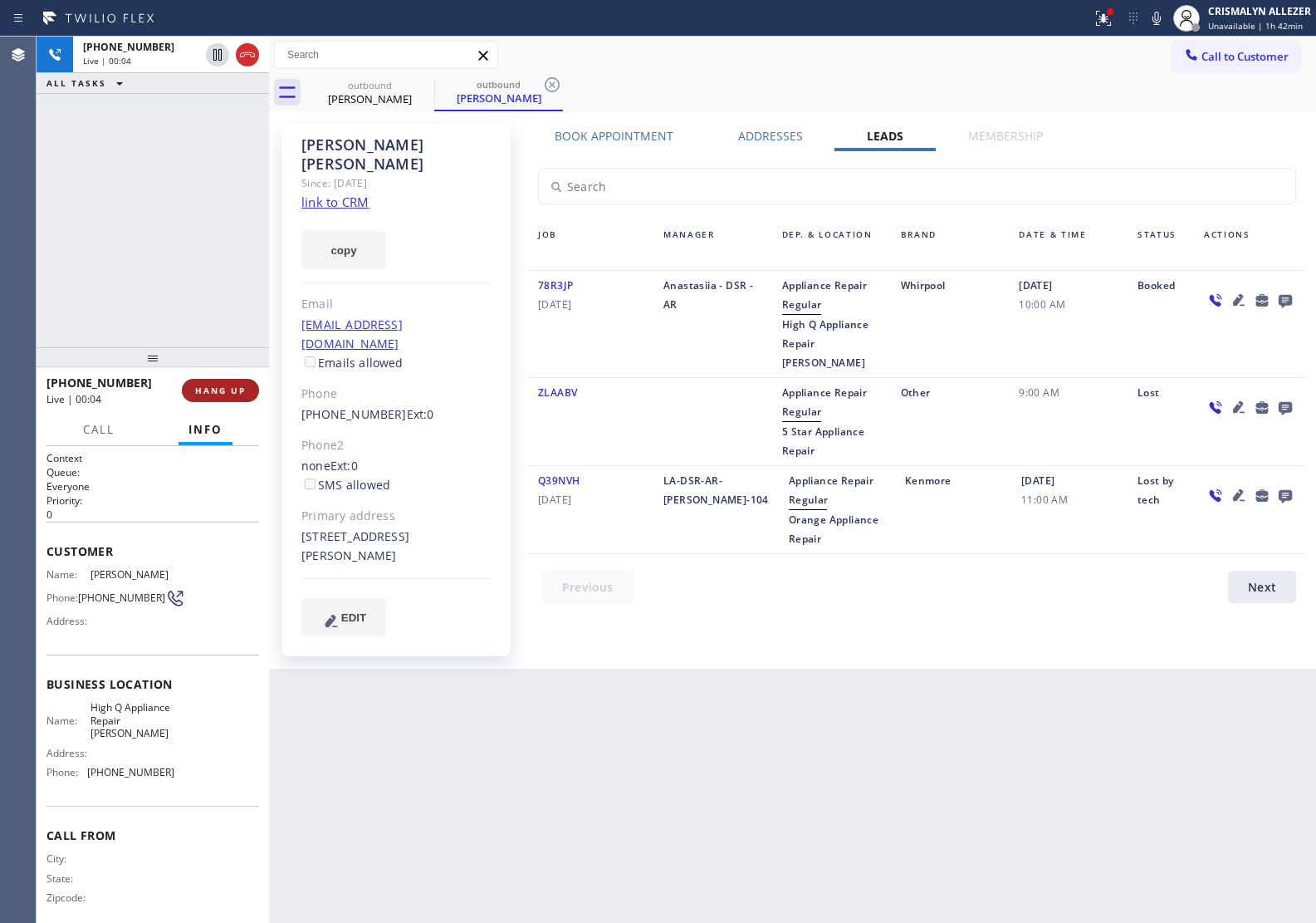
click at [208, 390] on span "HANG UP" at bounding box center [220, 390] width 51 height 12
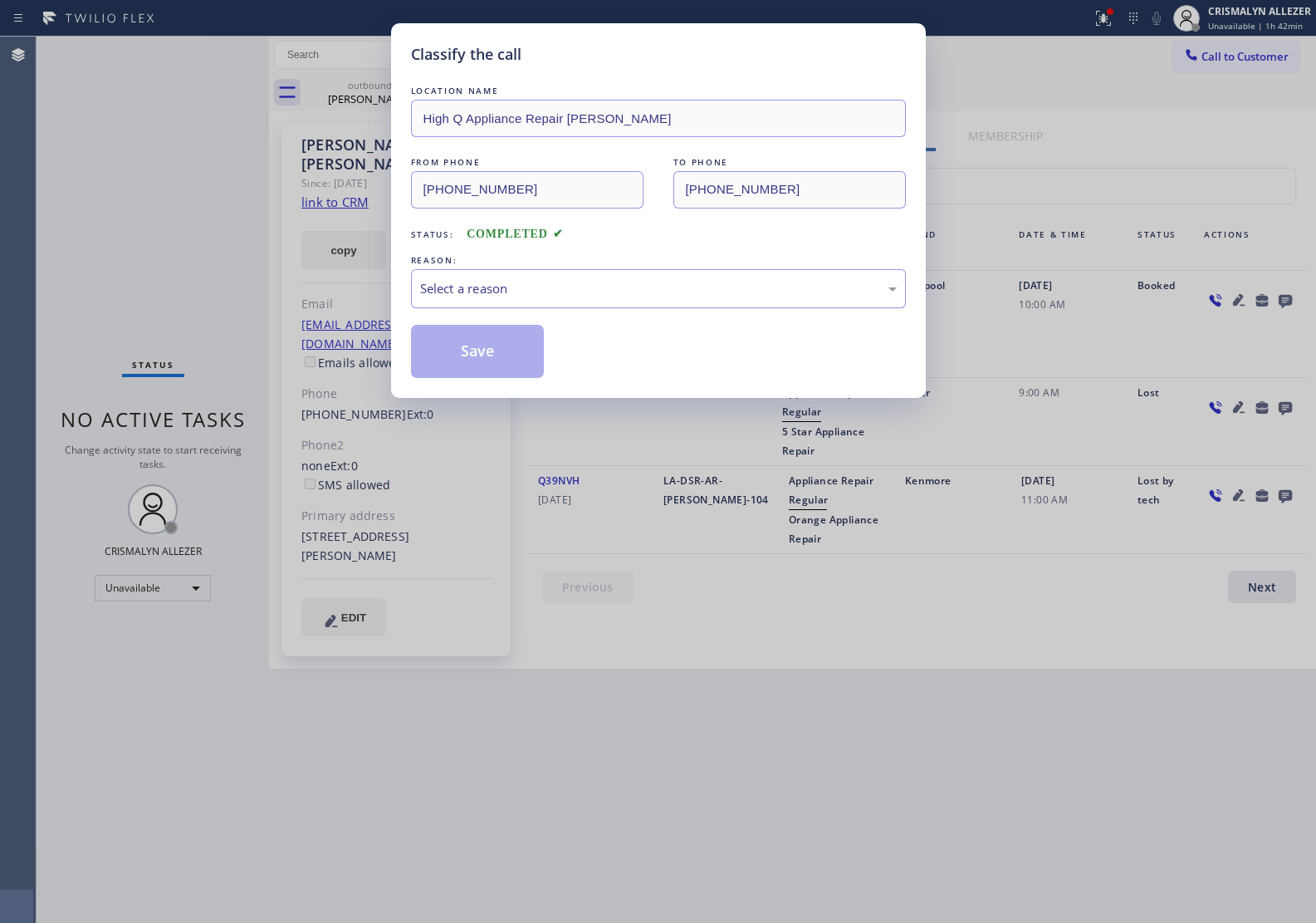
click at [669, 292] on div "Select a reason" at bounding box center [658, 288] width 476 height 19
click at [490, 363] on button "Save" at bounding box center [478, 351] width 134 height 53
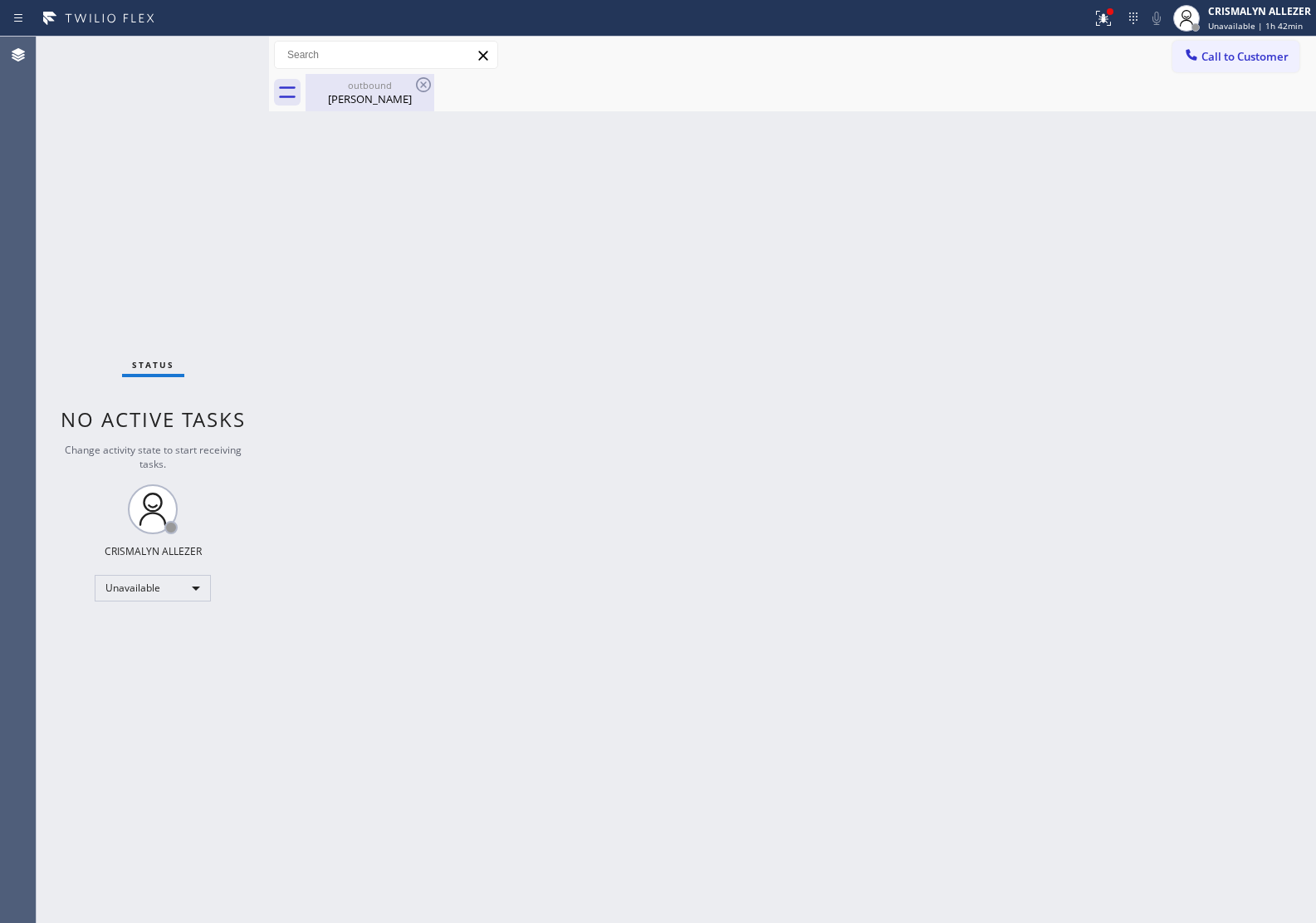
click at [361, 93] on div "[PERSON_NAME]" at bounding box center [370, 99] width 126 height 15
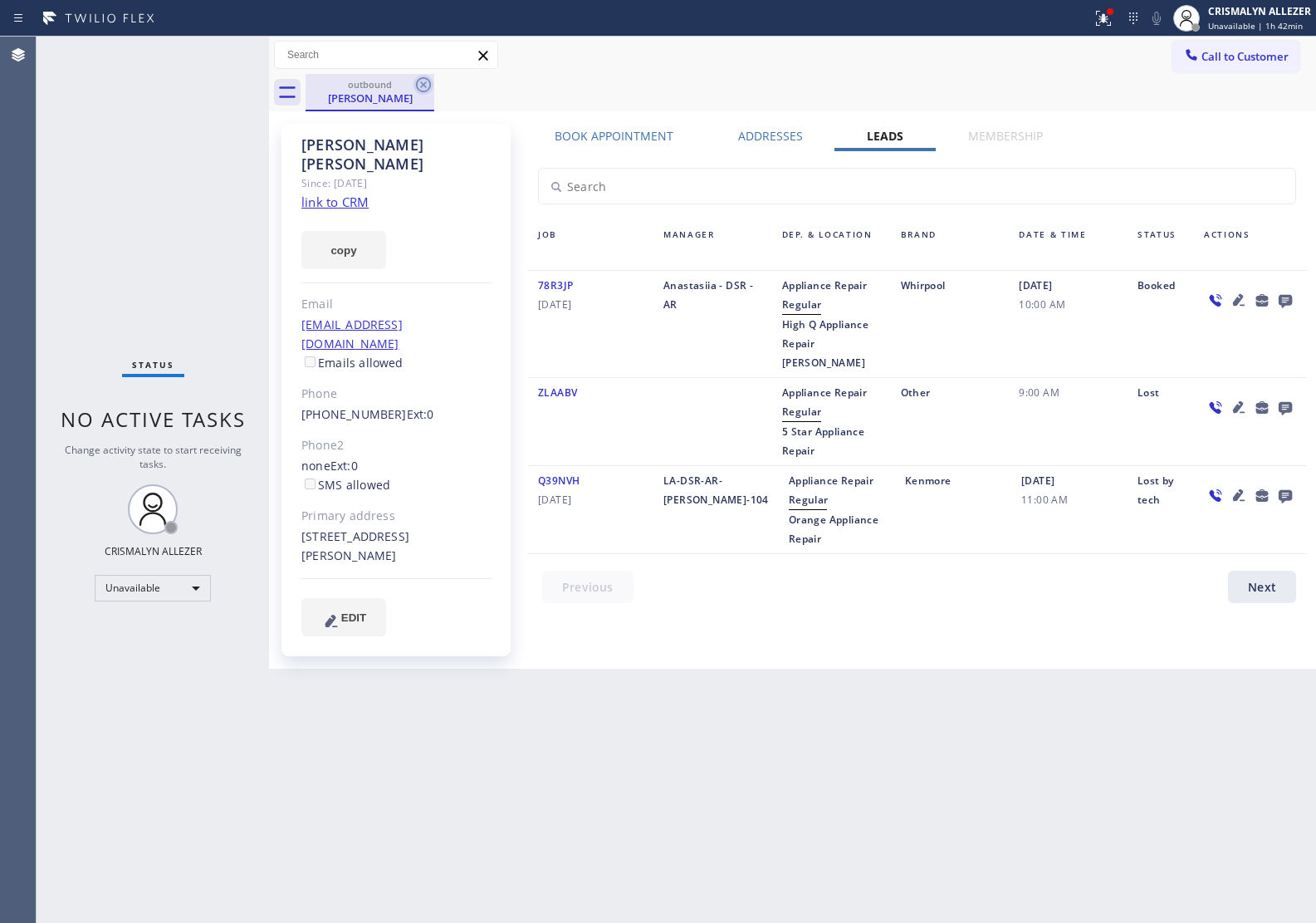
click at [421, 84] on icon at bounding box center [424, 84] width 20 height 20
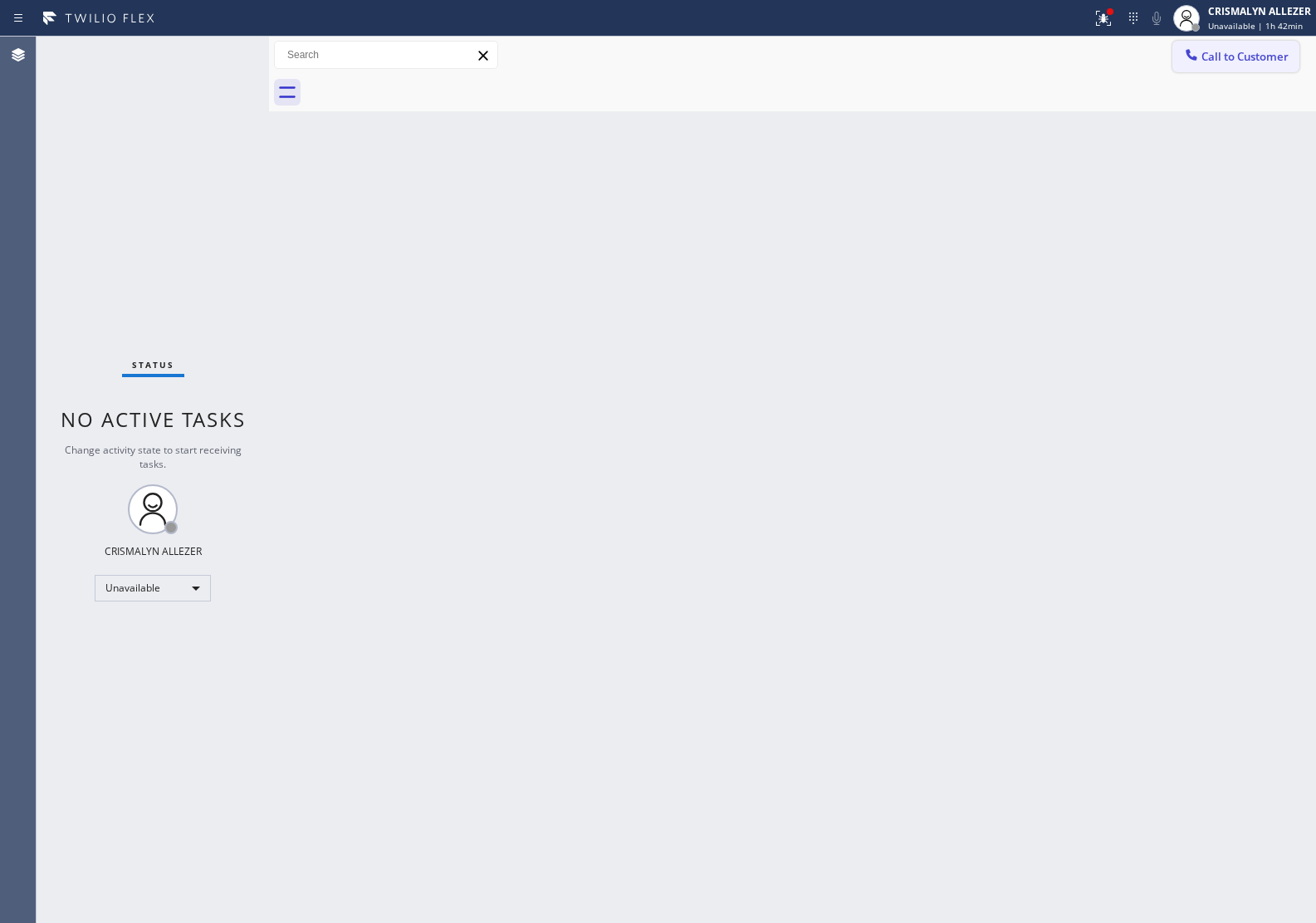
click at [1257, 63] on span "Call to Customer" at bounding box center [1245, 57] width 87 height 15
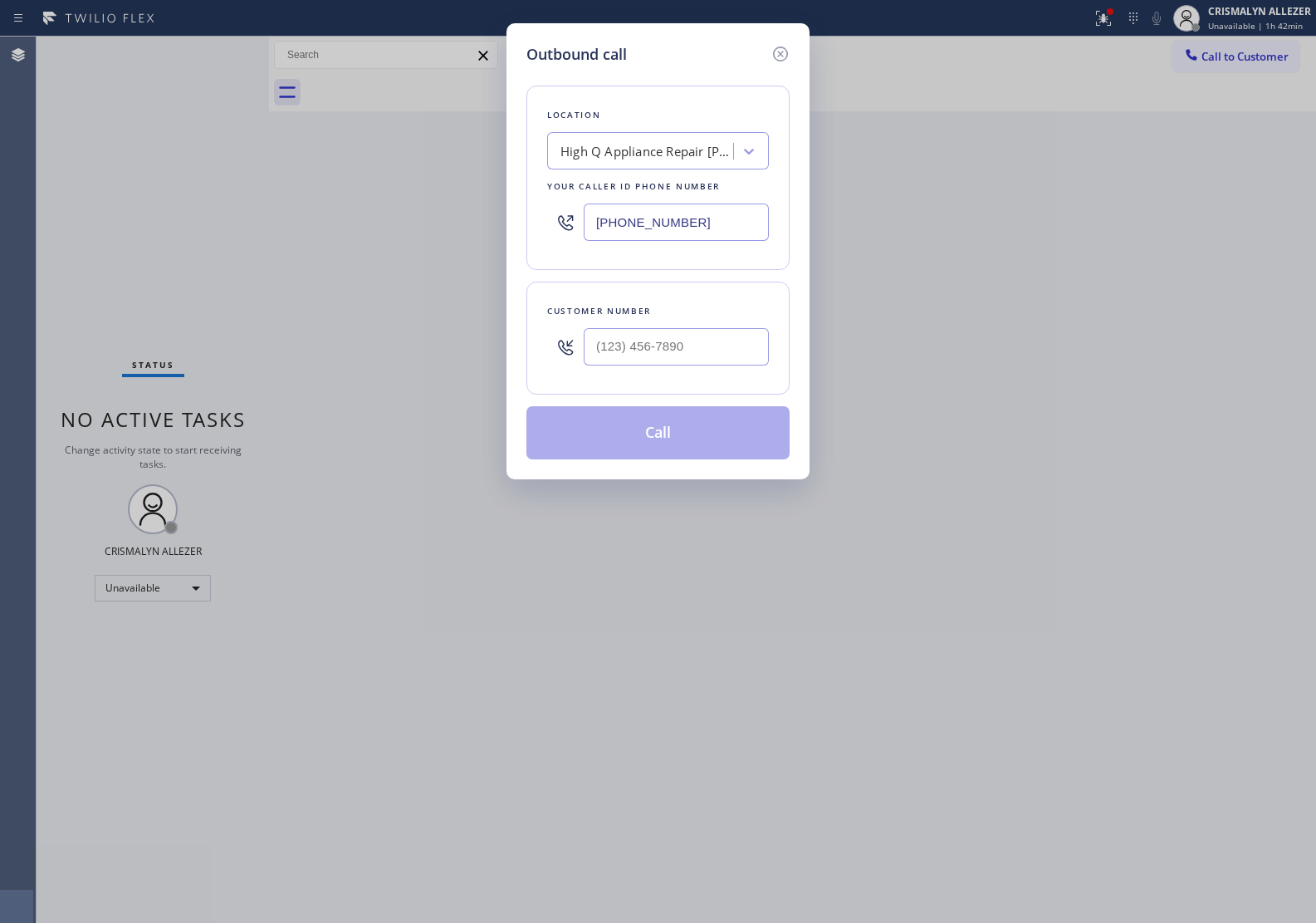
drag, startPoint x: 736, startPoint y: 222, endPoint x: 295, endPoint y: 215, distance: 441.1
click at [320, 218] on div "Outbound call Location High Q Appliance Repair [PERSON_NAME] Your caller id pho…" at bounding box center [658, 461] width 1316 height 923
paste input "760) 452-3788"
type input "[PHONE_NUMBER]"
click at [708, 345] on input "(___) ___-____" at bounding box center [676, 346] width 185 height 37
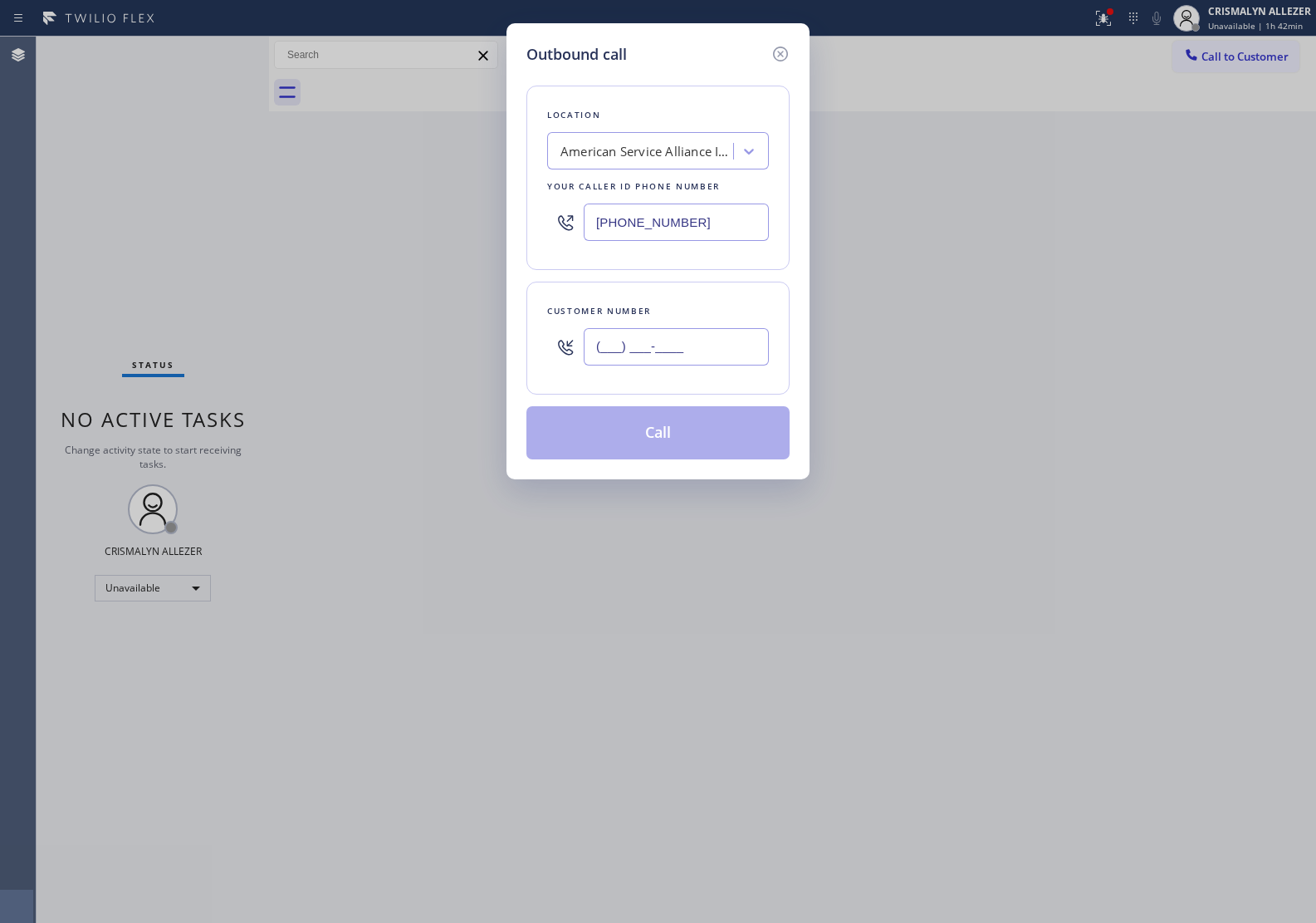
paste input "760) 296-0859"
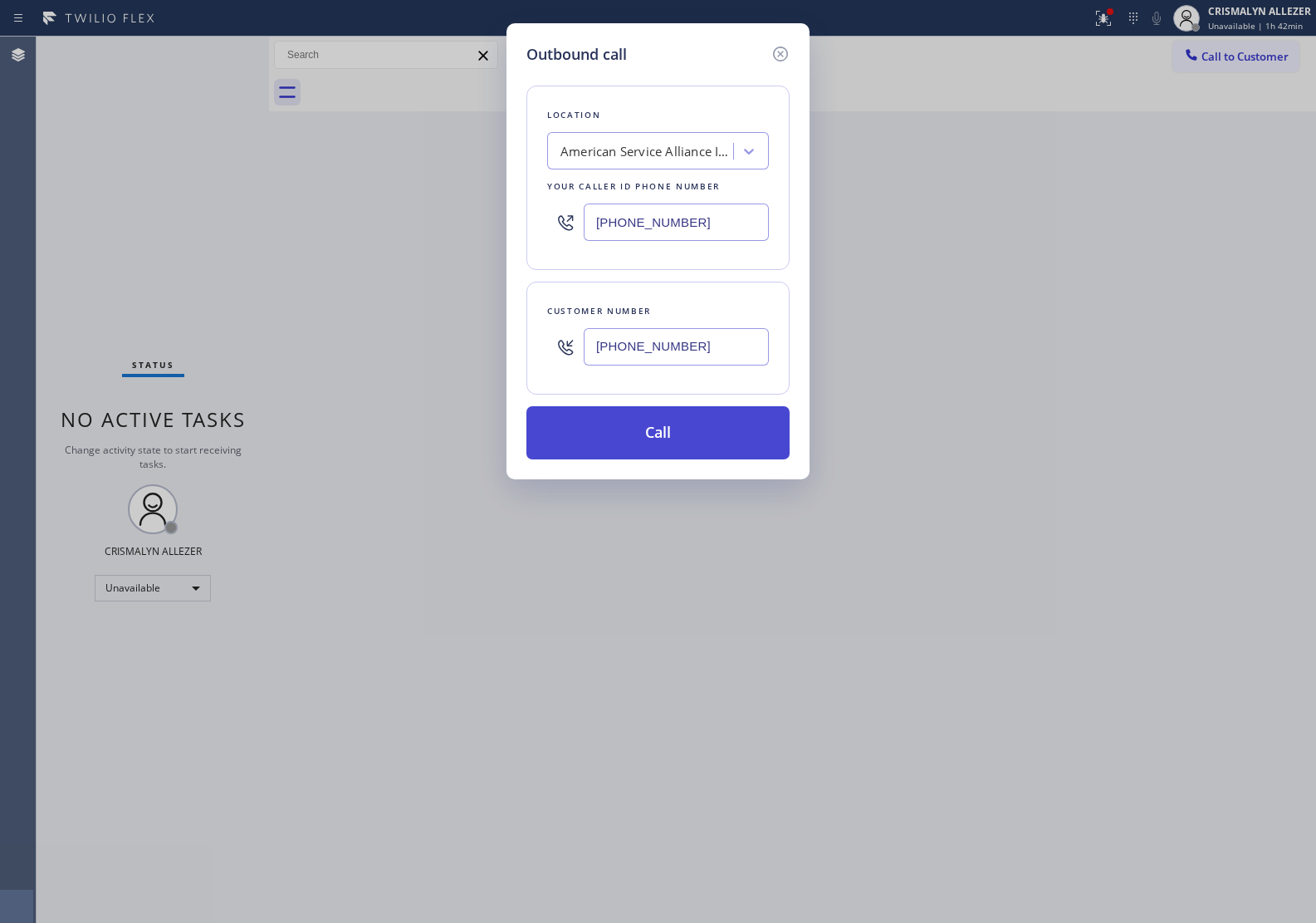
type input "[PHONE_NUMBER]"
click at [658, 430] on button "Call" at bounding box center [658, 432] width 264 height 53
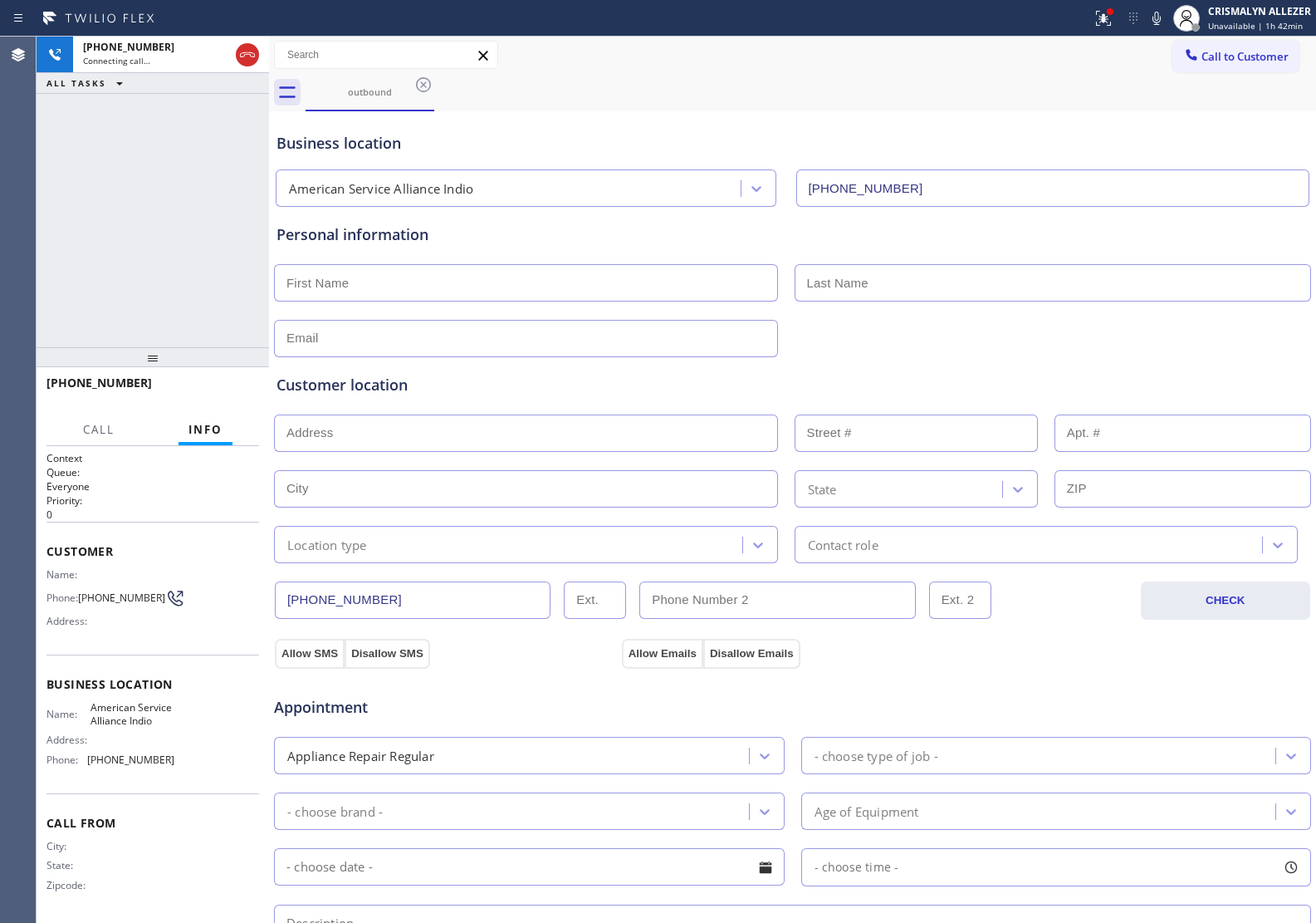
type input "[PHONE_NUMBER]"
click at [208, 387] on span "HANG UP" at bounding box center [220, 390] width 51 height 12
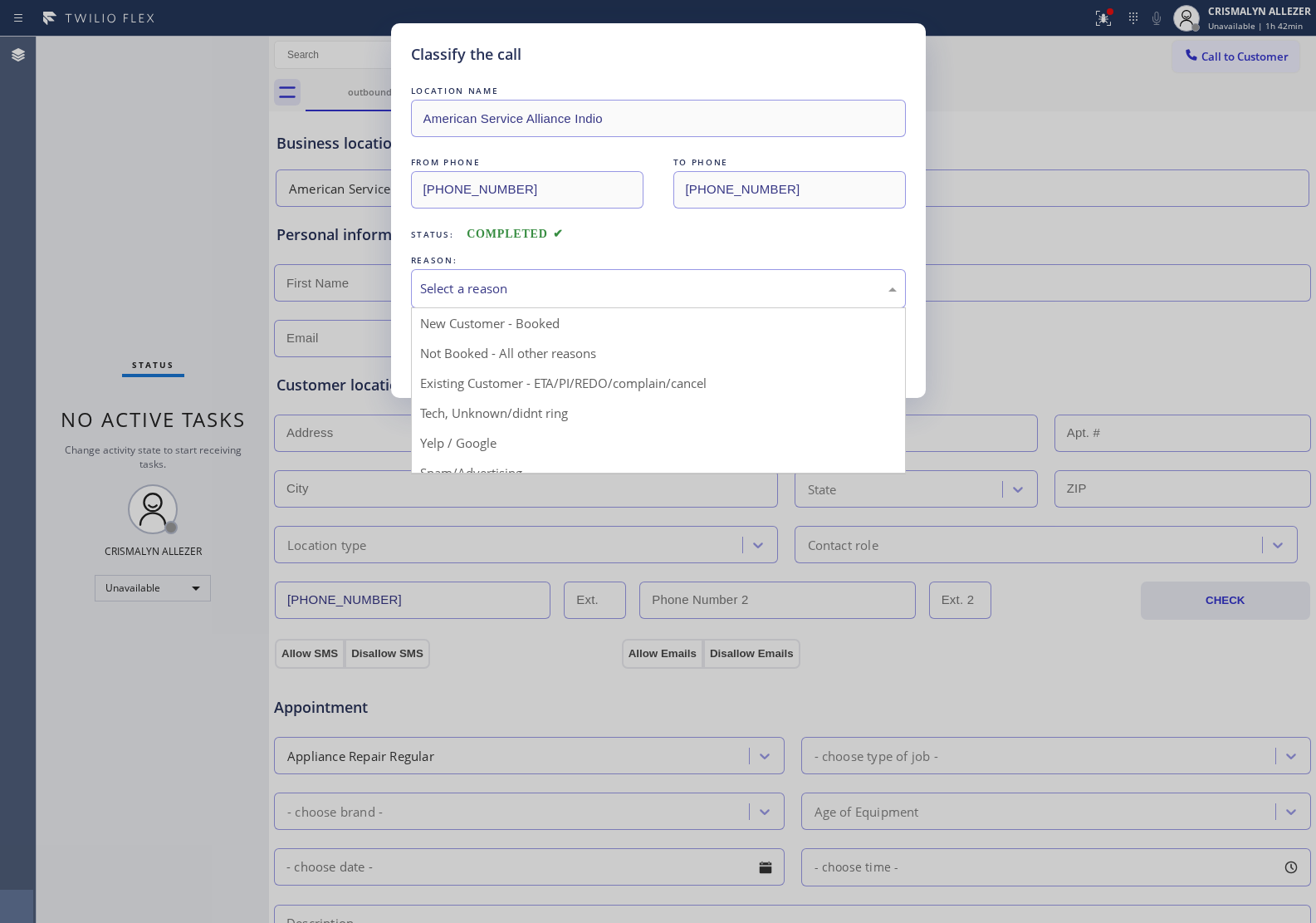
click at [603, 298] on div "Select a reason" at bounding box center [658, 288] width 476 height 19
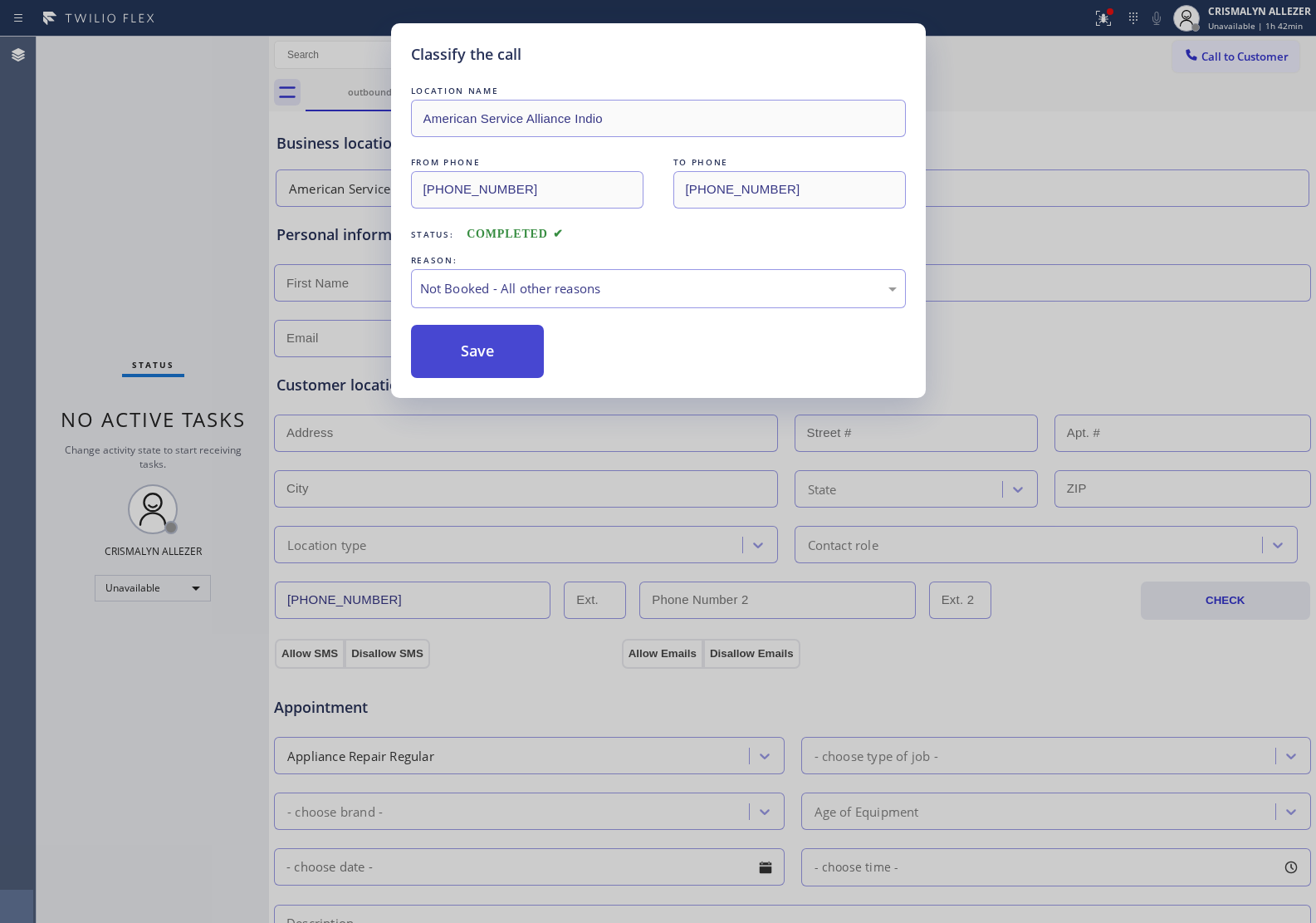
click at [491, 363] on button "Save" at bounding box center [478, 351] width 134 height 53
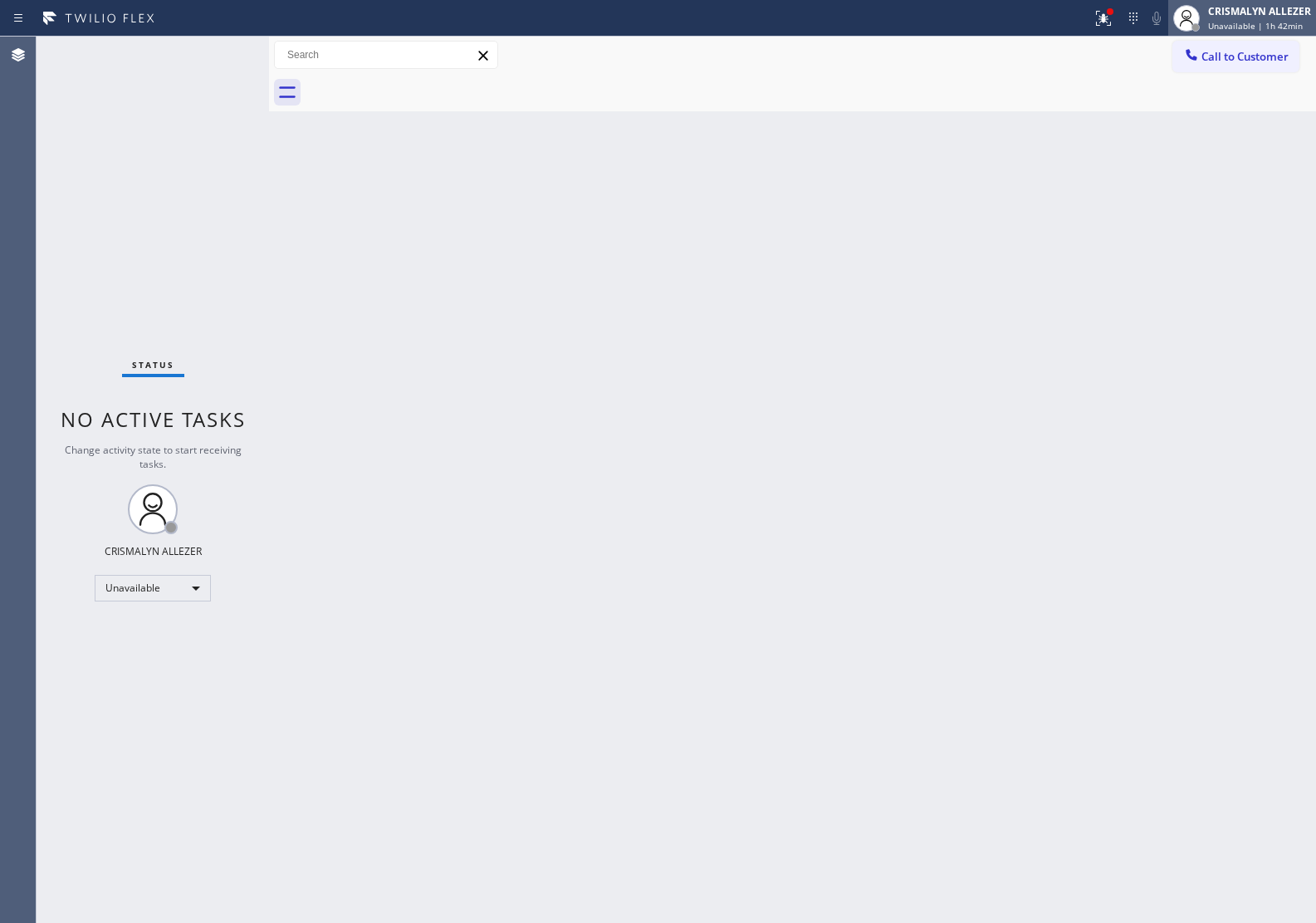
click at [1214, 35] on div "CRISMALYN ALLEZER Unavailable | 1h 42min" at bounding box center [1242, 18] width 148 height 36
drag, startPoint x: 993, startPoint y: 233, endPoint x: 1160, endPoint y: 103, distance: 211.6
click at [1013, 209] on div "Back to Dashboard Change Sender ID Customers Technicians Select a contact Outbo…" at bounding box center [793, 479] width 1048 height 887
click at [1235, 66] on button "Call to Customer" at bounding box center [1236, 56] width 127 height 32
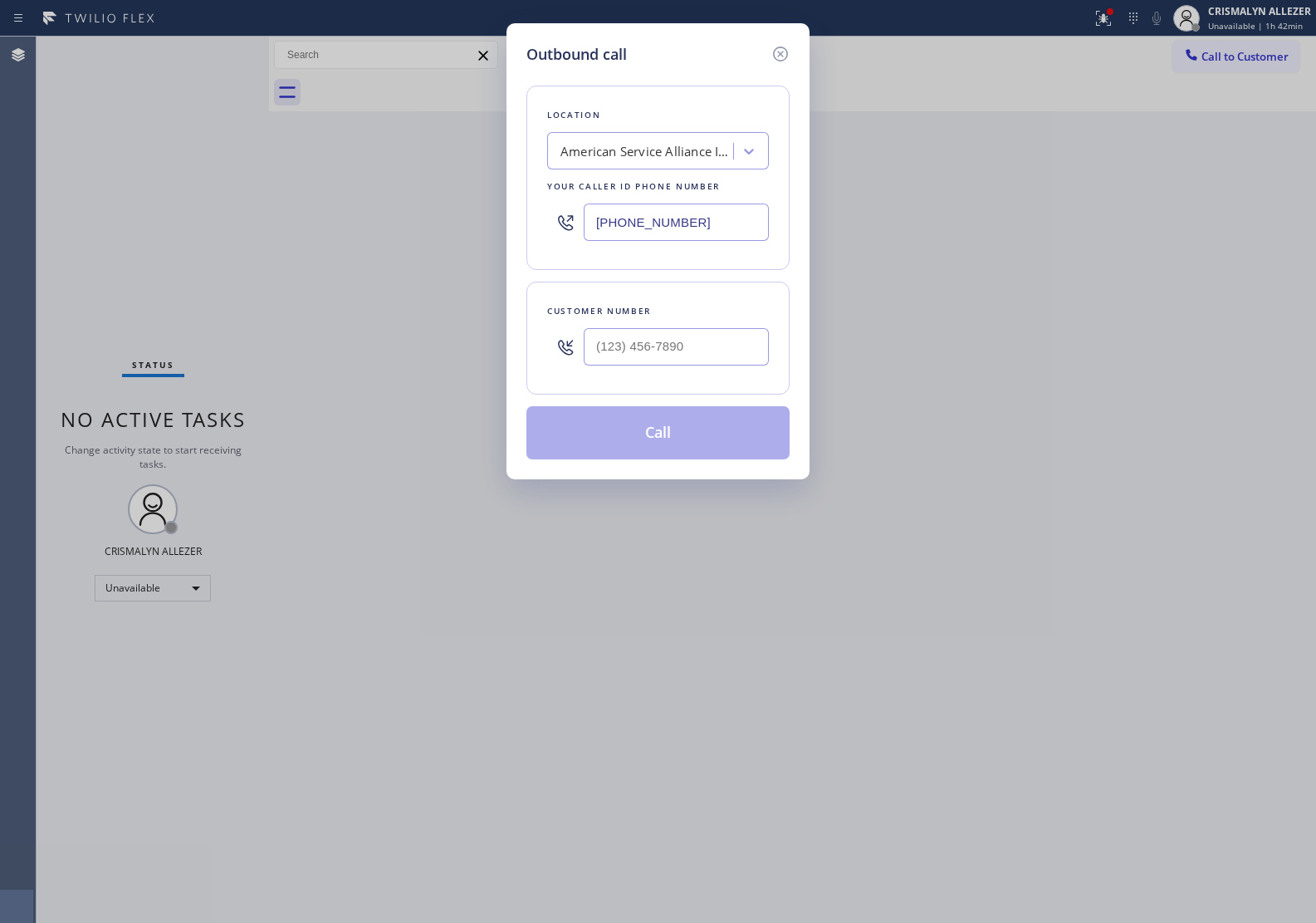
drag, startPoint x: 735, startPoint y: 230, endPoint x: 187, endPoint y: 225, distance: 548.0
click at [238, 226] on div "Outbound call Location American Service Alliance Indio Your caller id phone num…" at bounding box center [658, 461] width 1316 height 923
paste input "503) 694-481"
type input "[PHONE_NUMBER]"
click at [632, 338] on input "(___) ___-____" at bounding box center [676, 346] width 185 height 37
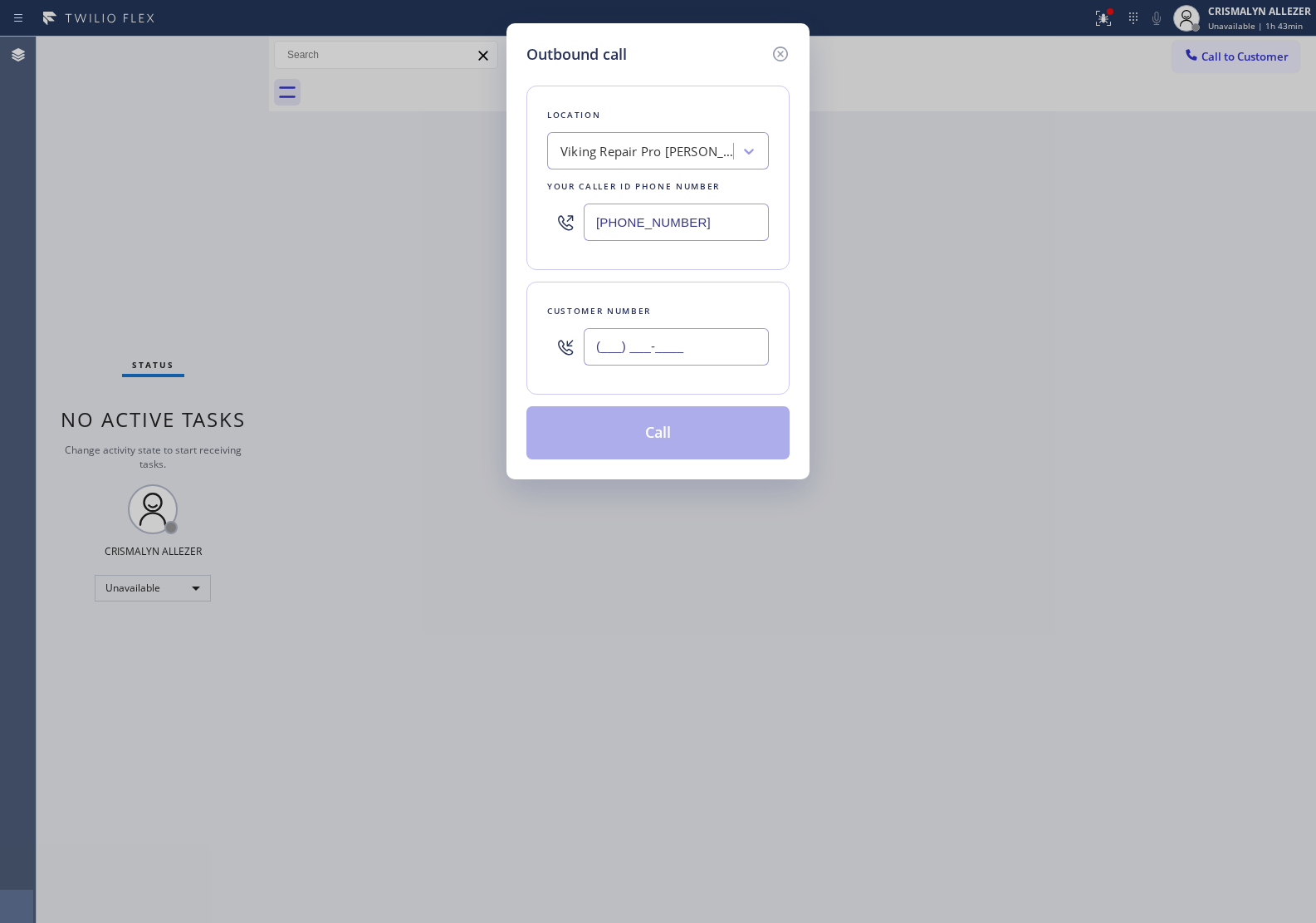
paste input "770) 299-6656"
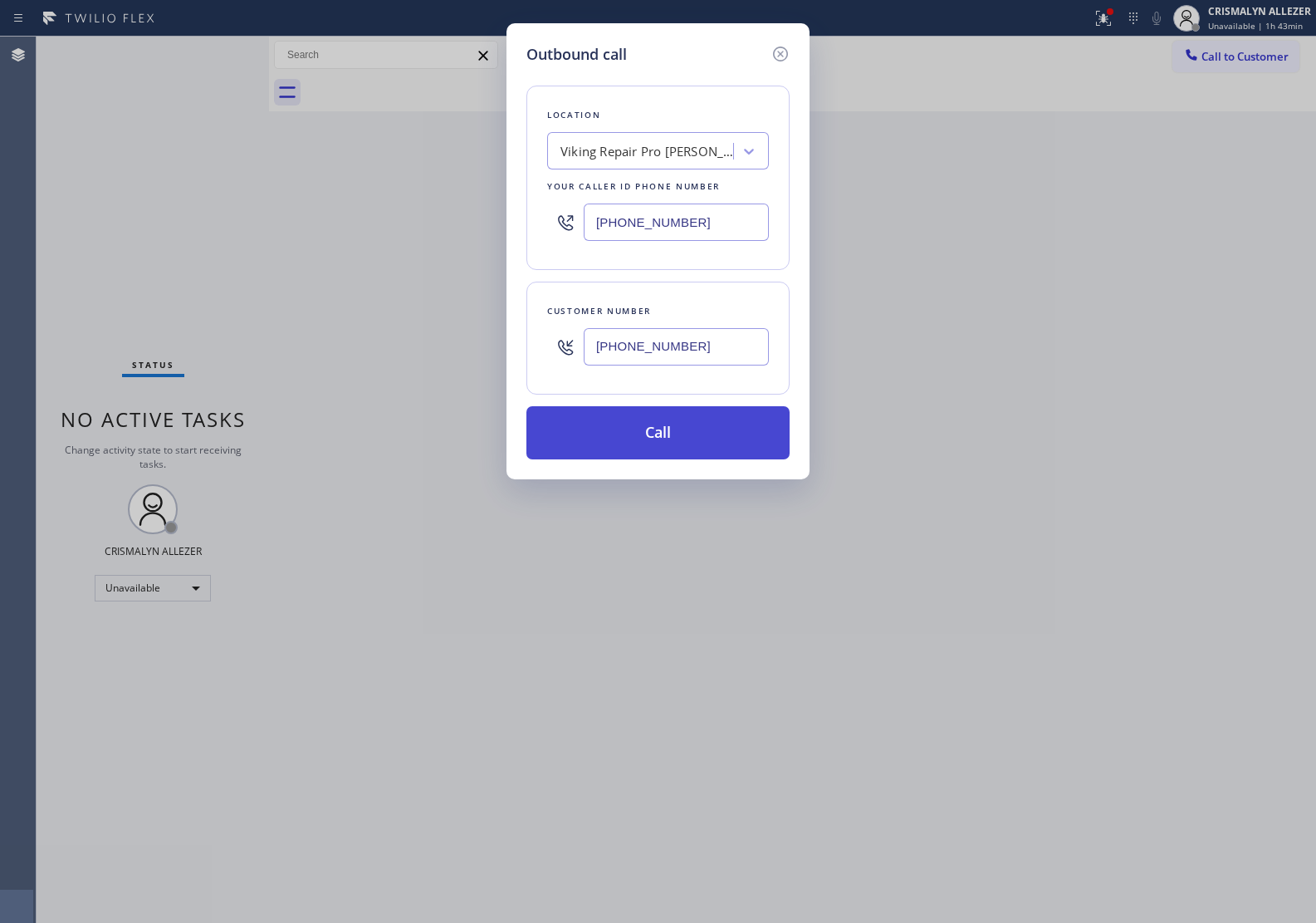
type input "[PHONE_NUMBER]"
click at [657, 445] on button "Call" at bounding box center [658, 432] width 264 height 53
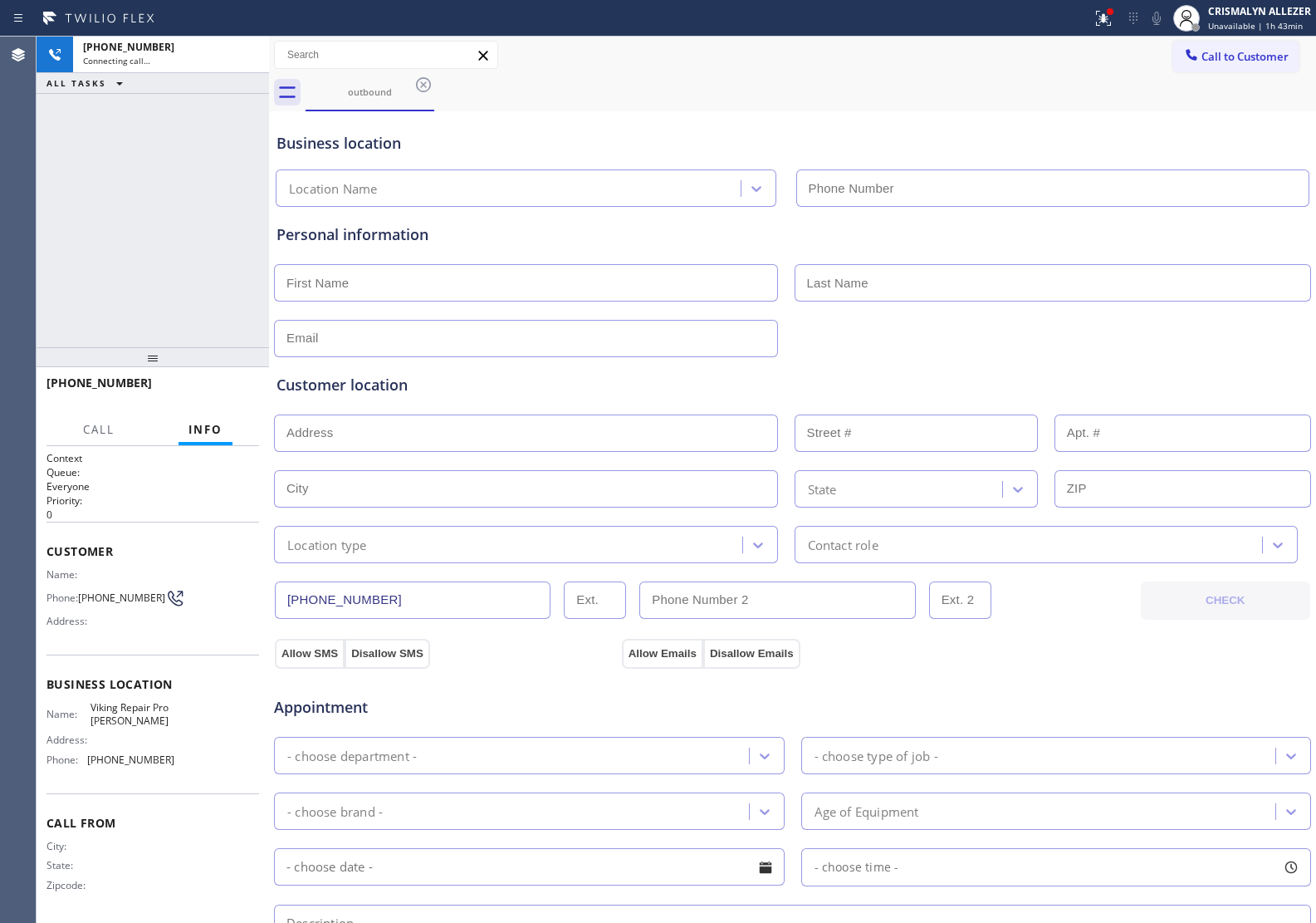
type input "[PHONE_NUMBER]"
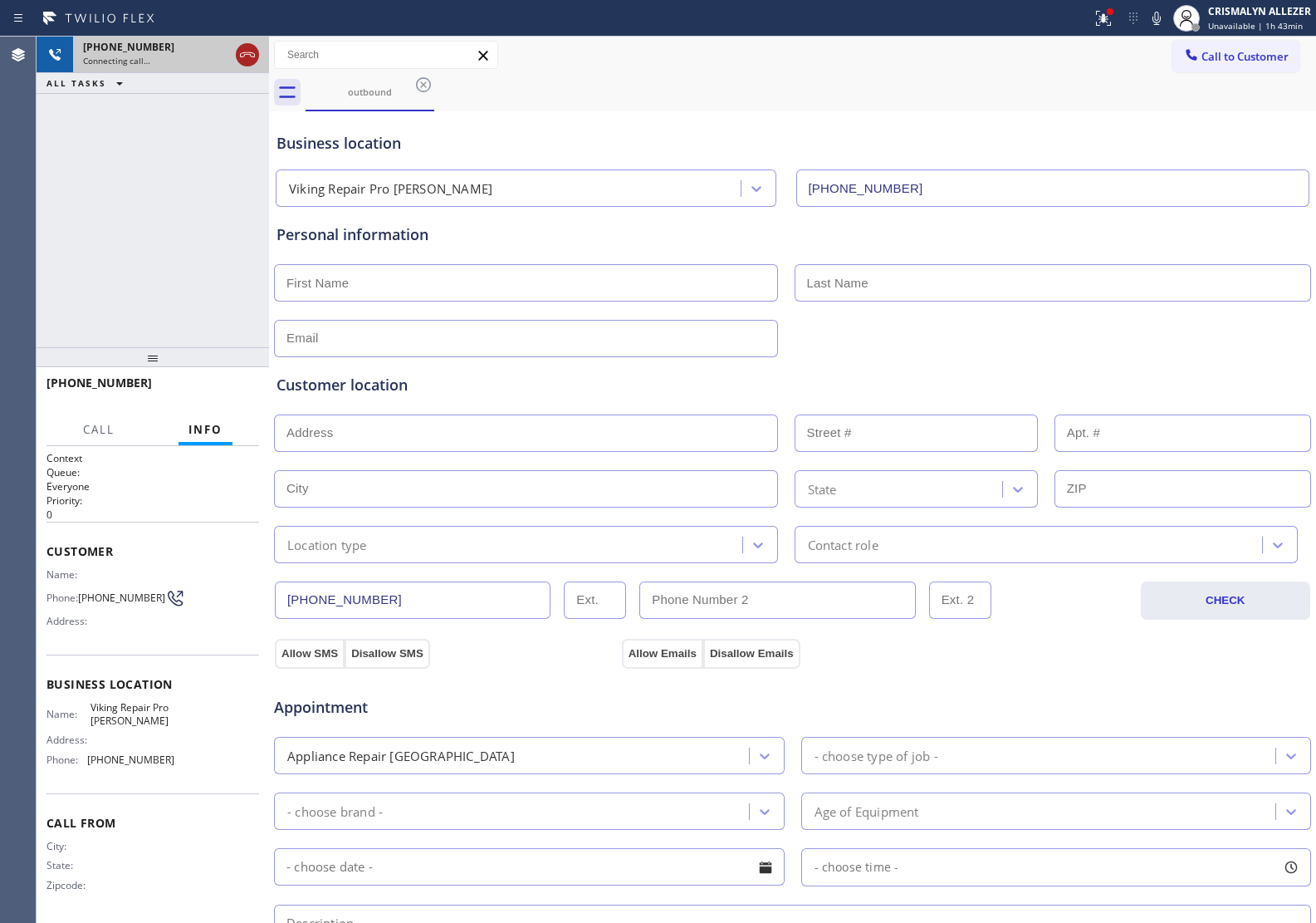
click at [245, 59] on icon at bounding box center [247, 55] width 20 height 20
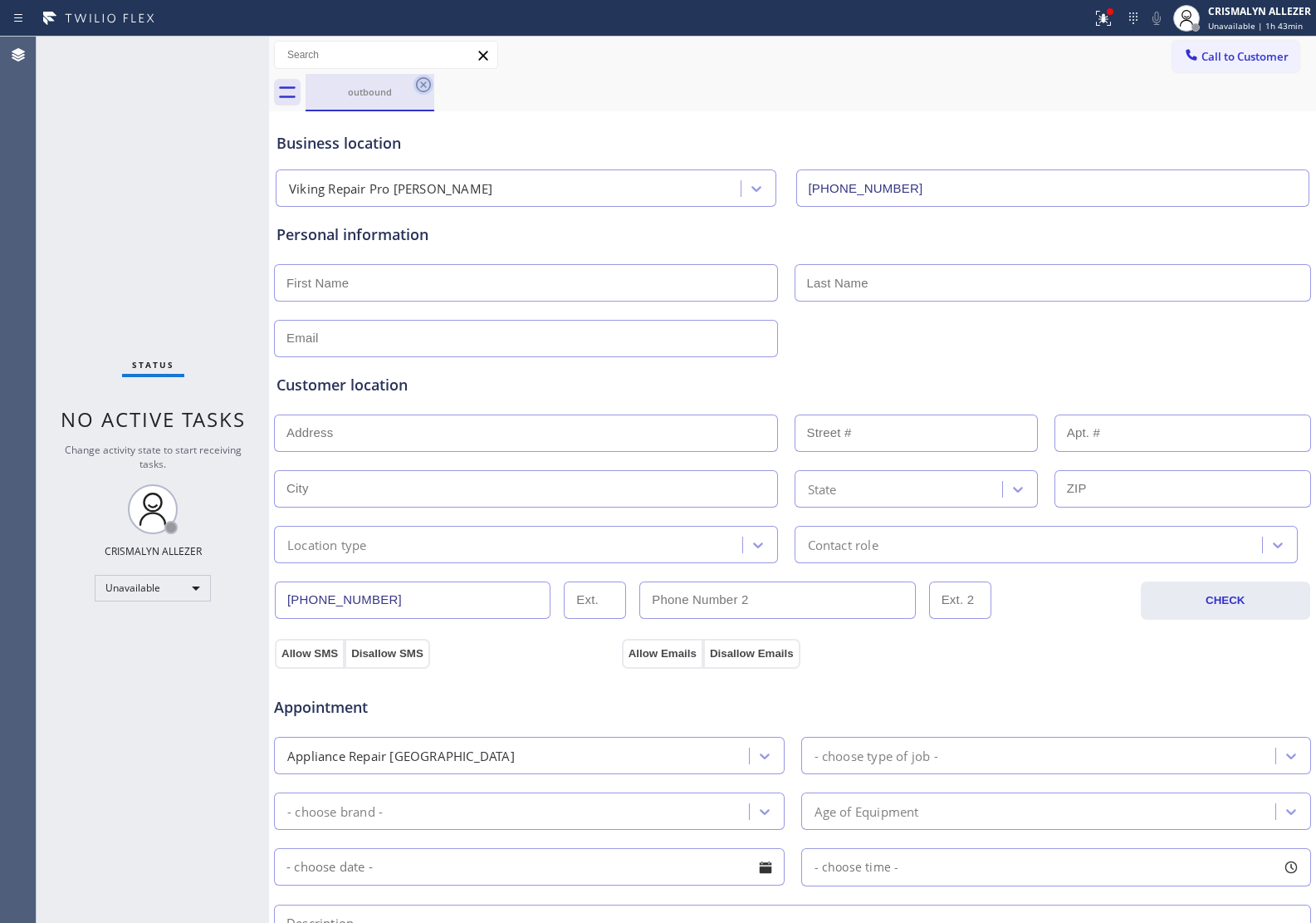
click at [421, 88] on icon at bounding box center [424, 84] width 20 height 20
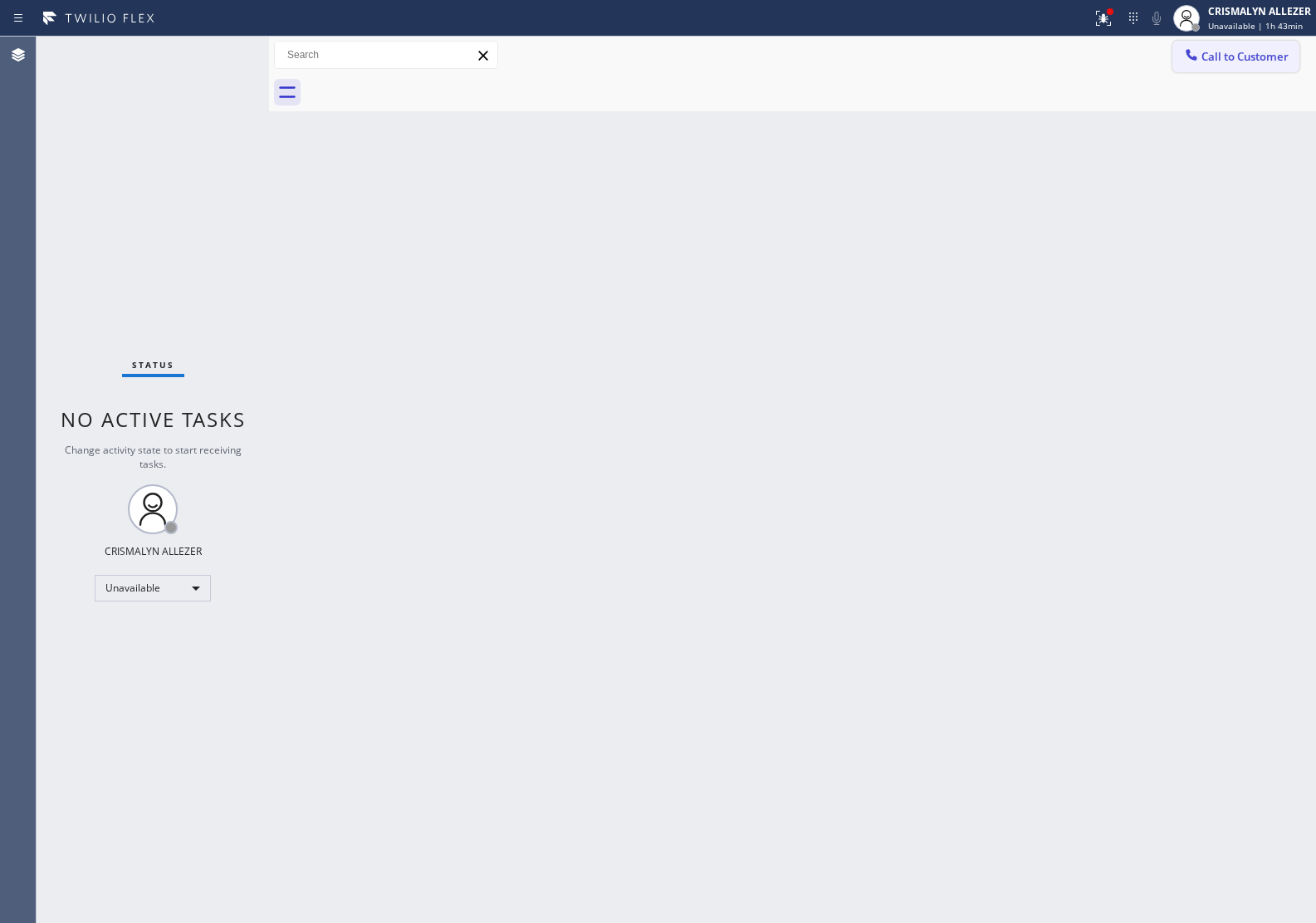
click at [1271, 57] on span "Call to Customer" at bounding box center [1245, 57] width 87 height 15
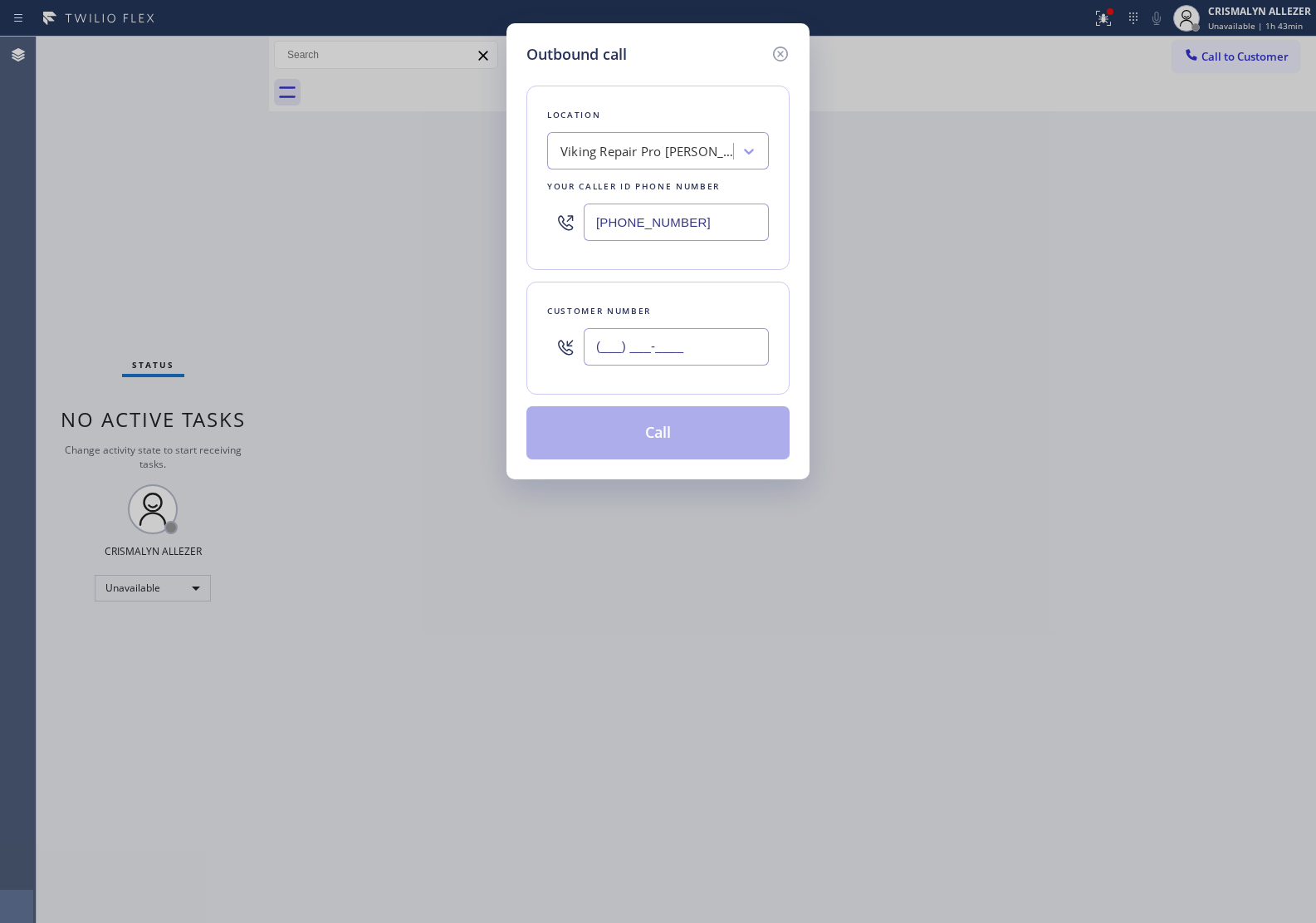
click at [702, 340] on input "(___) ___-____" at bounding box center [676, 346] width 185 height 37
paste input "770) 299-6656"
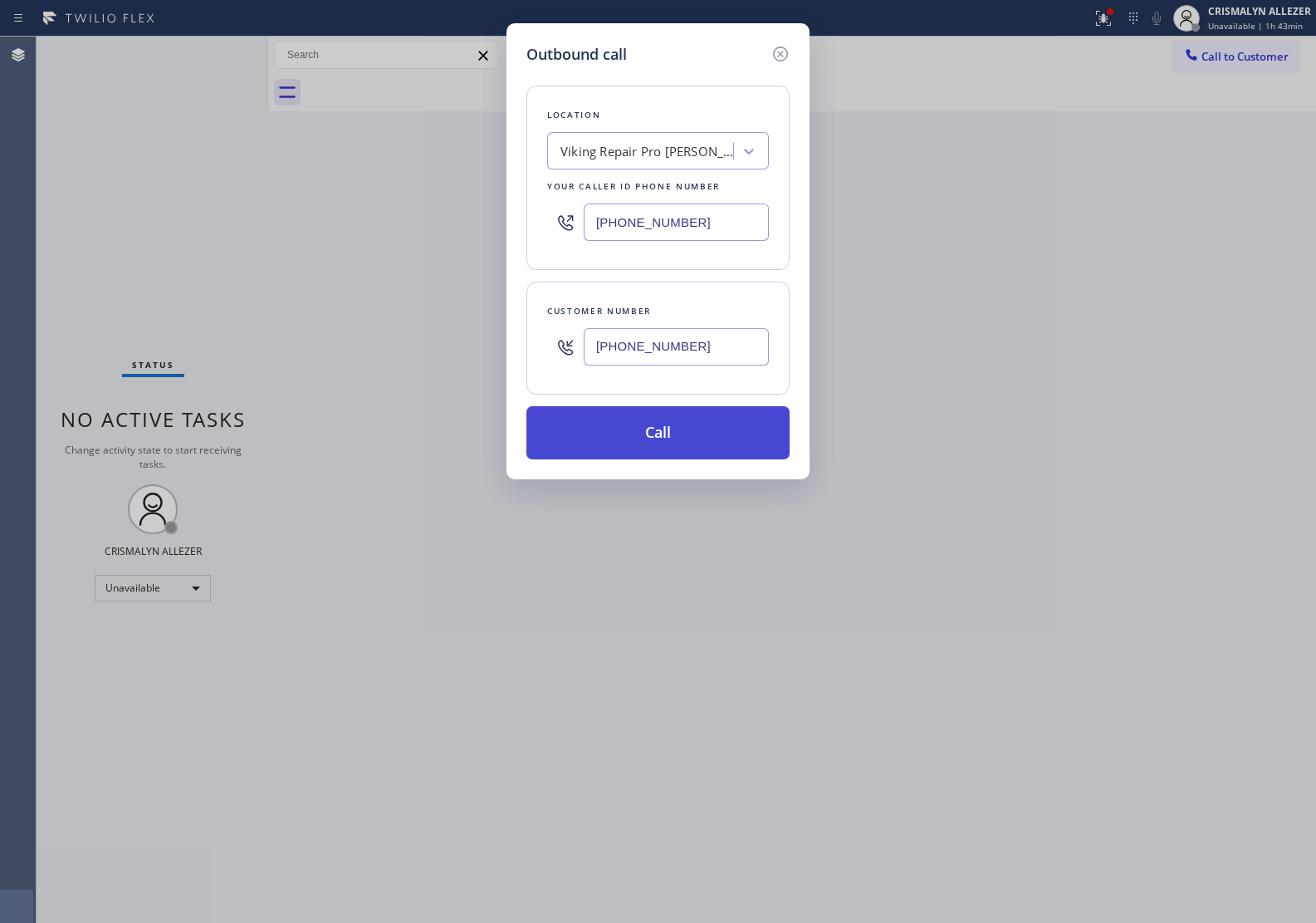
type input "[PHONE_NUMBER]"
click at [669, 445] on button "Call" at bounding box center [658, 432] width 264 height 53
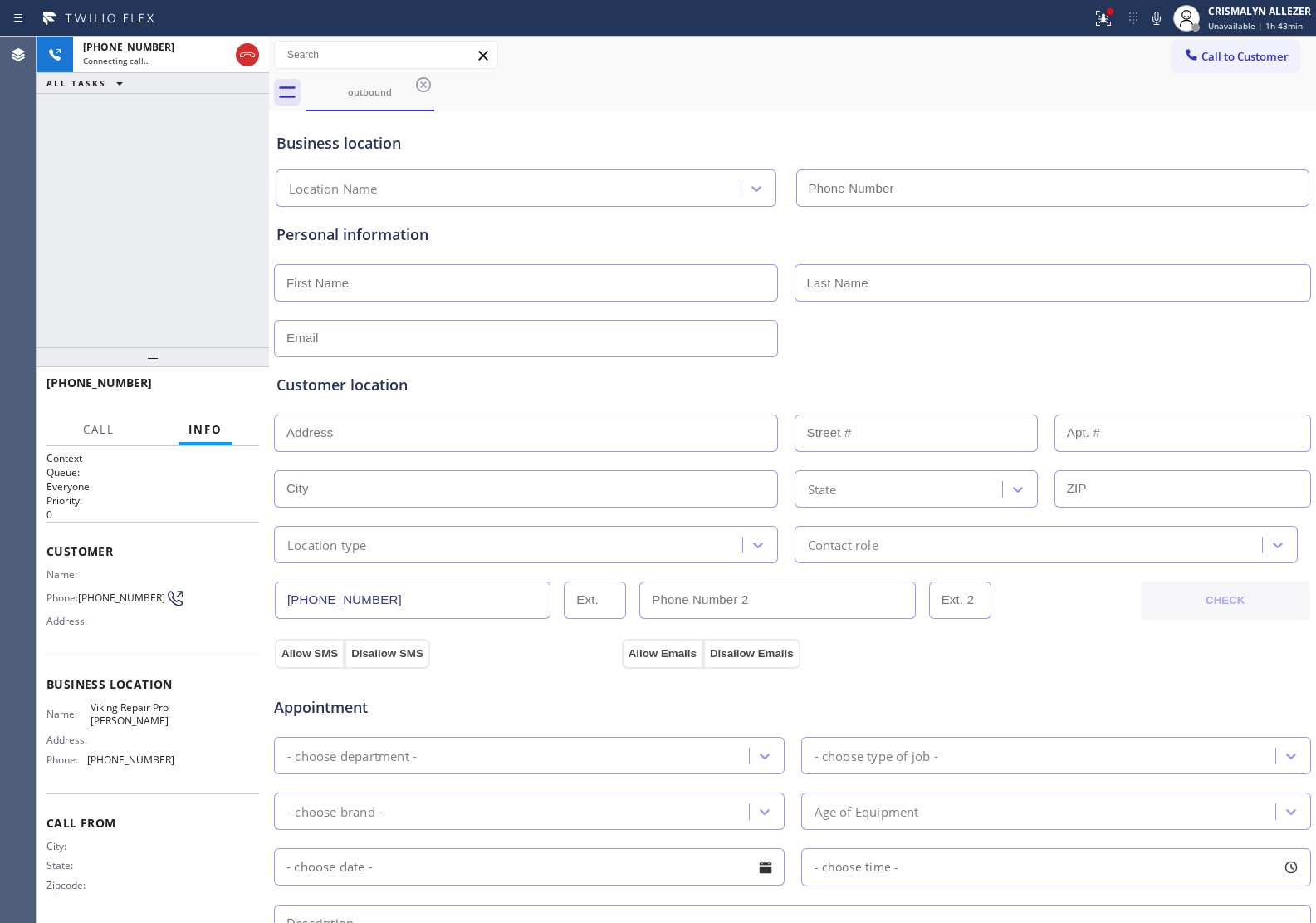
type input "[PHONE_NUMBER]"
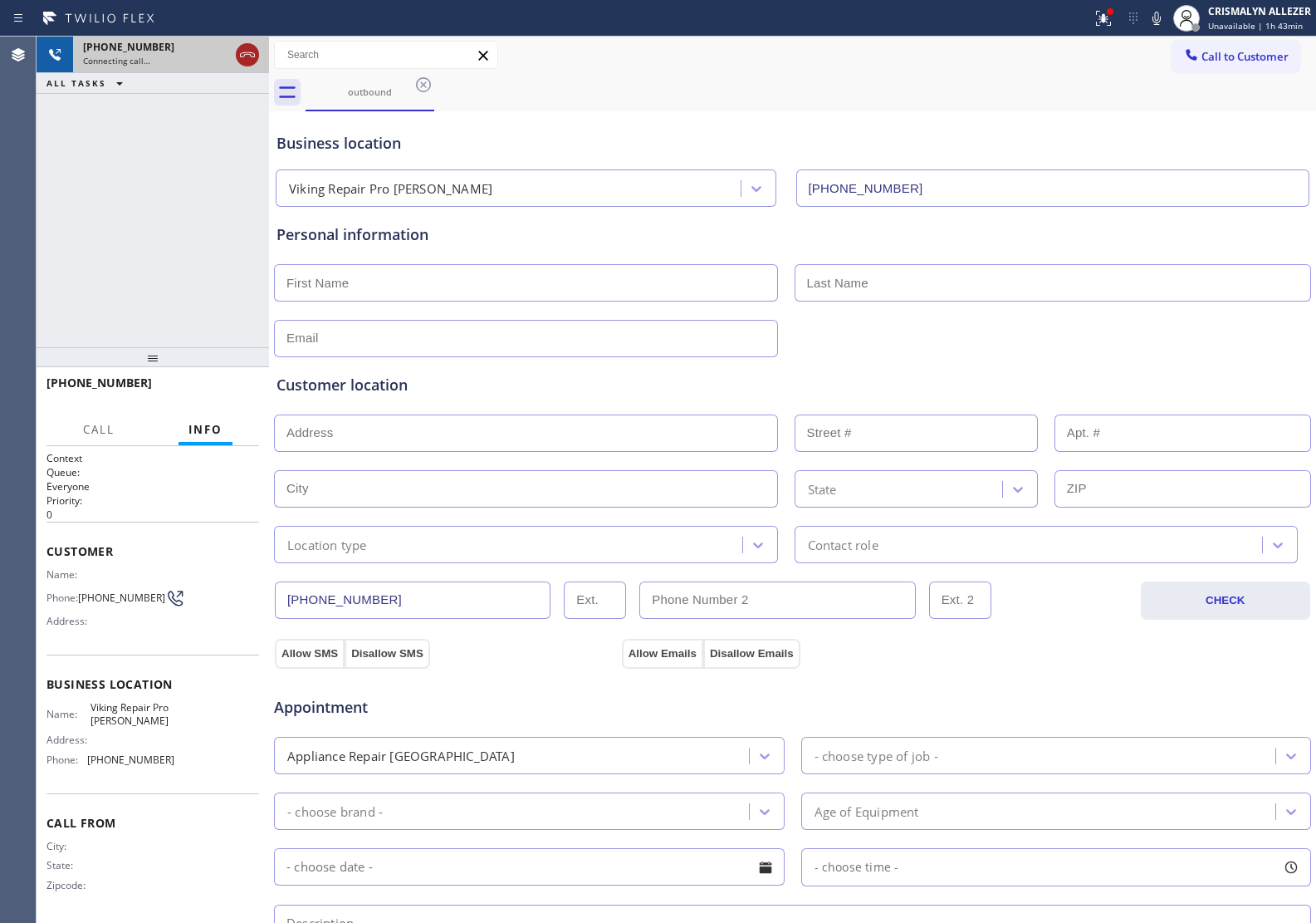
click at [242, 58] on icon at bounding box center [247, 55] width 20 height 20
click at [422, 85] on icon at bounding box center [424, 85] width 15 height 15
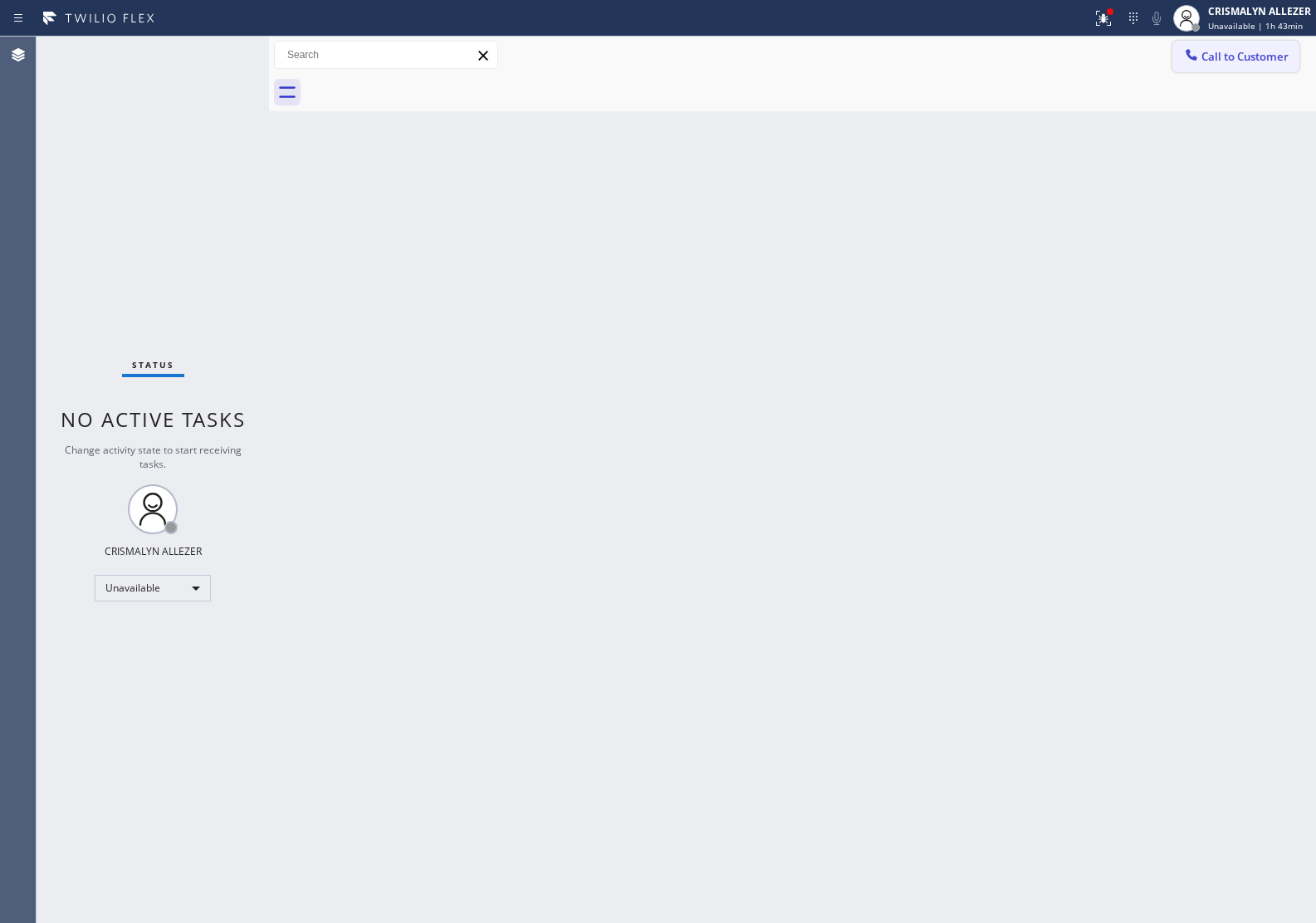
click at [1211, 59] on span "Call to Customer" at bounding box center [1245, 57] width 87 height 15
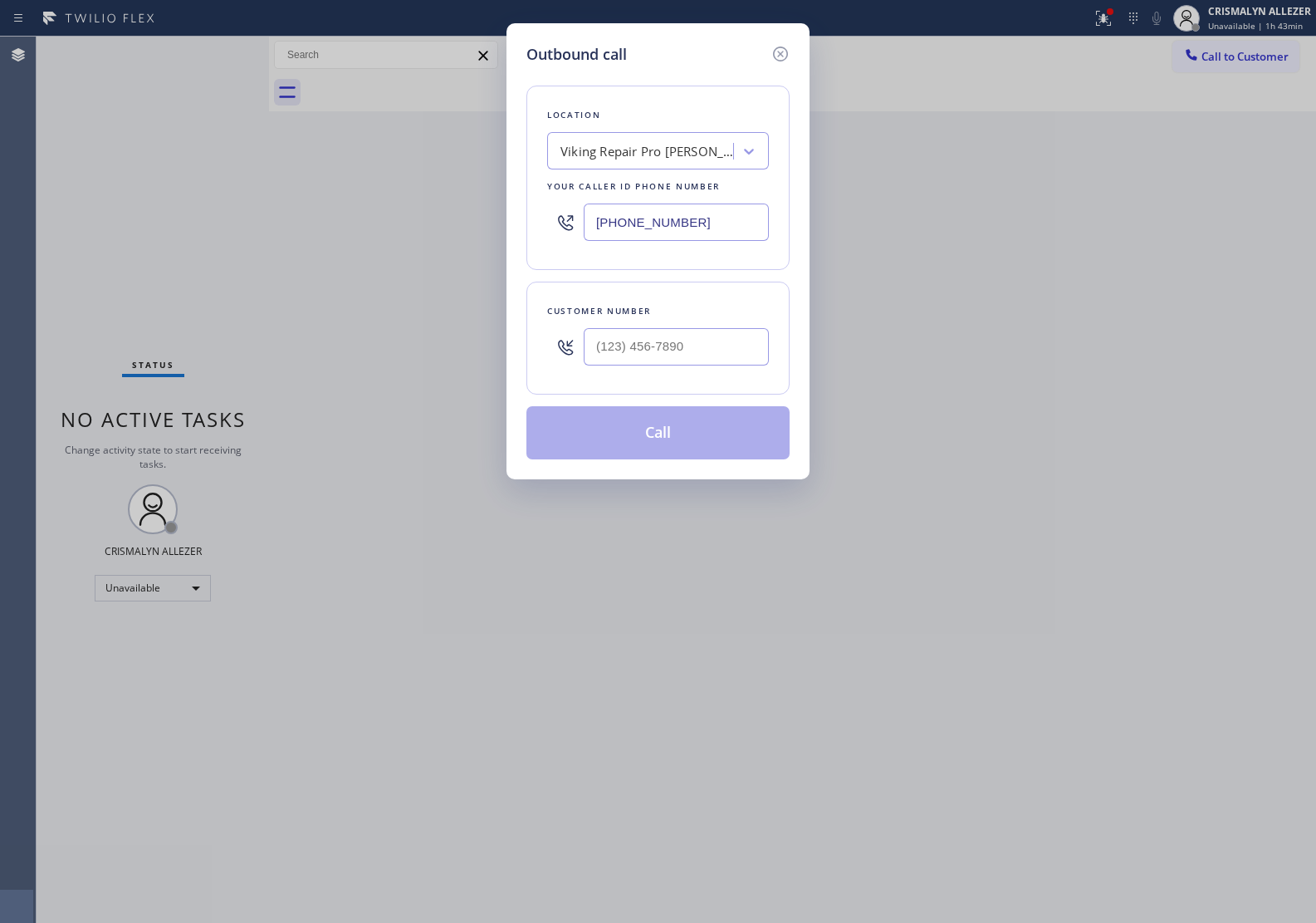
drag, startPoint x: 719, startPoint y: 221, endPoint x: 405, endPoint y: 233, distance: 314.2
click at [445, 231] on div "Outbound call Location Viking Repair Pro [PERSON_NAME] Your caller id phone num…" at bounding box center [658, 461] width 1316 height 923
paste input "323) 310-0860"
type input "[PHONE_NUMBER]"
click at [716, 342] on input "(___) ___-____" at bounding box center [676, 346] width 185 height 37
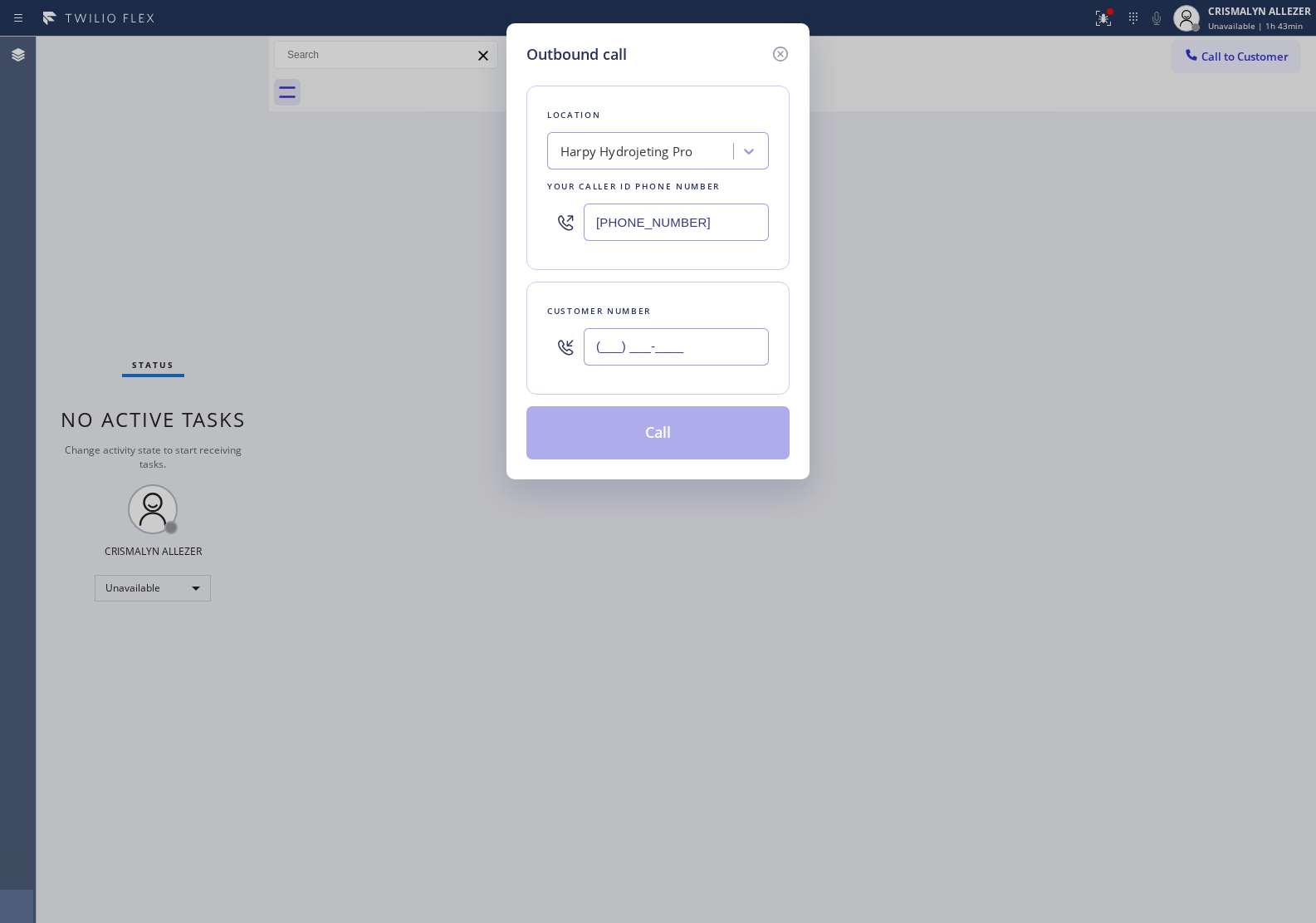
paste input "323) 310-0860"
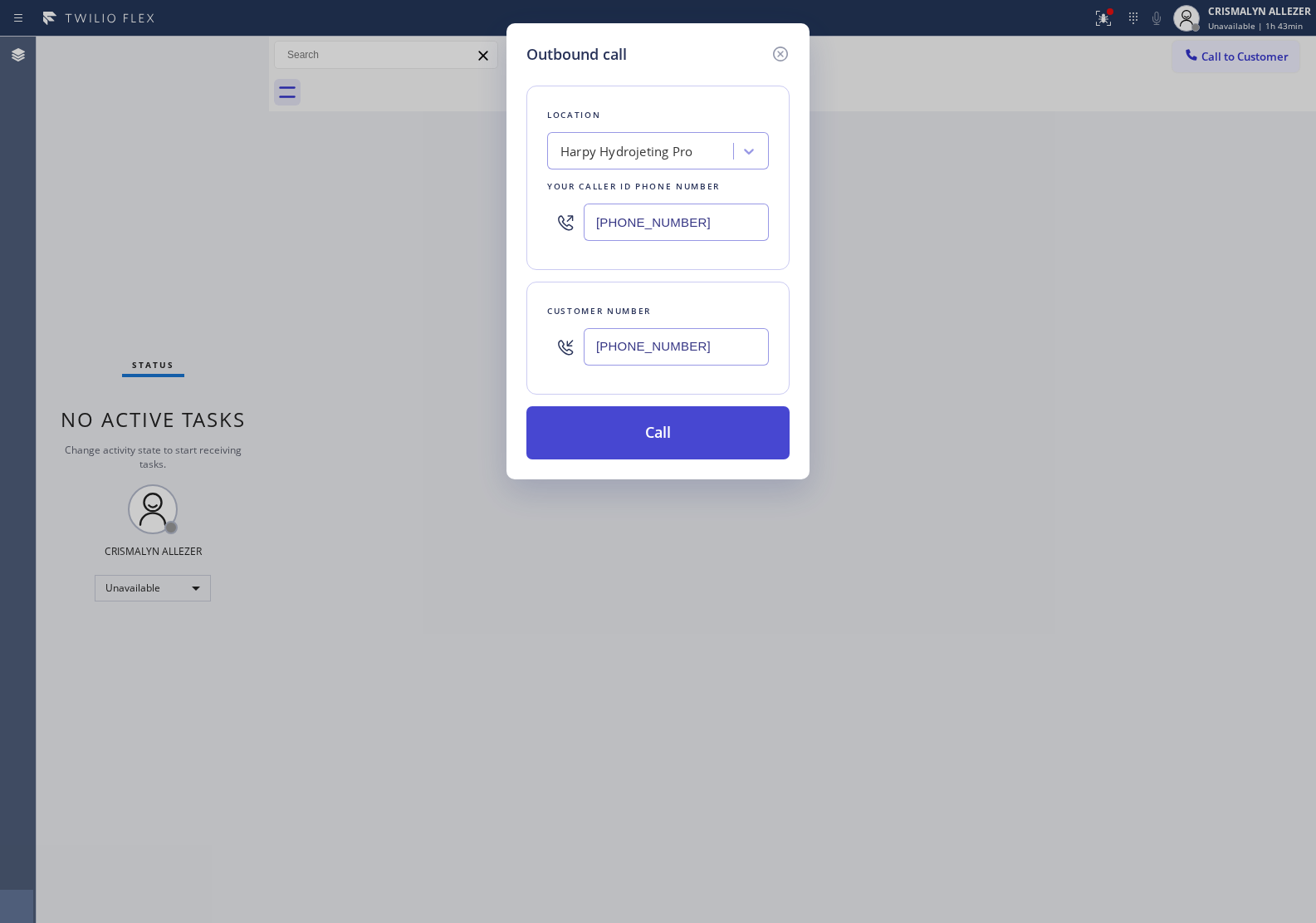
type input "[PHONE_NUMBER]"
click at [669, 442] on button "Call" at bounding box center [658, 432] width 264 height 53
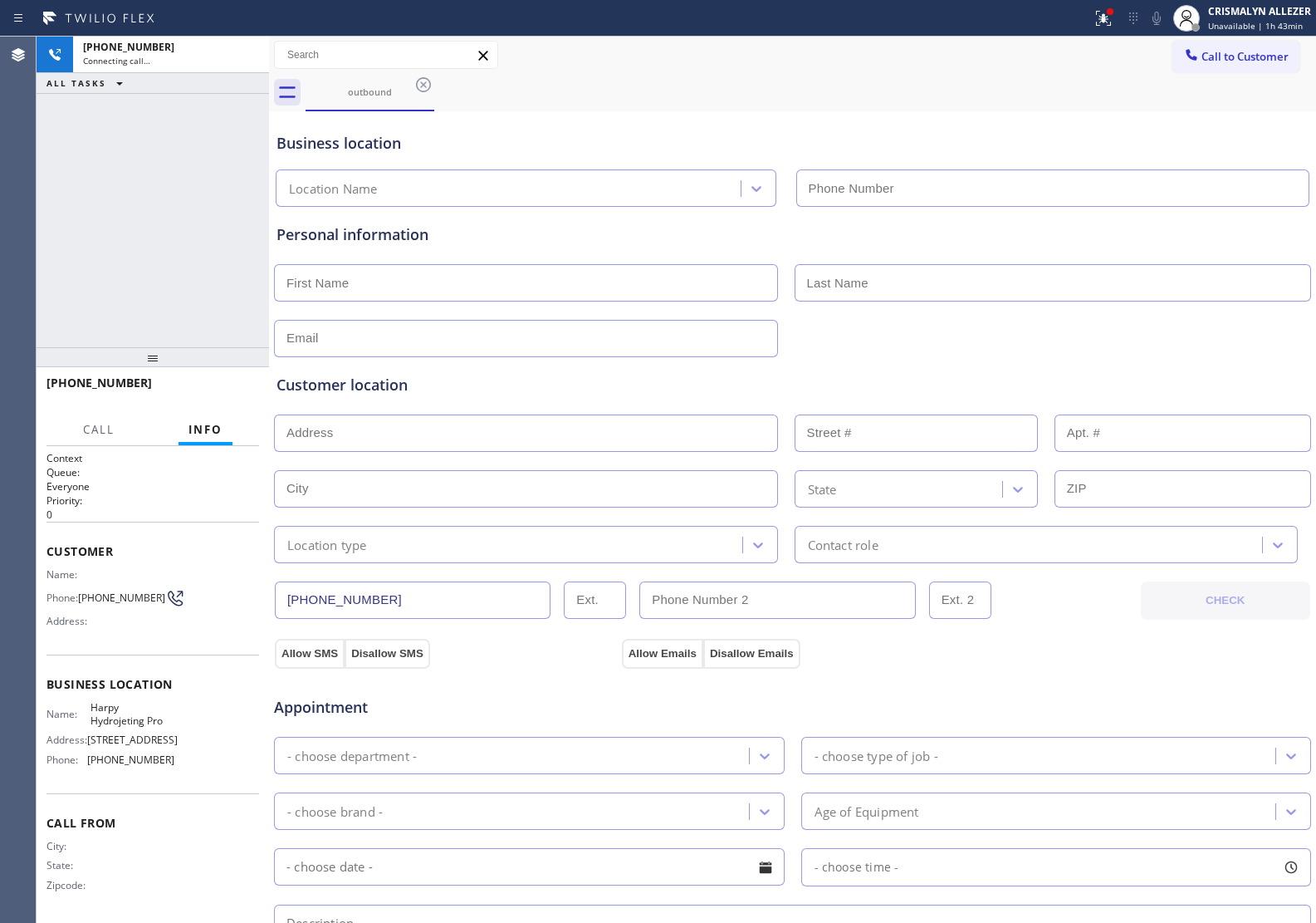
type input "[PHONE_NUMBER]"
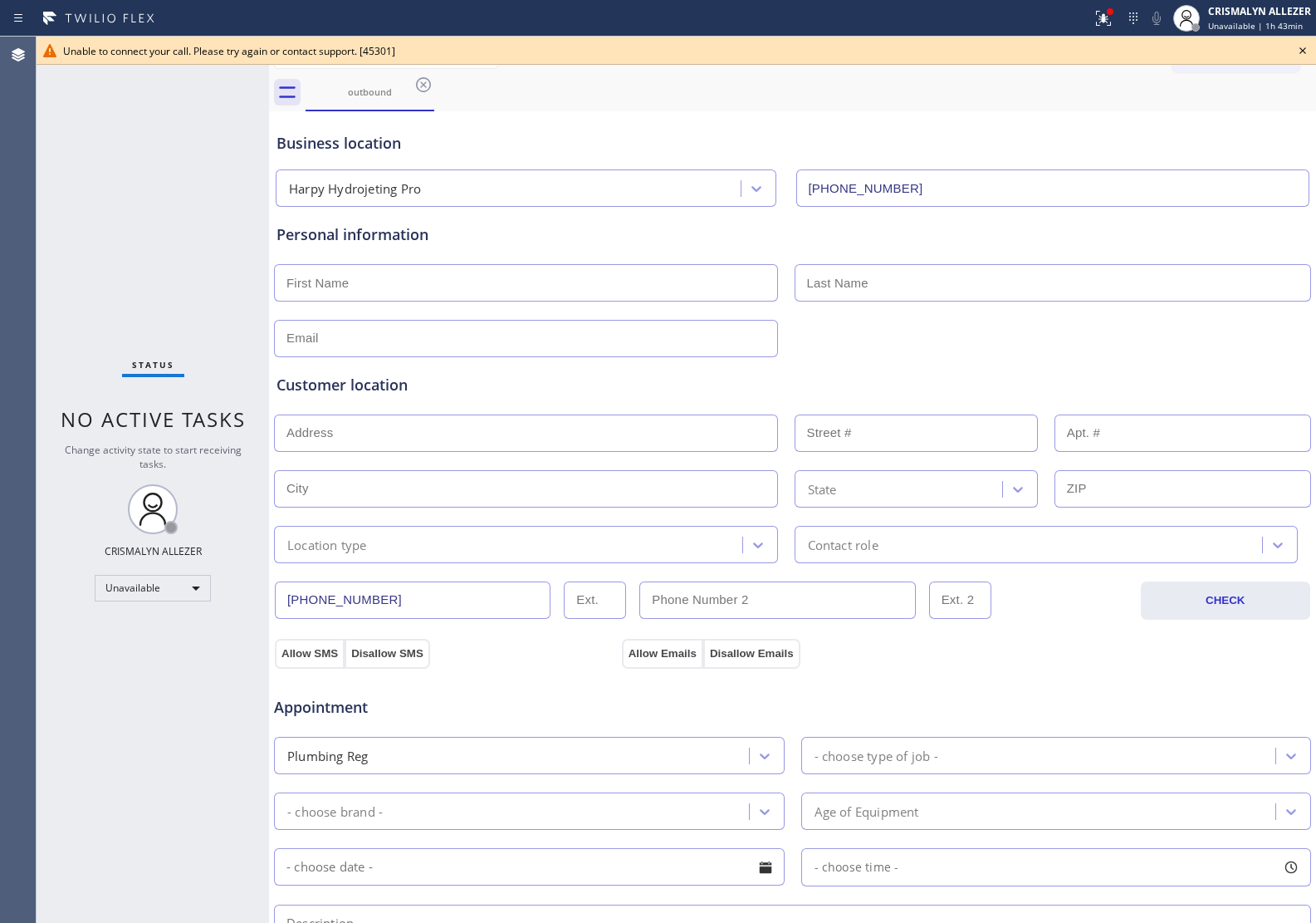
drag, startPoint x: 1298, startPoint y: 46, endPoint x: 1297, endPoint y: 63, distance: 17.0
click at [1298, 46] on icon at bounding box center [1303, 50] width 20 height 20
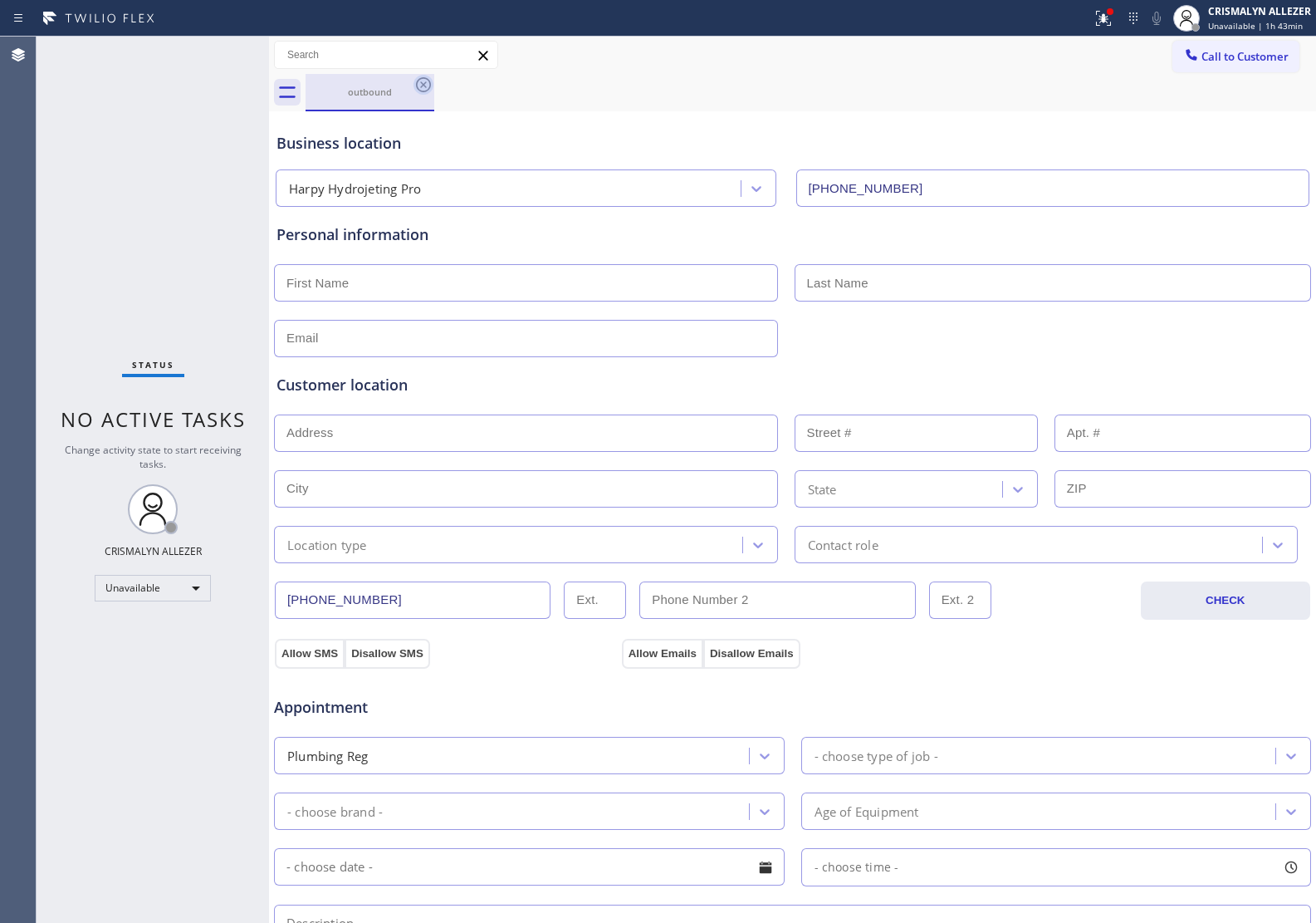
click at [422, 83] on icon at bounding box center [424, 85] width 15 height 15
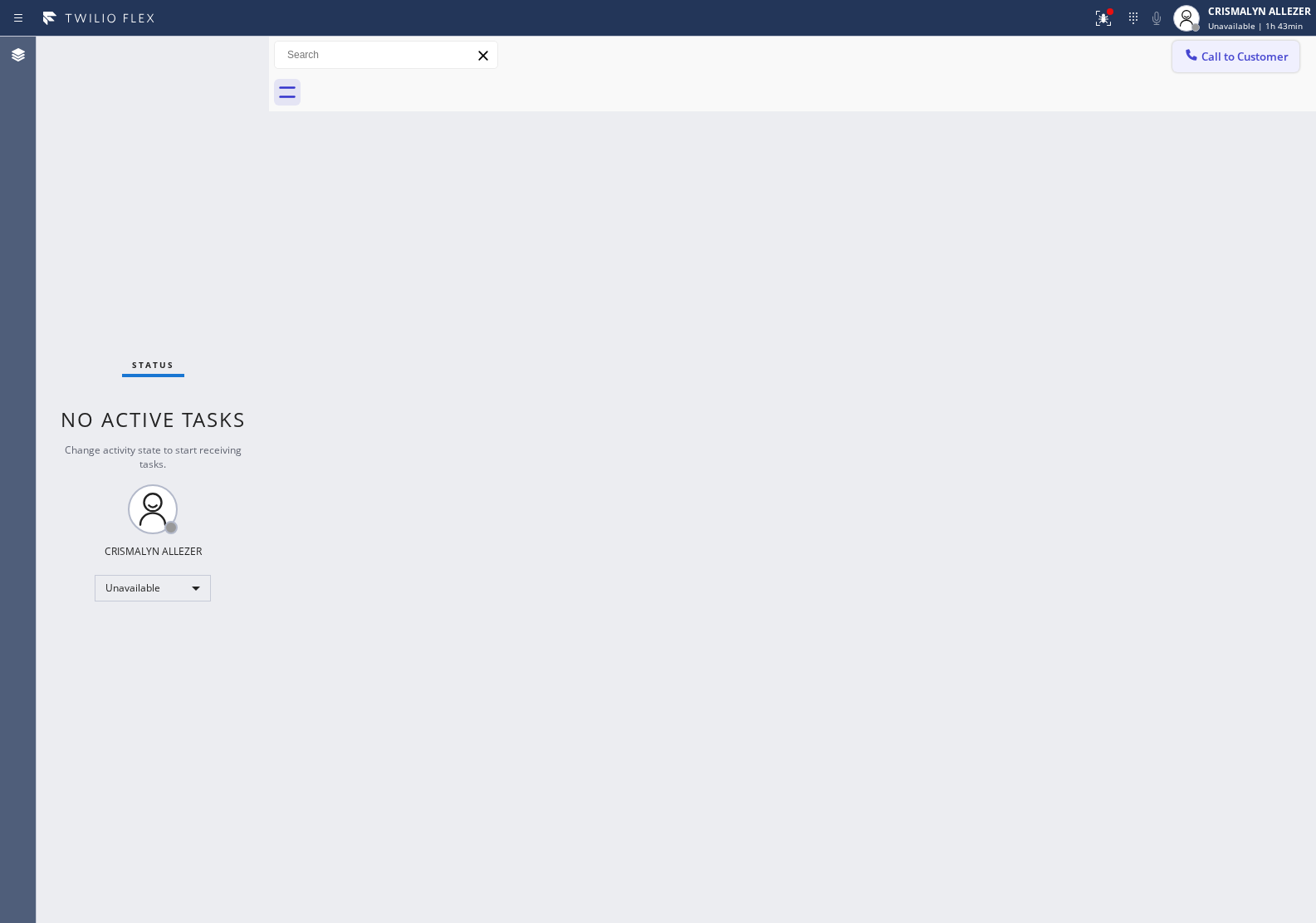
click at [1227, 53] on span "Call to Customer" at bounding box center [1245, 57] width 87 height 15
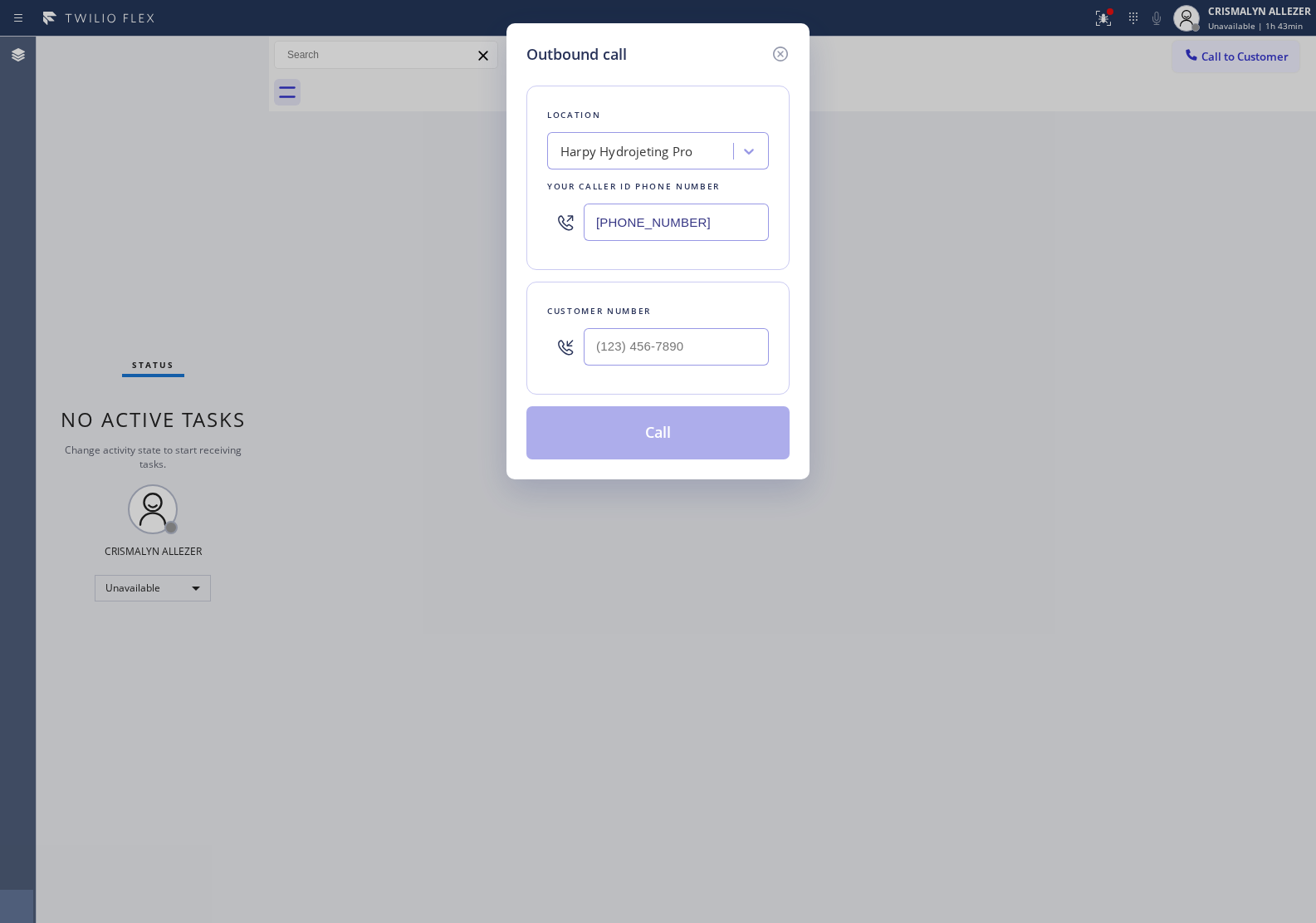
drag, startPoint x: 715, startPoint y: 228, endPoint x: 256, endPoint y: 230, distance: 459.0
click at [196, 217] on div "Outbound call Location Harpy Hydrojeting Pro Your caller id phone number [PHONE…" at bounding box center [658, 461] width 1316 height 923
paste input "720) 636-8623"
type input "[PHONE_NUMBER]"
click at [669, 347] on input "(___) ___-____" at bounding box center [676, 346] width 185 height 37
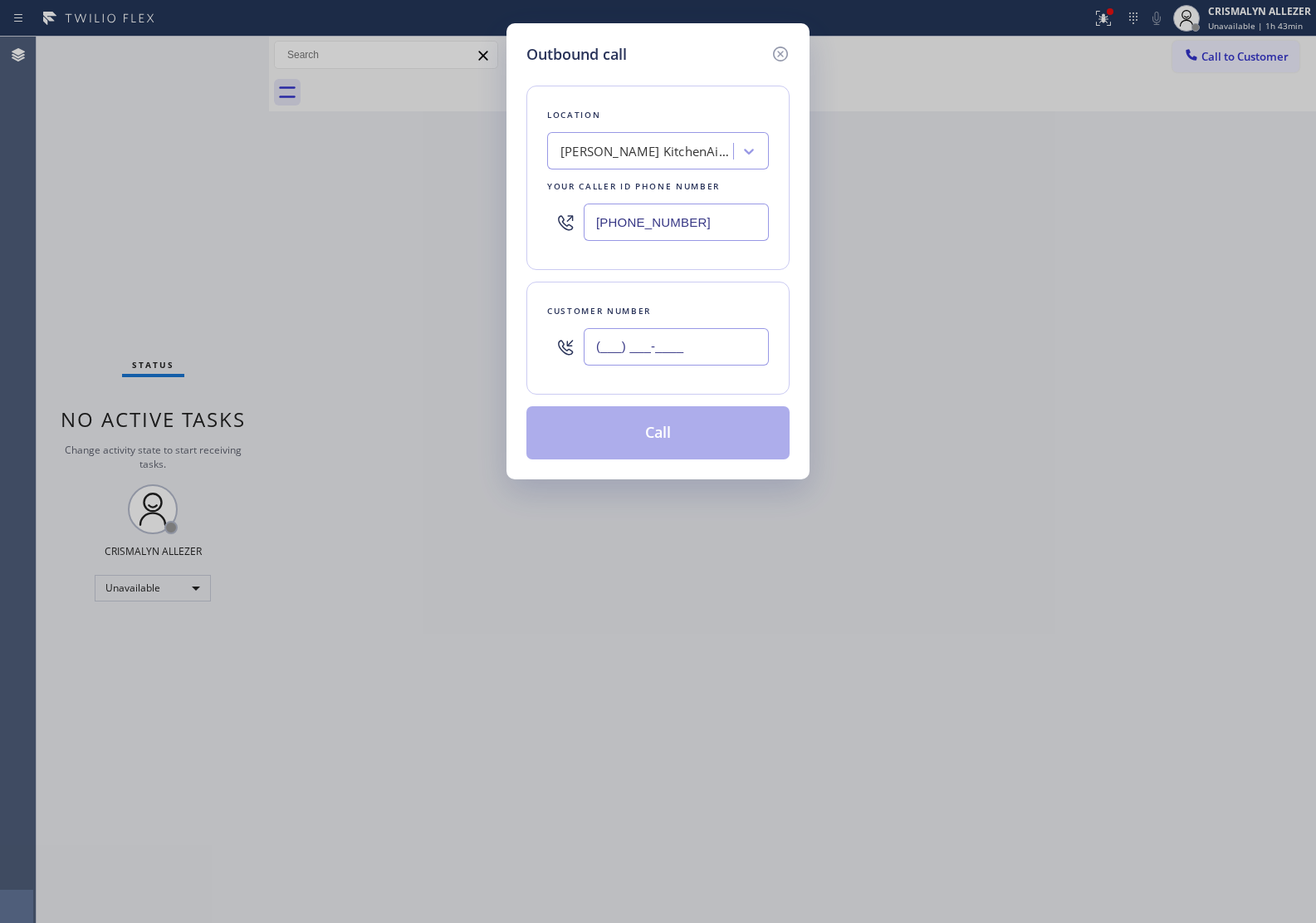
paste input "303) 478-9001"
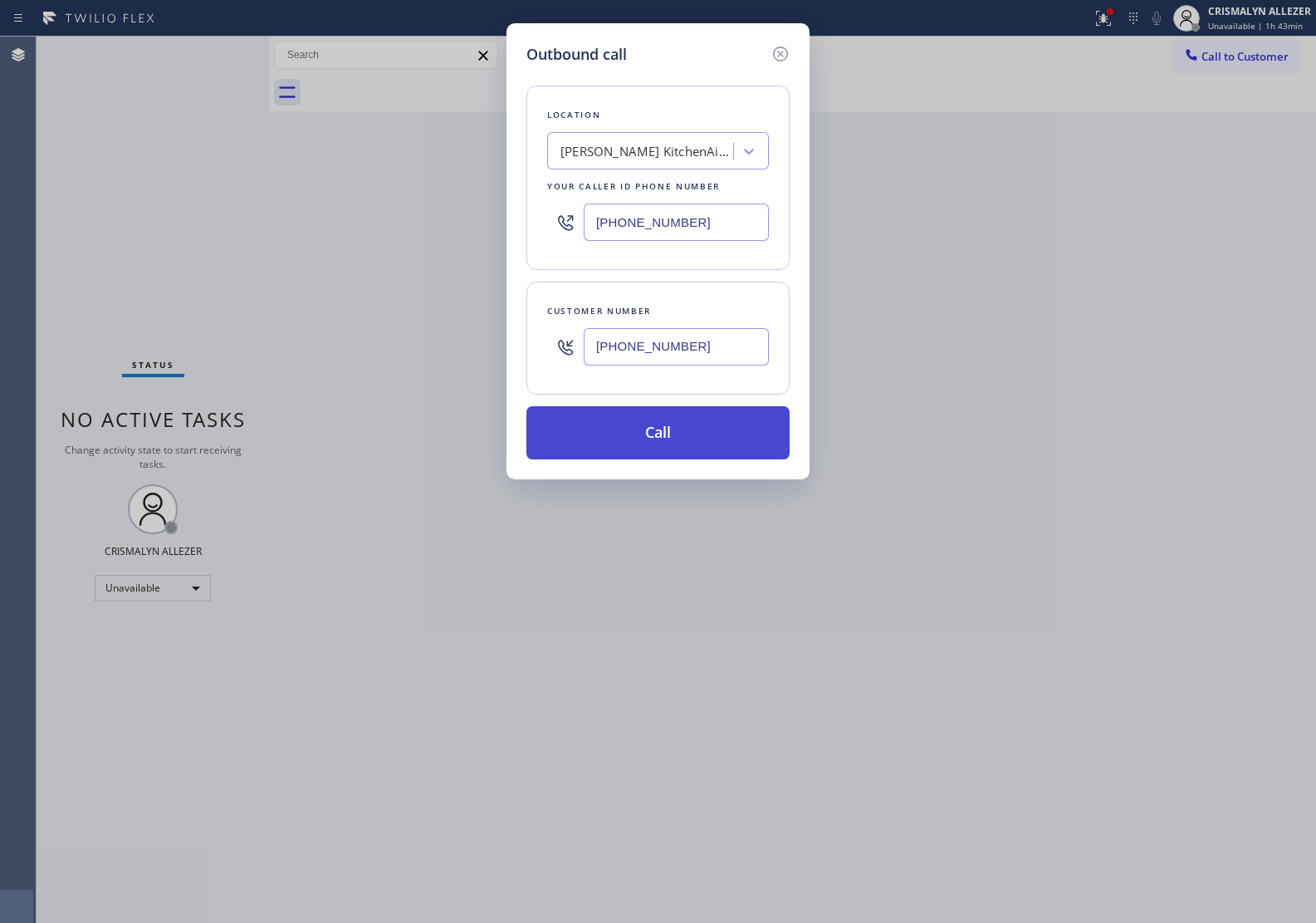
type input "[PHONE_NUMBER]"
click at [670, 436] on button "Call" at bounding box center [658, 432] width 264 height 53
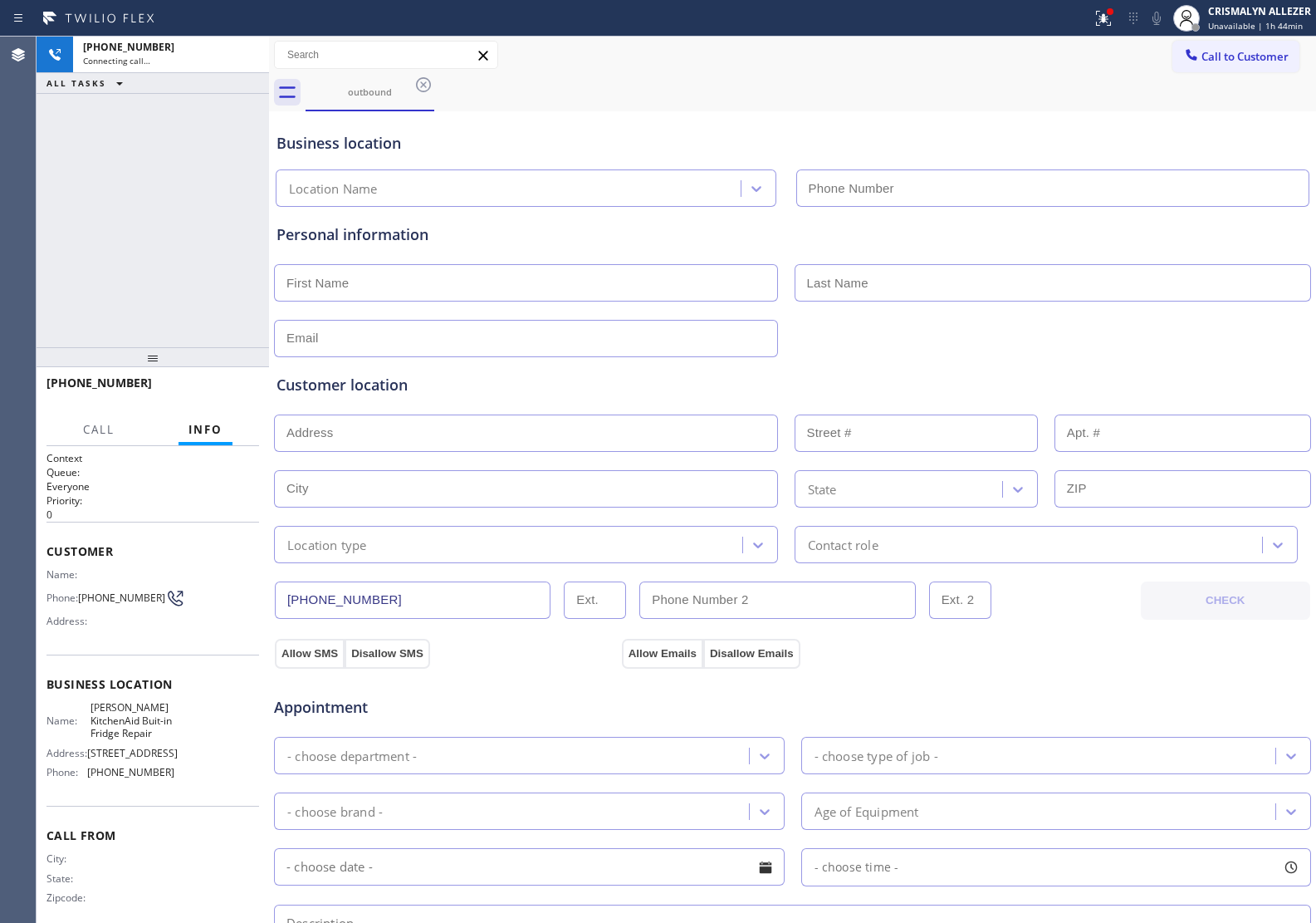
type input "[PHONE_NUMBER]"
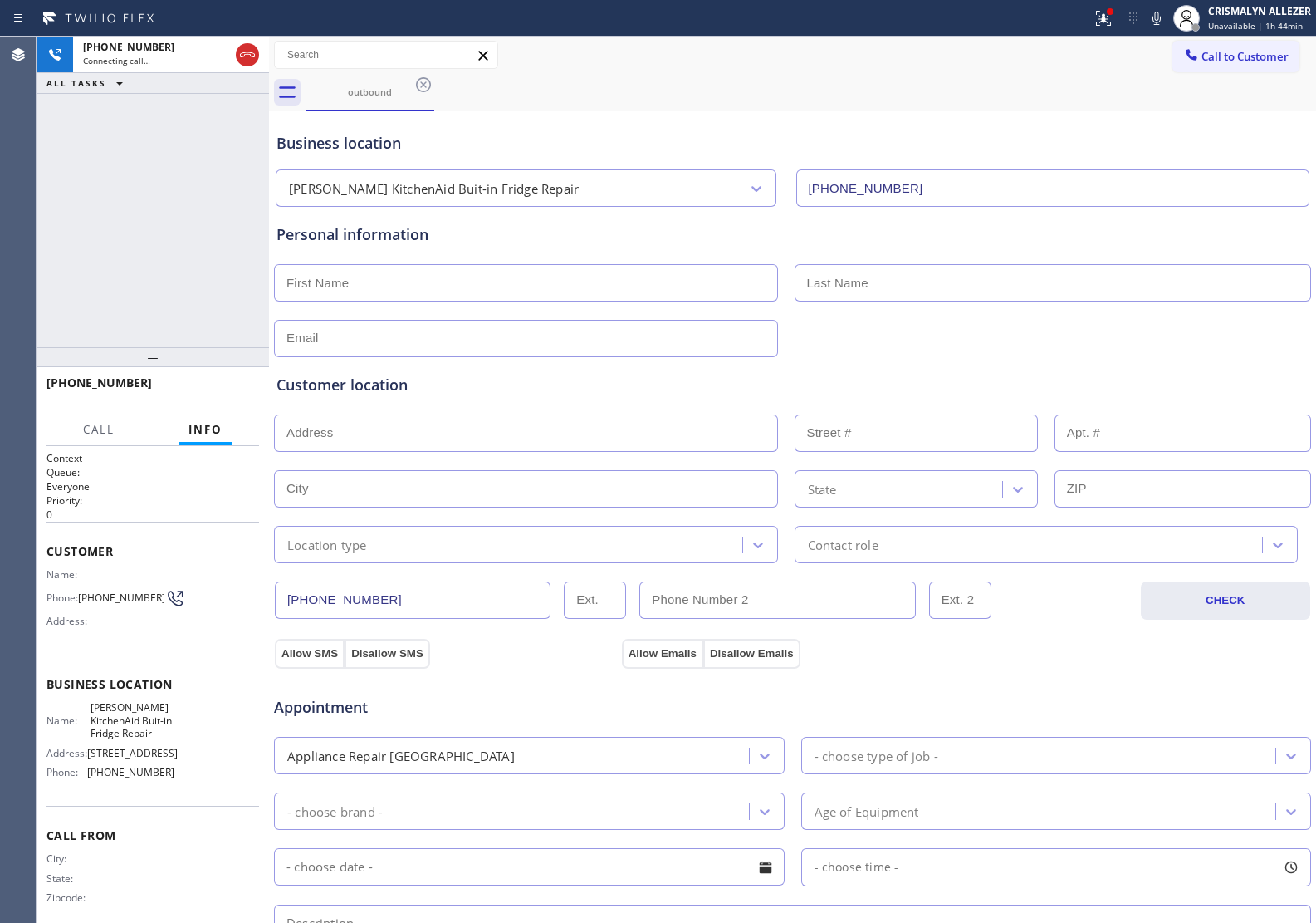
drag, startPoint x: 245, startPoint y: 56, endPoint x: 487, endPoint y: 159, distance: 263.0
click at [245, 58] on icon at bounding box center [247, 55] width 20 height 20
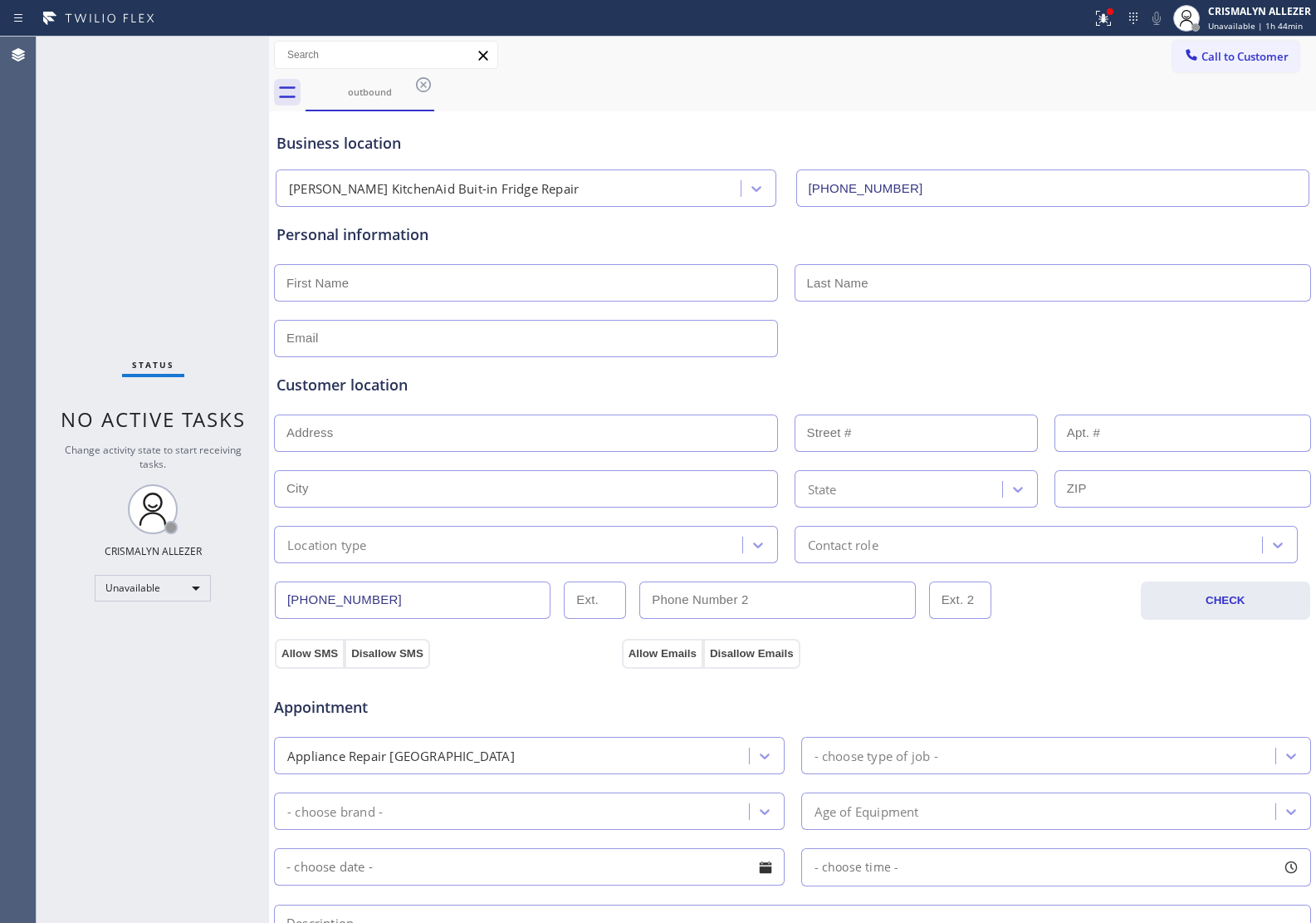
drag, startPoint x: 426, startPoint y: 84, endPoint x: 567, endPoint y: 347, distance: 298.4
click at [426, 89] on icon at bounding box center [424, 84] width 20 height 20
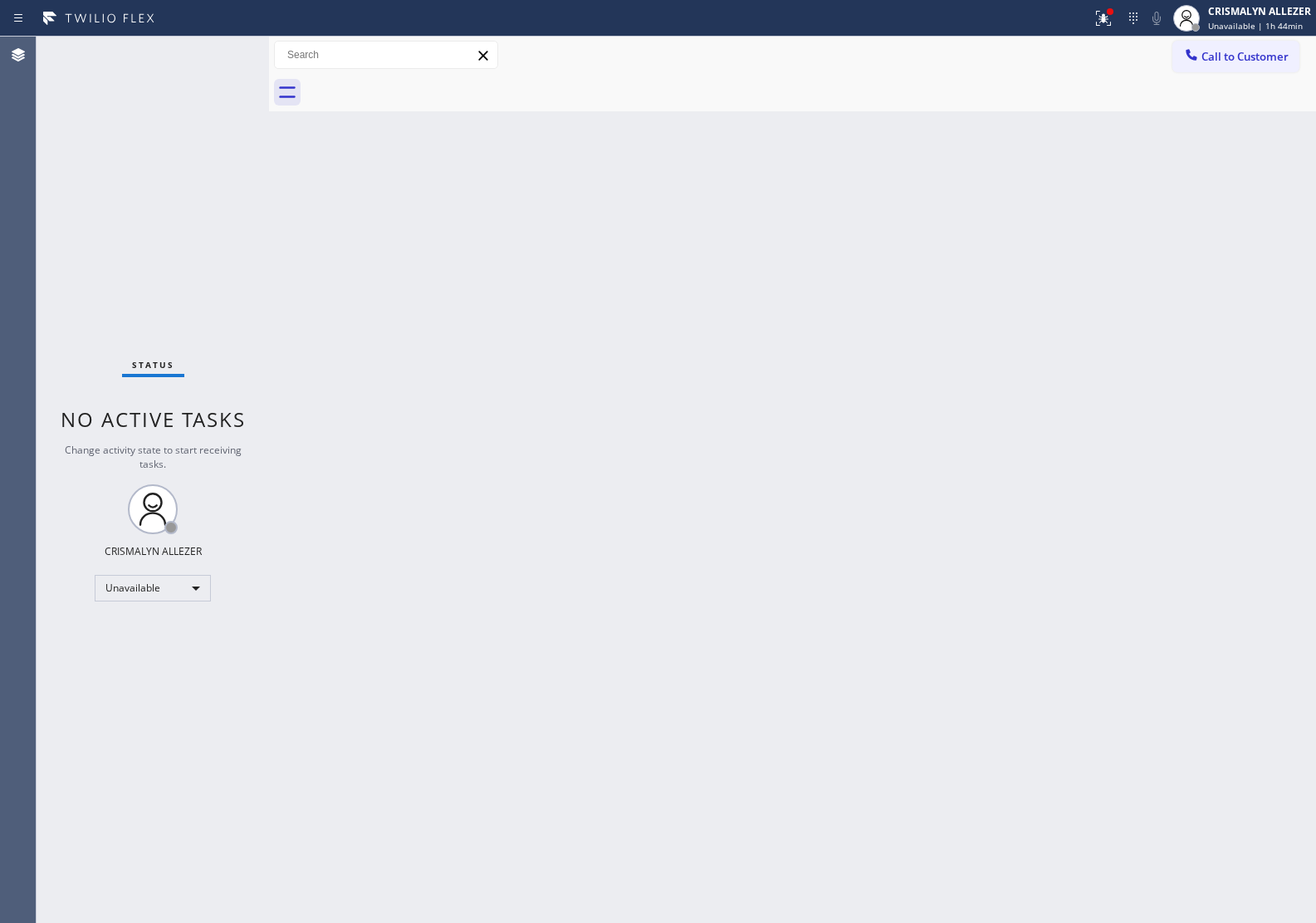
drag, startPoint x: 1216, startPoint y: 54, endPoint x: 1018, endPoint y: 234, distance: 267.6
click at [1215, 54] on span "Call to Customer" at bounding box center [1245, 57] width 87 height 15
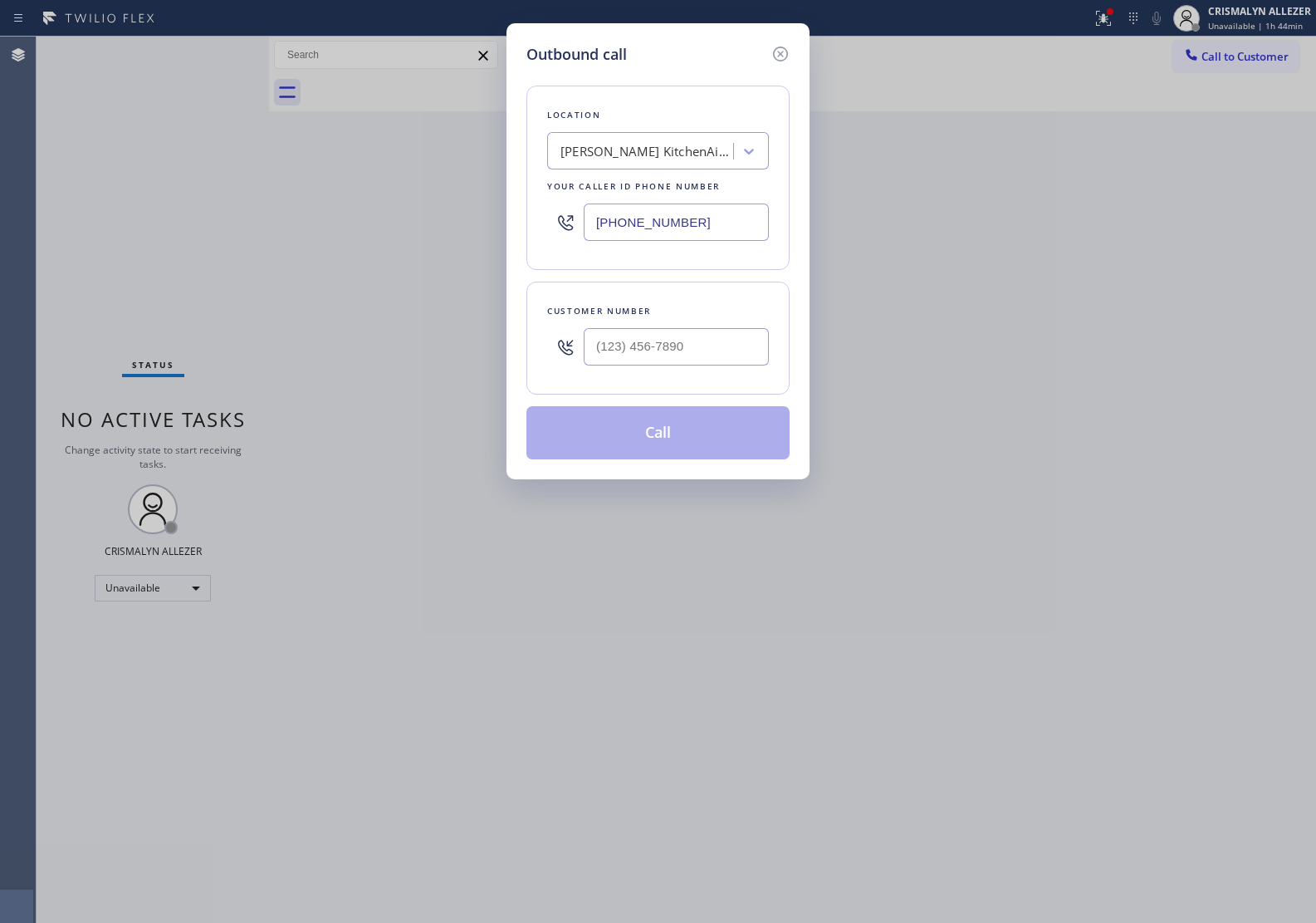
drag, startPoint x: 748, startPoint y: 220, endPoint x: 299, endPoint y: 209, distance: 449.1
click at [320, 210] on div "Outbound call Location [GEOGRAPHIC_DATA] KitchenAid Buit-in Fridge Repair Your …" at bounding box center [658, 461] width 1316 height 923
paste input "18) 795-2540"
type input "[PHONE_NUMBER]"
click at [682, 363] on input "(___) ___-____" at bounding box center [676, 346] width 185 height 37
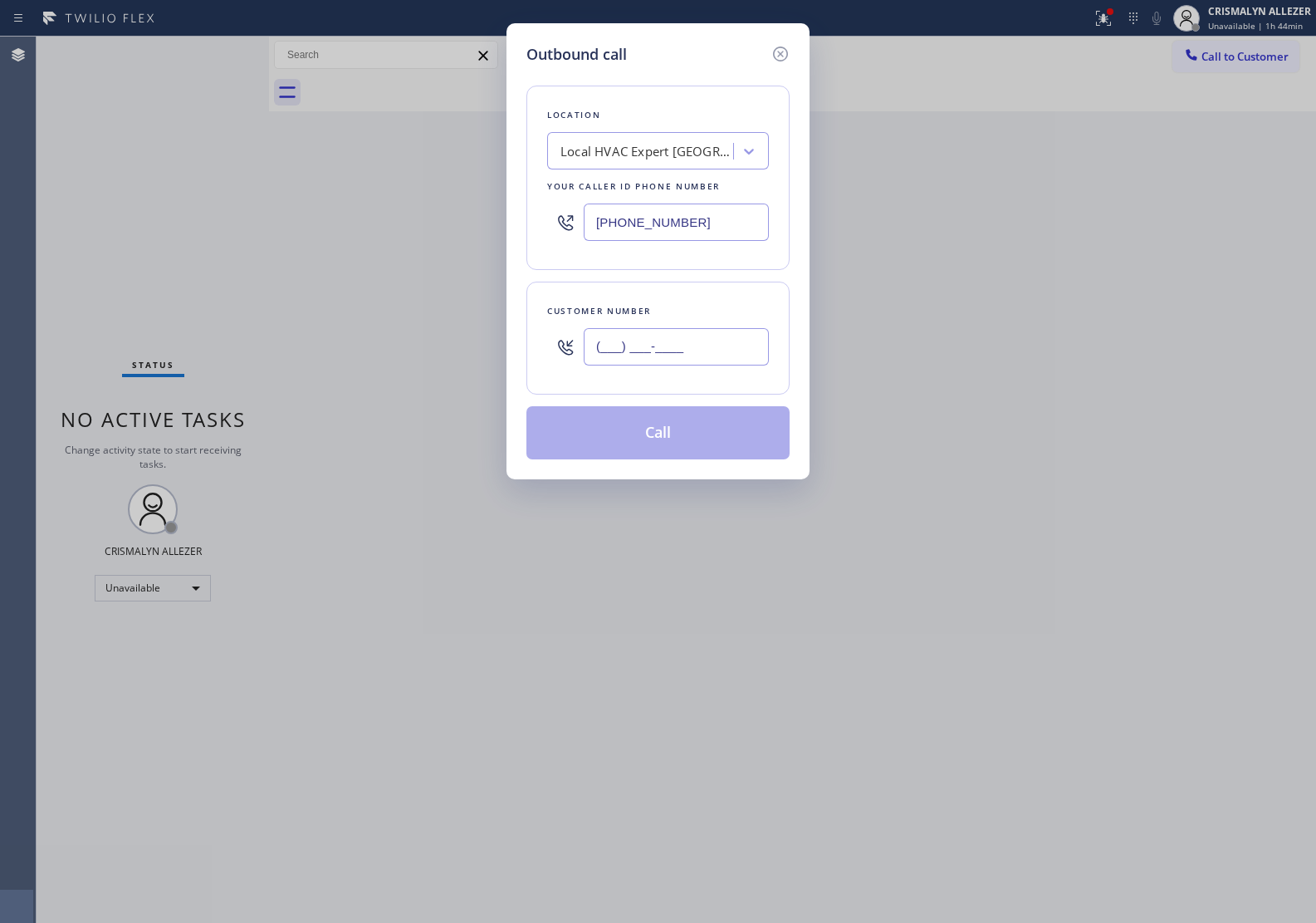
paste input "718) 795-2540"
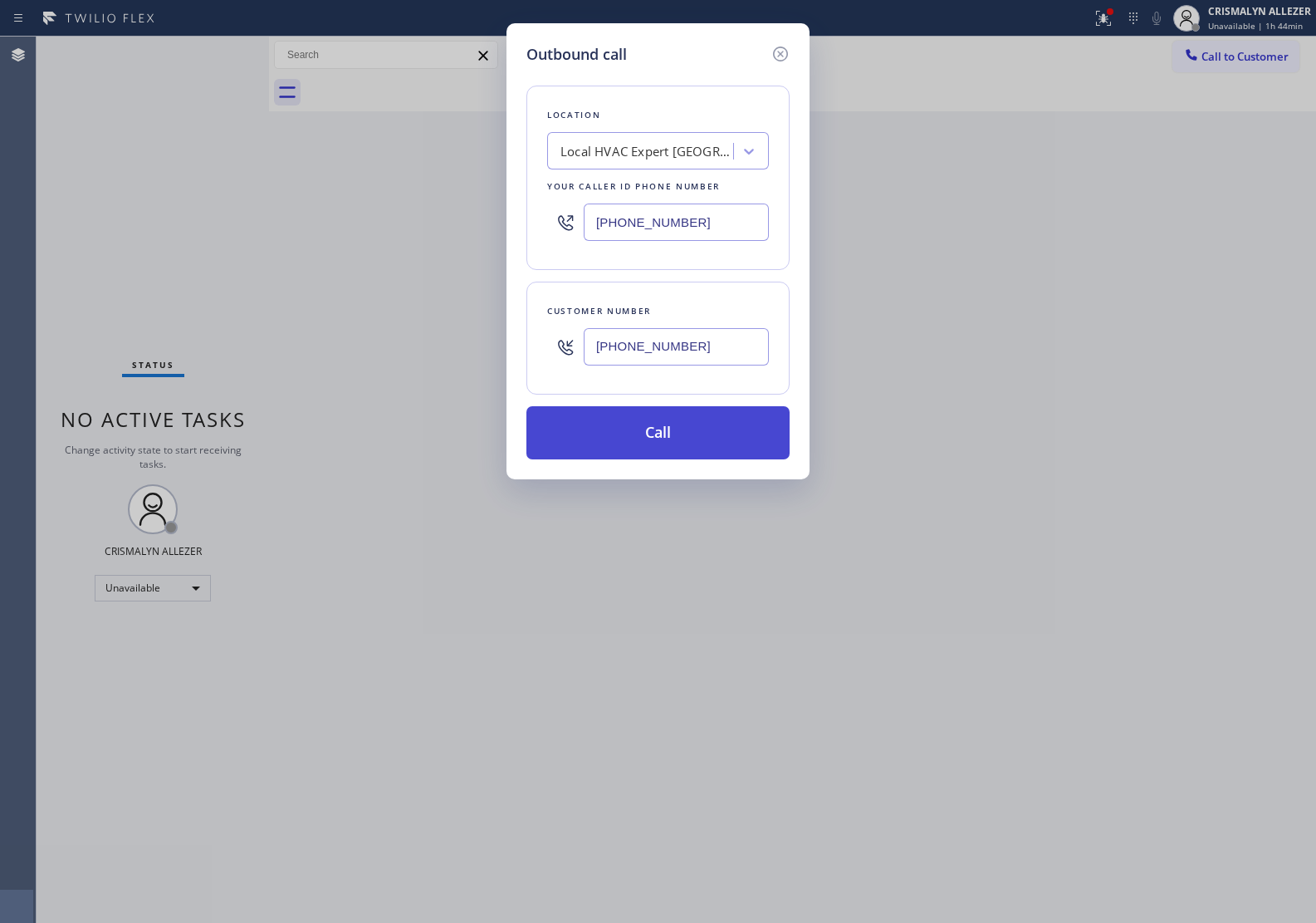
type input "[PHONE_NUMBER]"
click at [648, 449] on button "Call" at bounding box center [658, 432] width 264 height 53
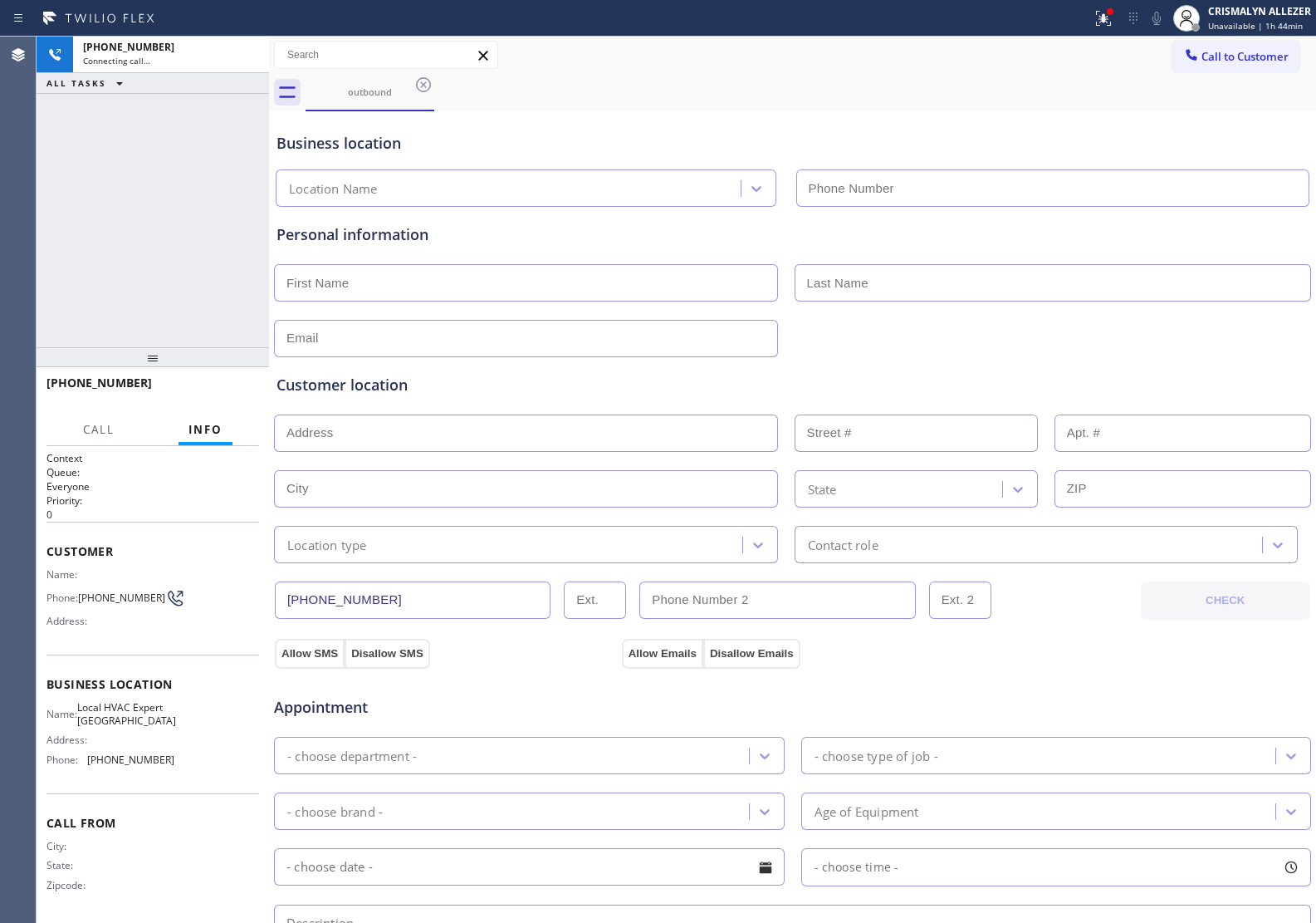
type input "[PHONE_NUMBER]"
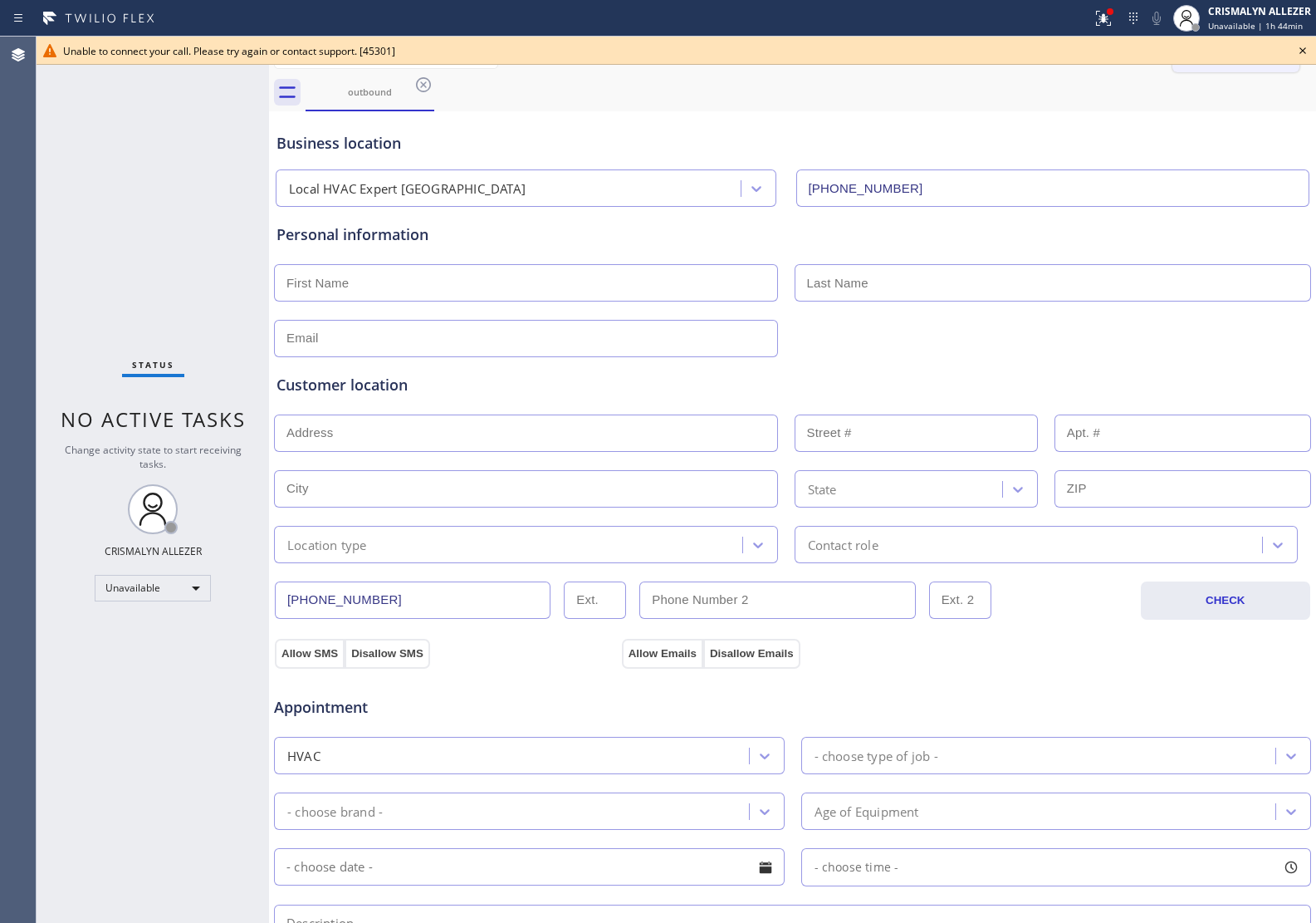
drag, startPoint x: 1302, startPoint y: 48, endPoint x: 1258, endPoint y: 58, distance: 45.1
click at [1302, 48] on icon at bounding box center [1303, 50] width 7 height 7
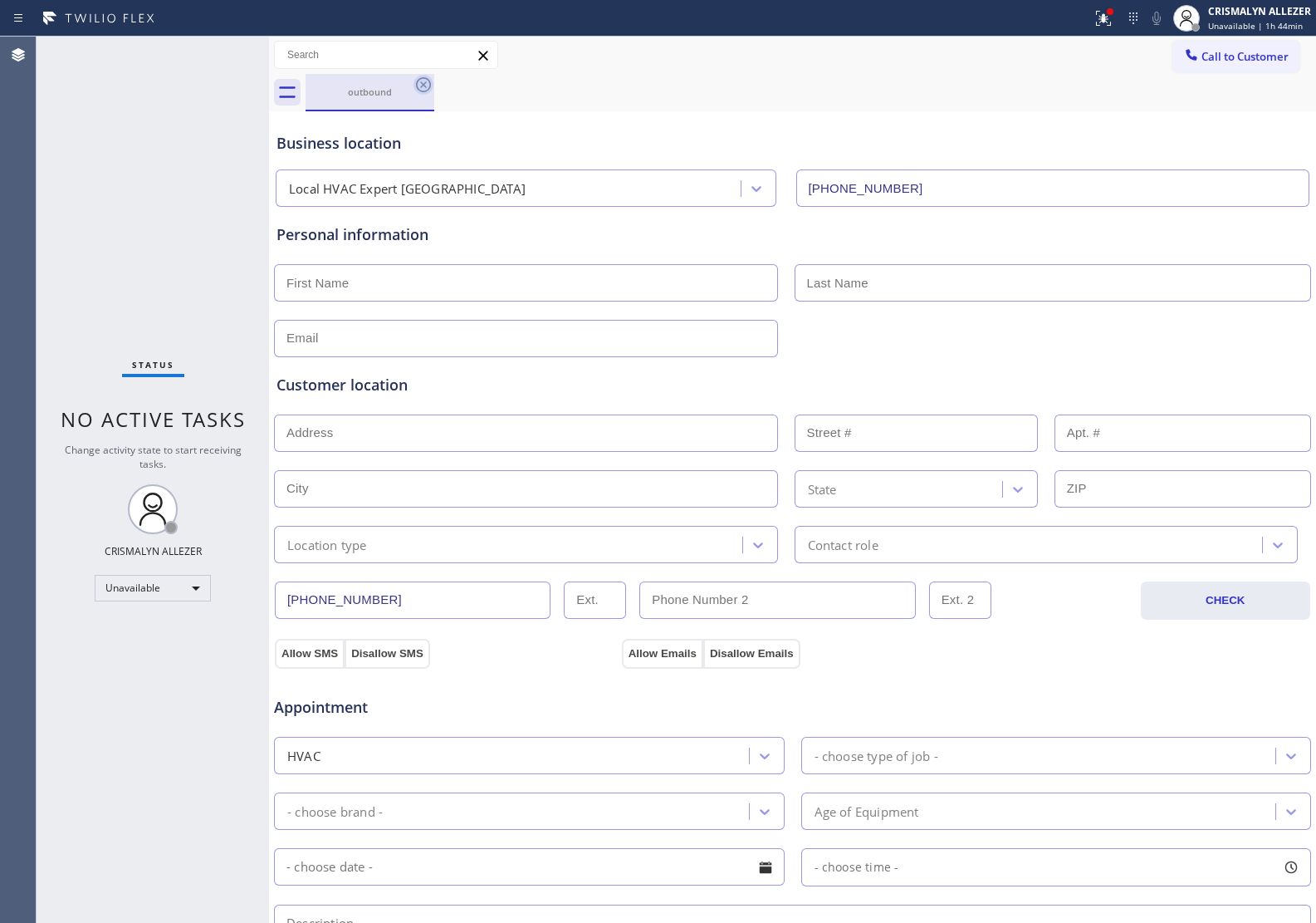
click at [426, 81] on icon at bounding box center [424, 85] width 15 height 15
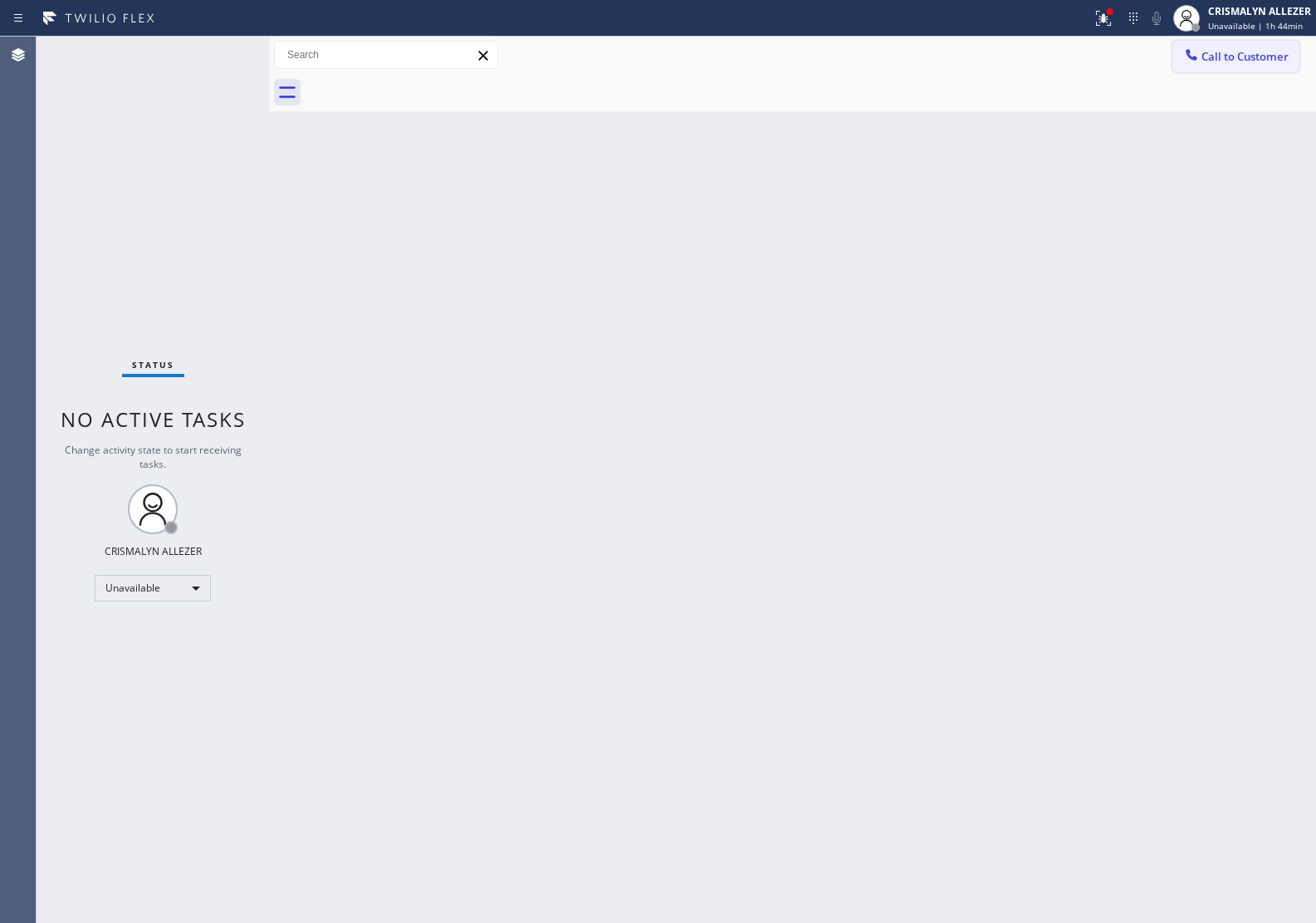
click at [1216, 55] on span "Call to Customer" at bounding box center [1245, 57] width 87 height 15
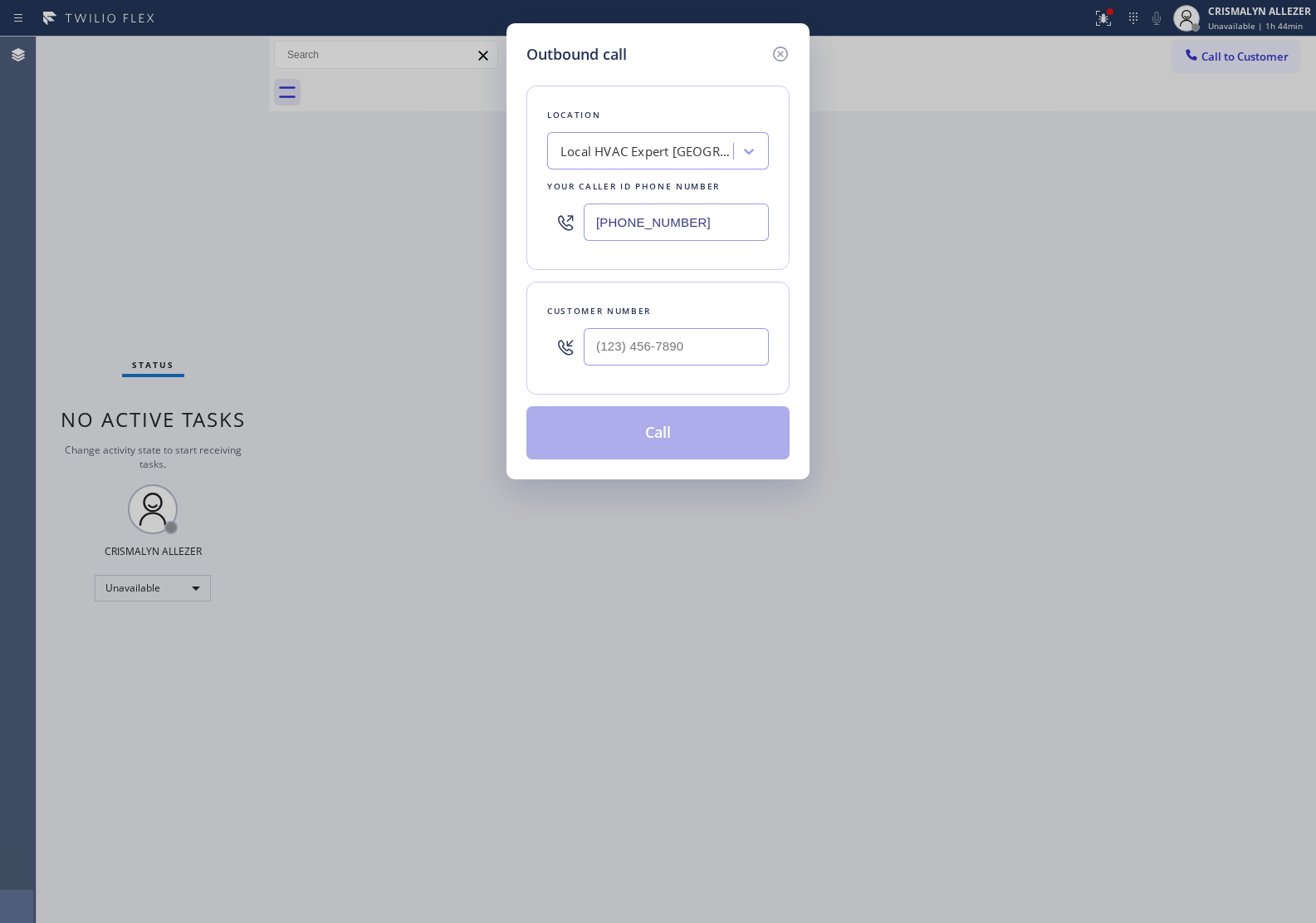
drag, startPoint x: 745, startPoint y: 225, endPoint x: 397, endPoint y: 234, distance: 348.1
click at [397, 234] on div "Outbound call Location Local HVAC Expert [GEOGRAPHIC_DATA] Your caller id phone…" at bounding box center [658, 461] width 1316 height 923
paste input "510) 737-7871"
type input "[PHONE_NUMBER]"
click at [664, 361] on input "(___) ___-____" at bounding box center [676, 346] width 185 height 37
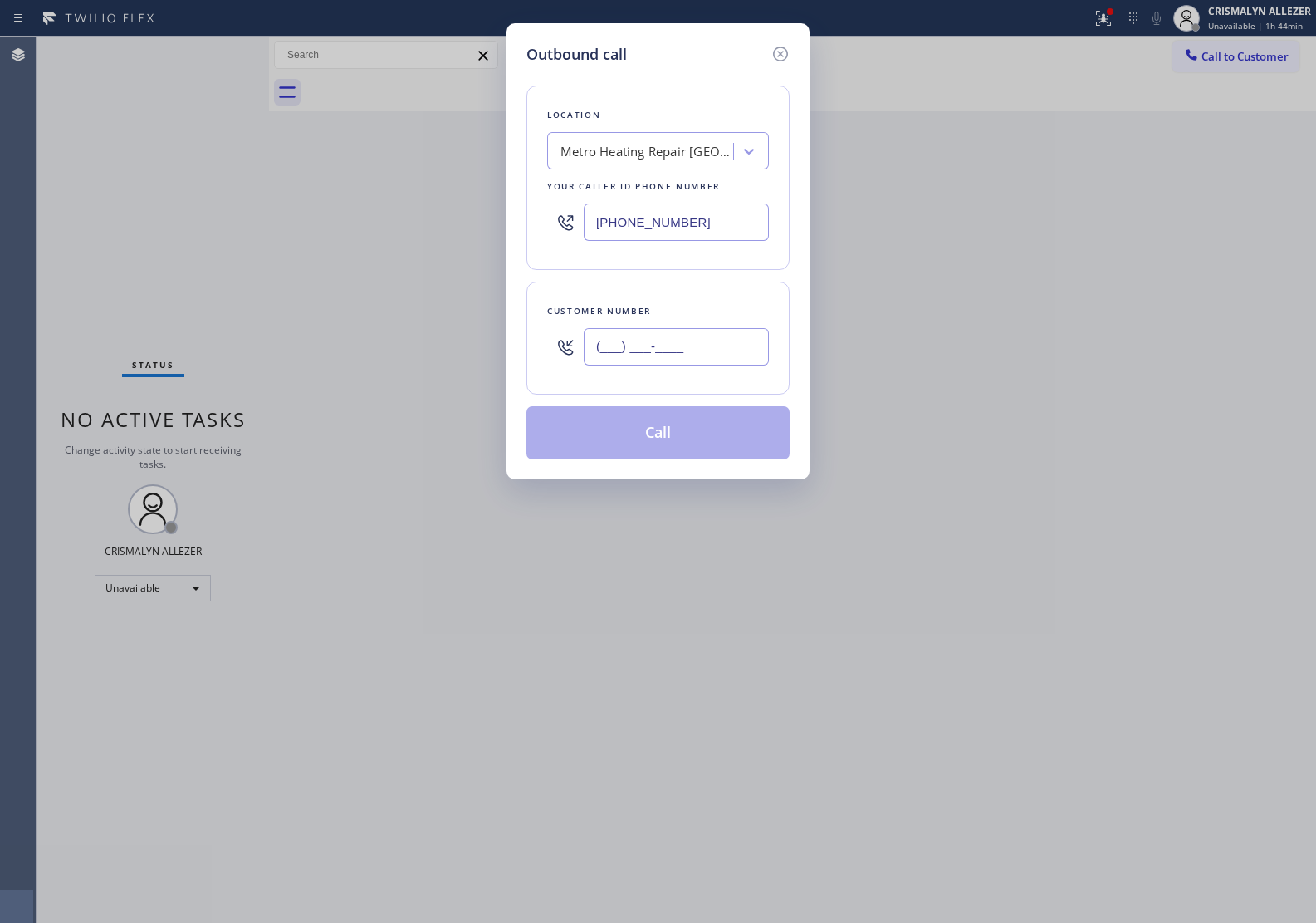
paste input "341) 900-1432"
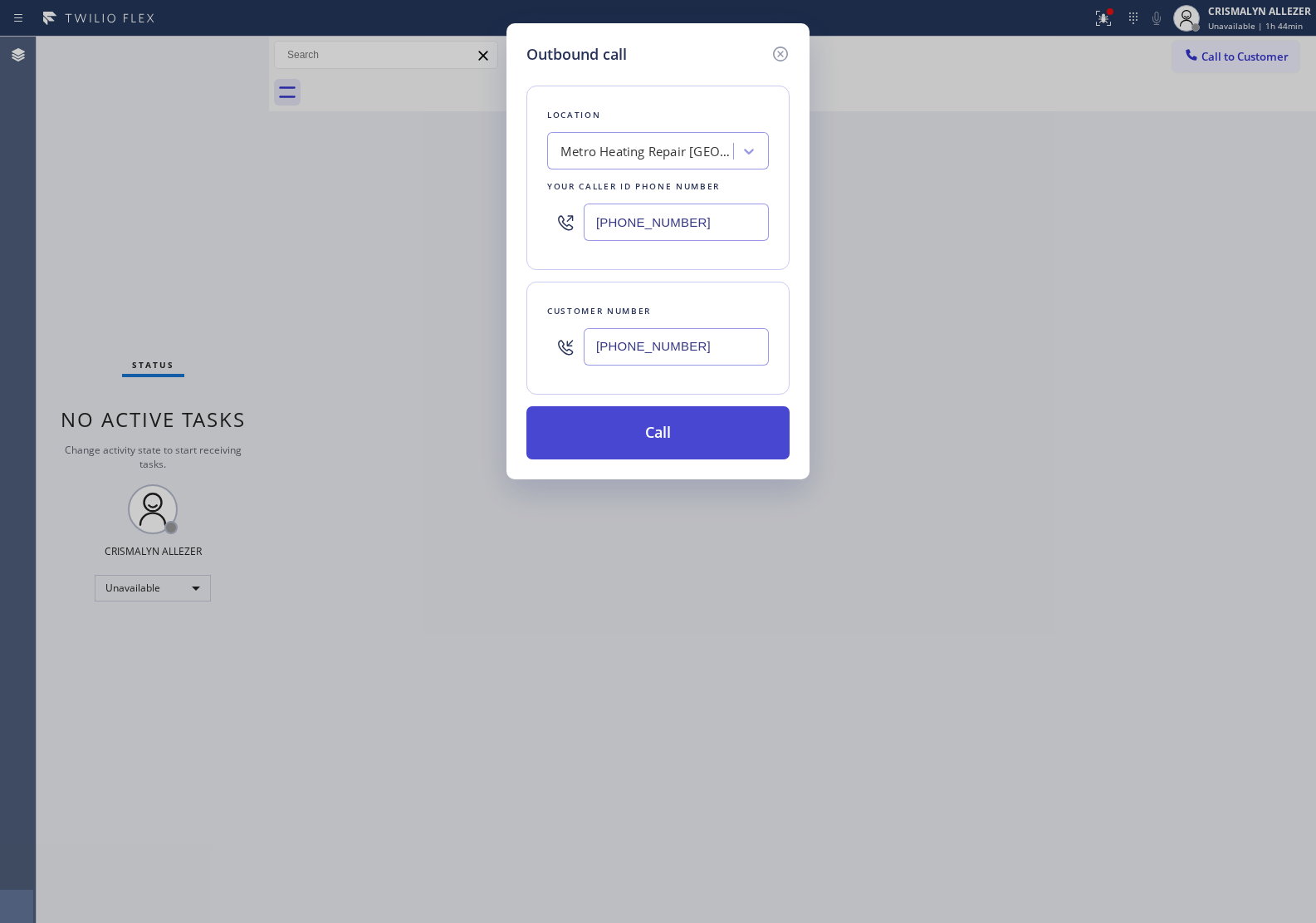
type input "[PHONE_NUMBER]"
click at [664, 429] on button "Call" at bounding box center [658, 432] width 264 height 53
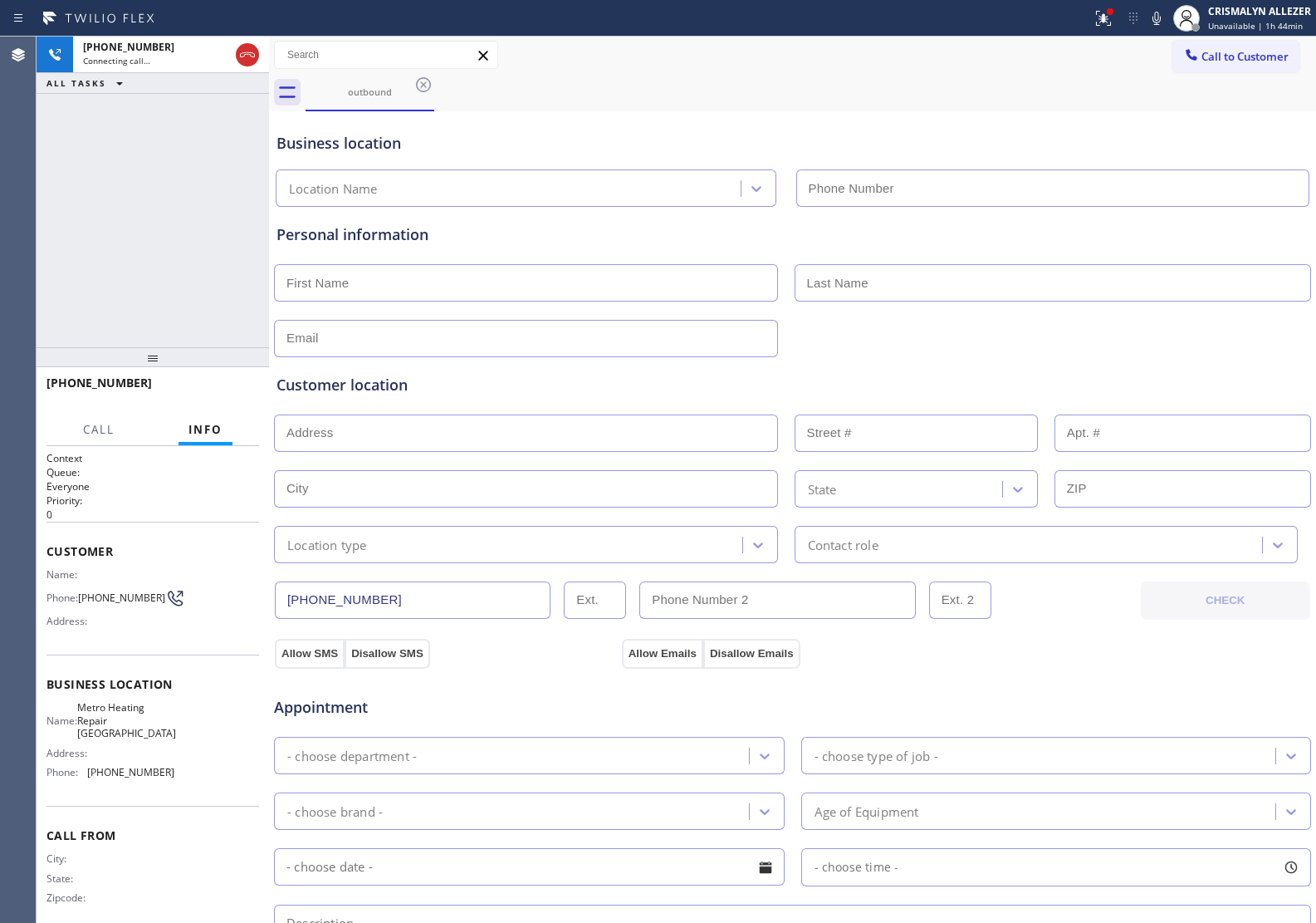
type input "[PHONE_NUMBER]"
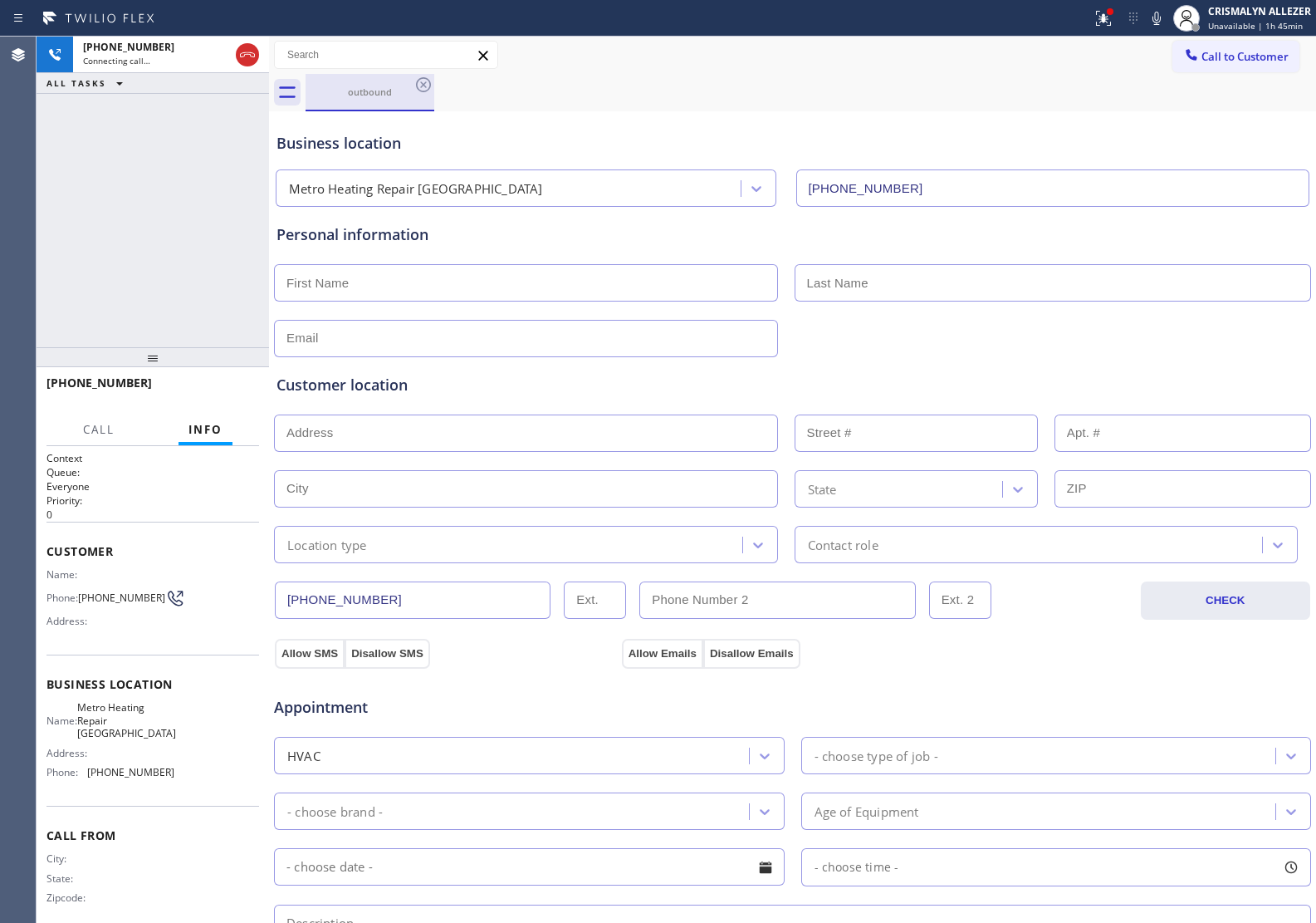
drag, startPoint x: 251, startPoint y: 60, endPoint x: 321, endPoint y: 101, distance: 81.1
click at [251, 60] on icon at bounding box center [247, 55] width 20 height 20
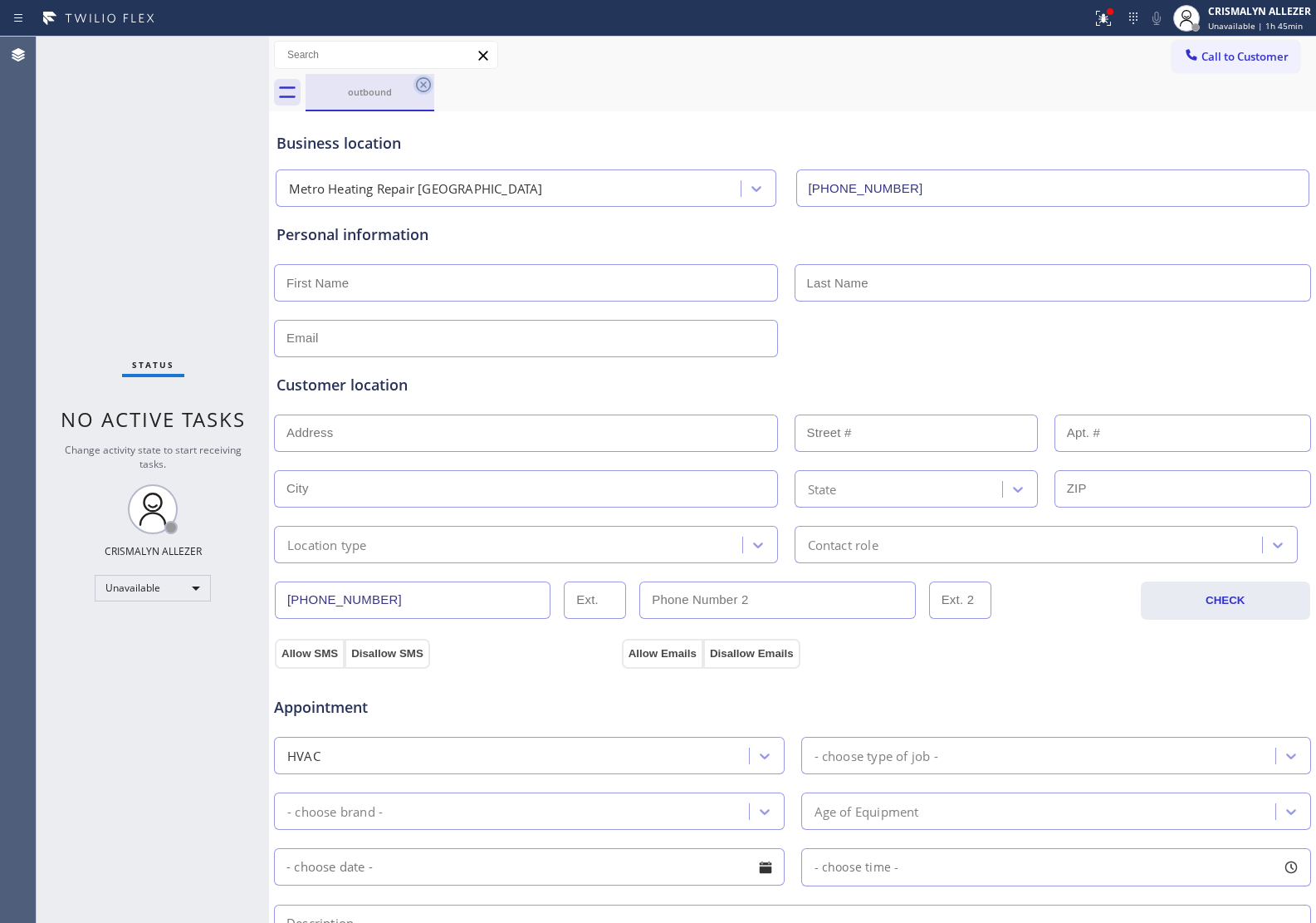
click at [422, 90] on icon at bounding box center [424, 84] width 20 height 20
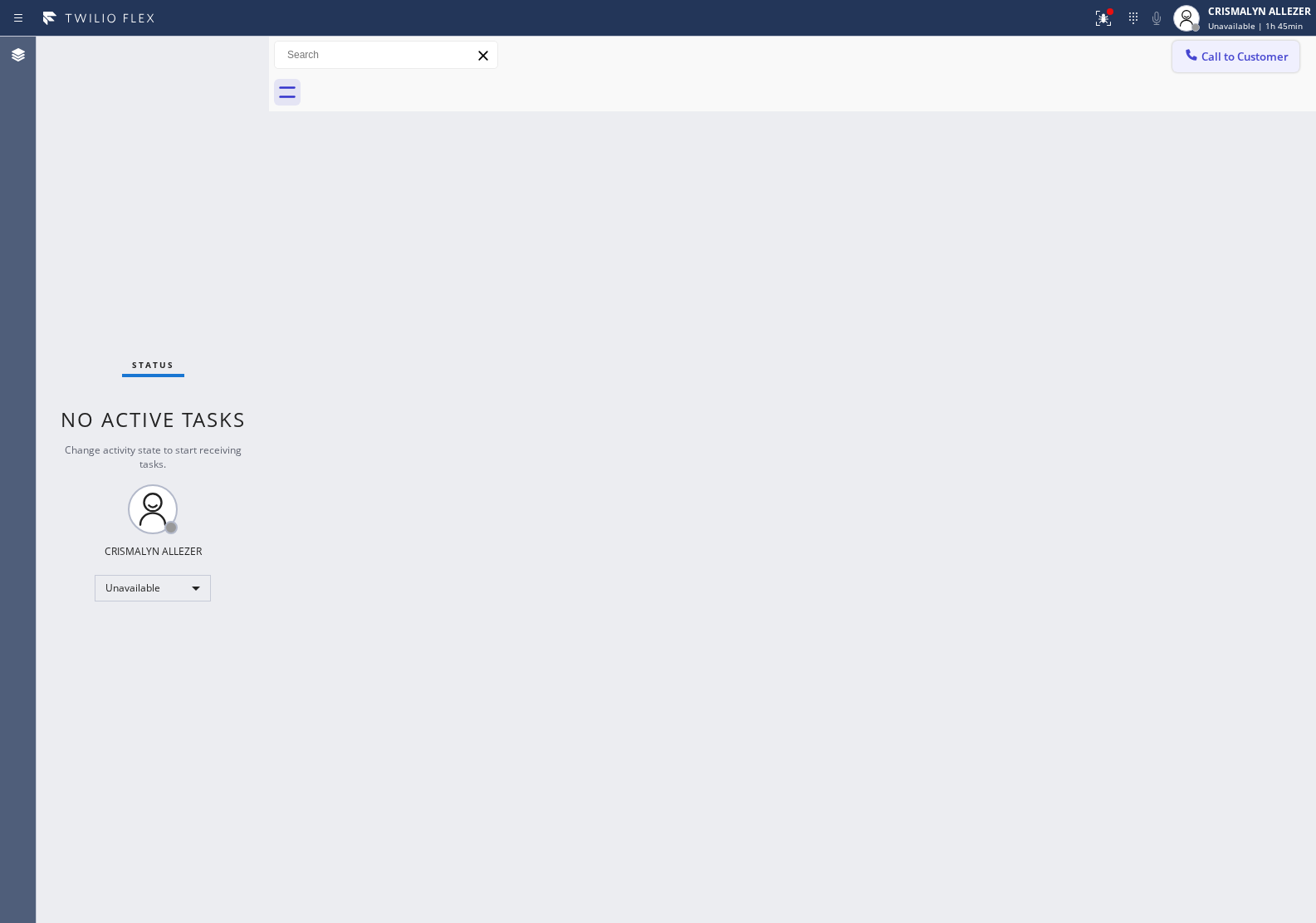
click at [1216, 62] on span "Call to Customer" at bounding box center [1245, 57] width 87 height 15
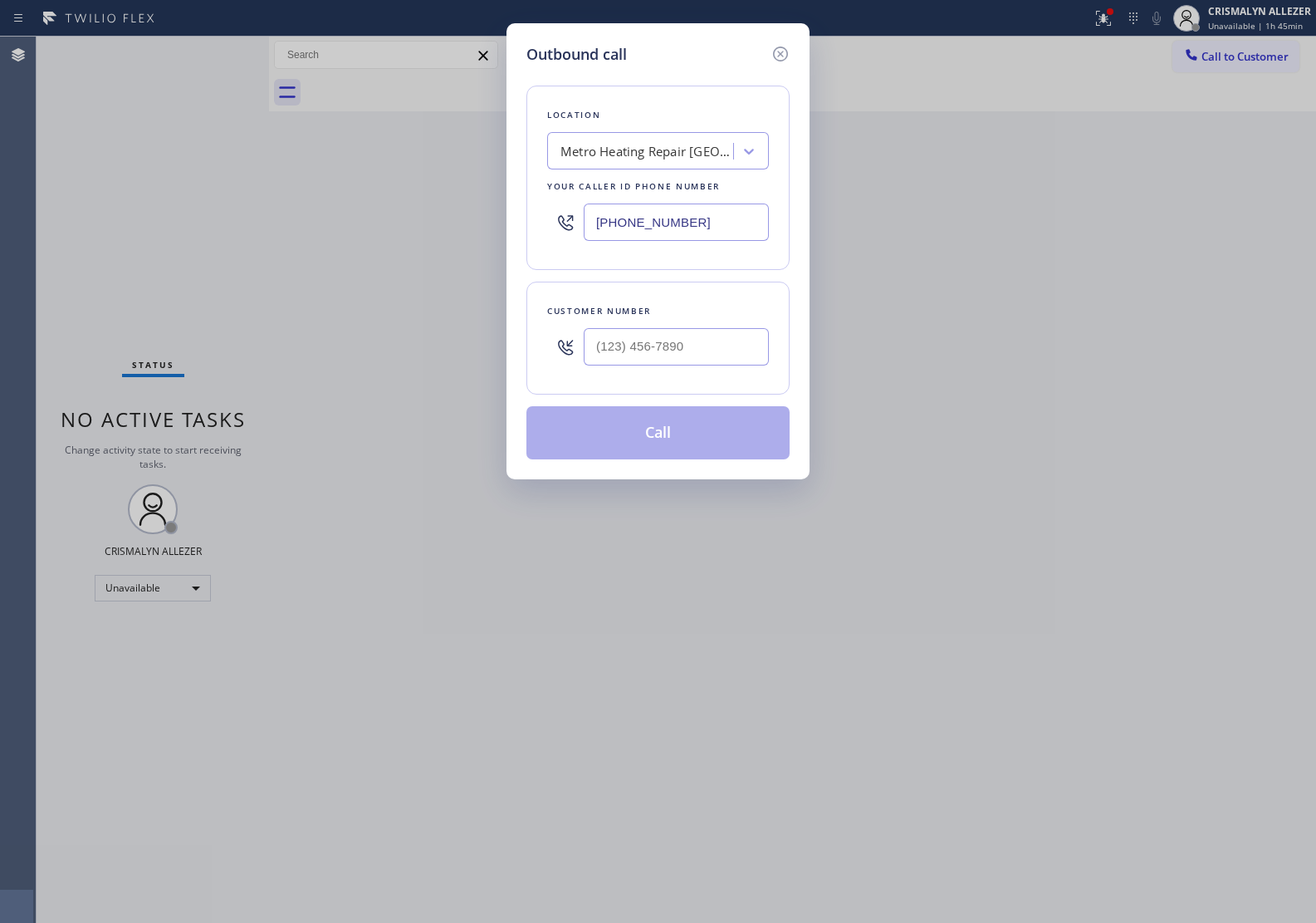
drag, startPoint x: 727, startPoint y: 233, endPoint x: 270, endPoint y: 203, distance: 458.0
click at [335, 204] on div "Outbound call Location Metro Heating Repair [GEOGRAPHIC_DATA] Your caller id ph…" at bounding box center [658, 461] width 1316 height 923
paste input "650) 900-8692"
type input "[PHONE_NUMBER]"
click at [703, 345] on input "(___) ___-____" at bounding box center [676, 346] width 185 height 37
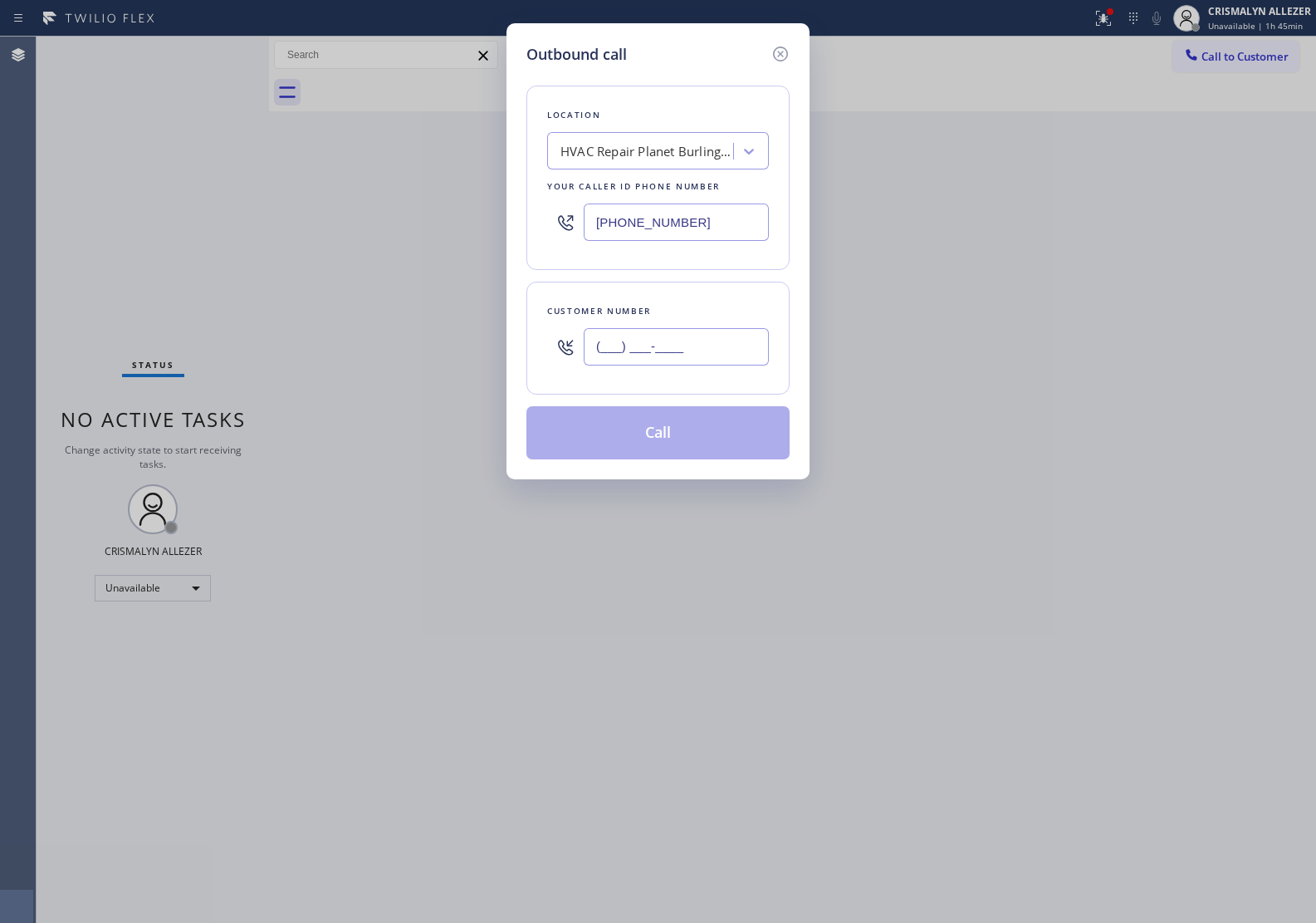
paste input "605) 530-8739"
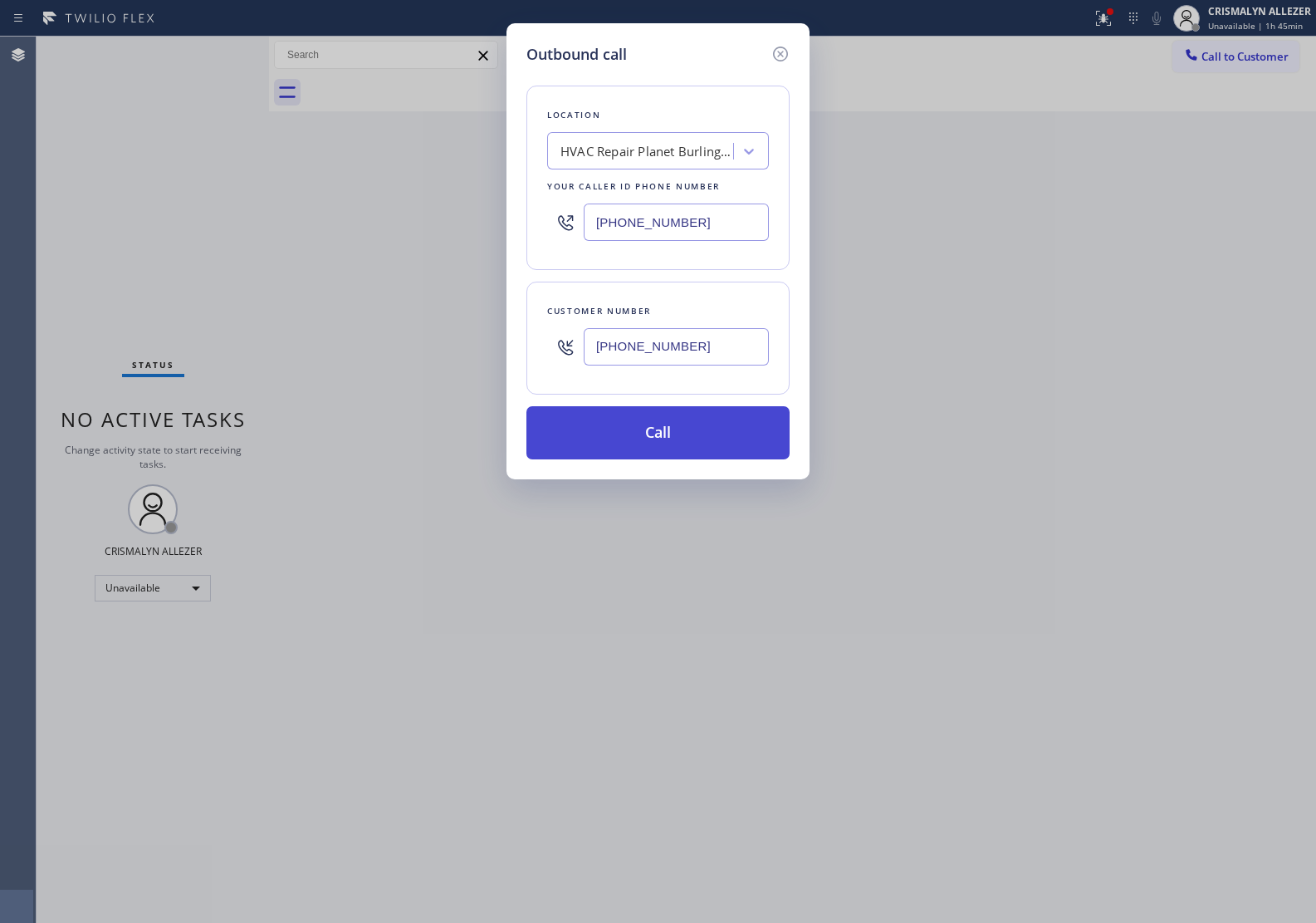
type input "[PHONE_NUMBER]"
click at [644, 451] on button "Call" at bounding box center [658, 432] width 264 height 53
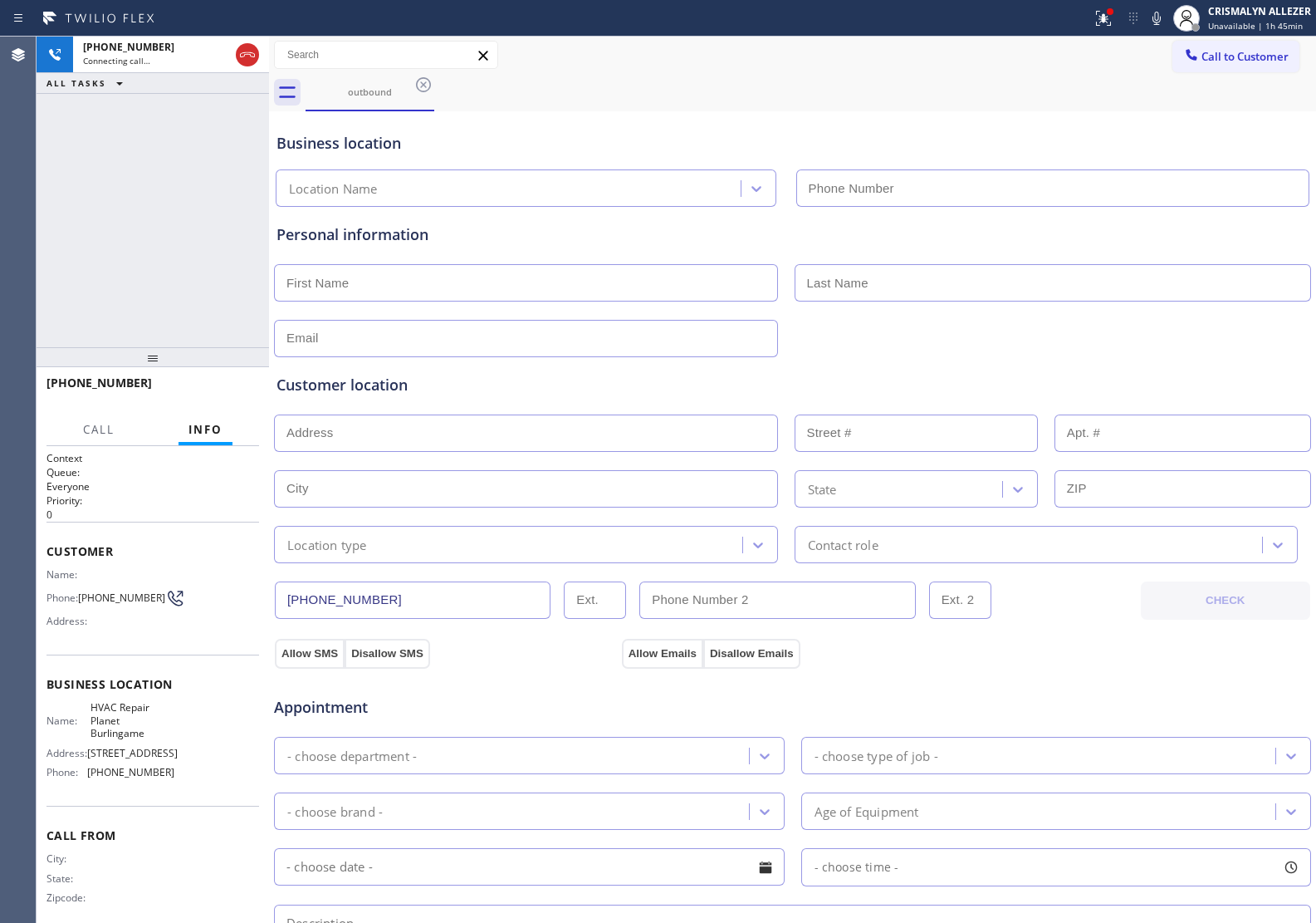
type input "[PHONE_NUMBER]"
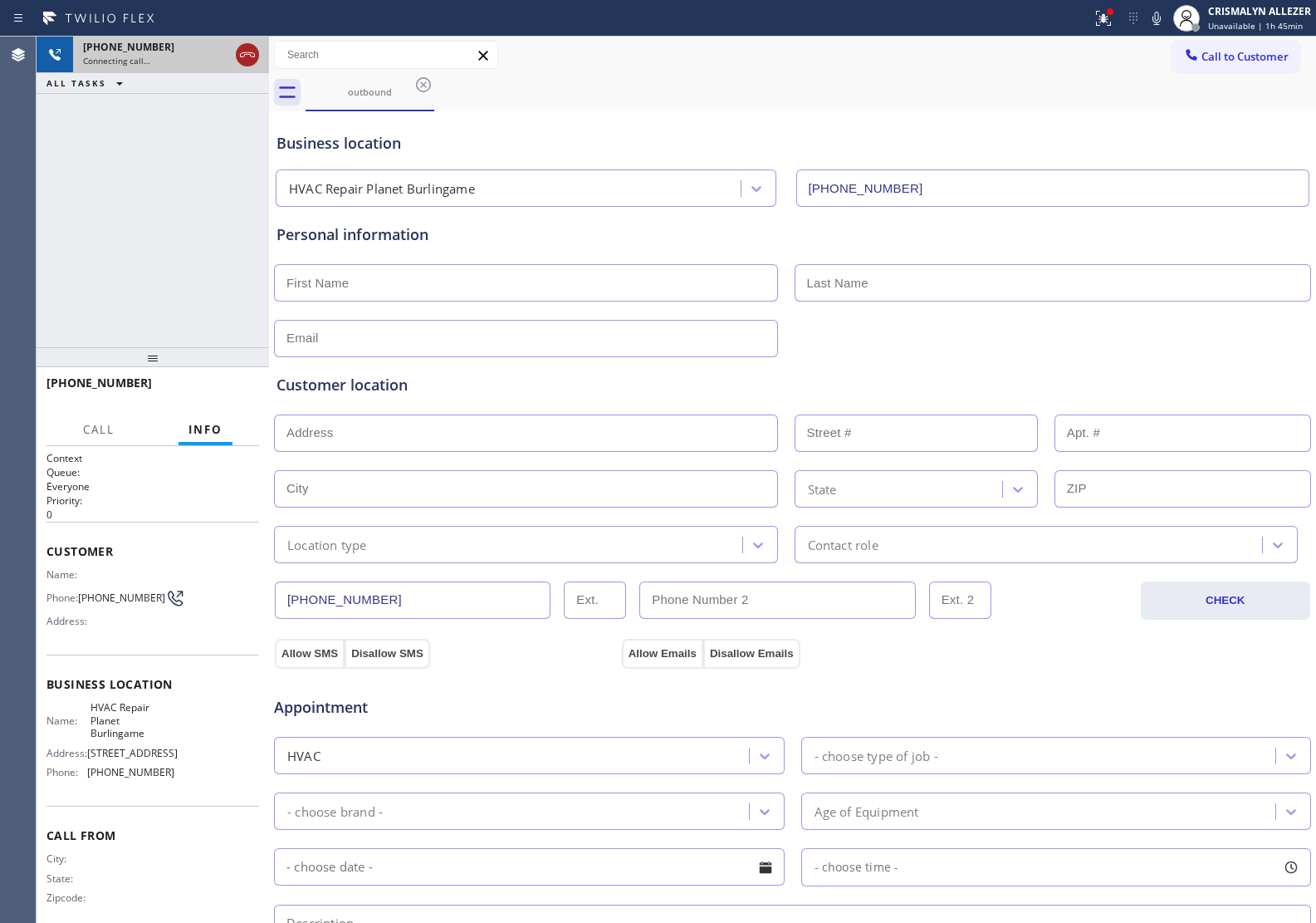
click at [245, 59] on icon at bounding box center [247, 55] width 20 height 20
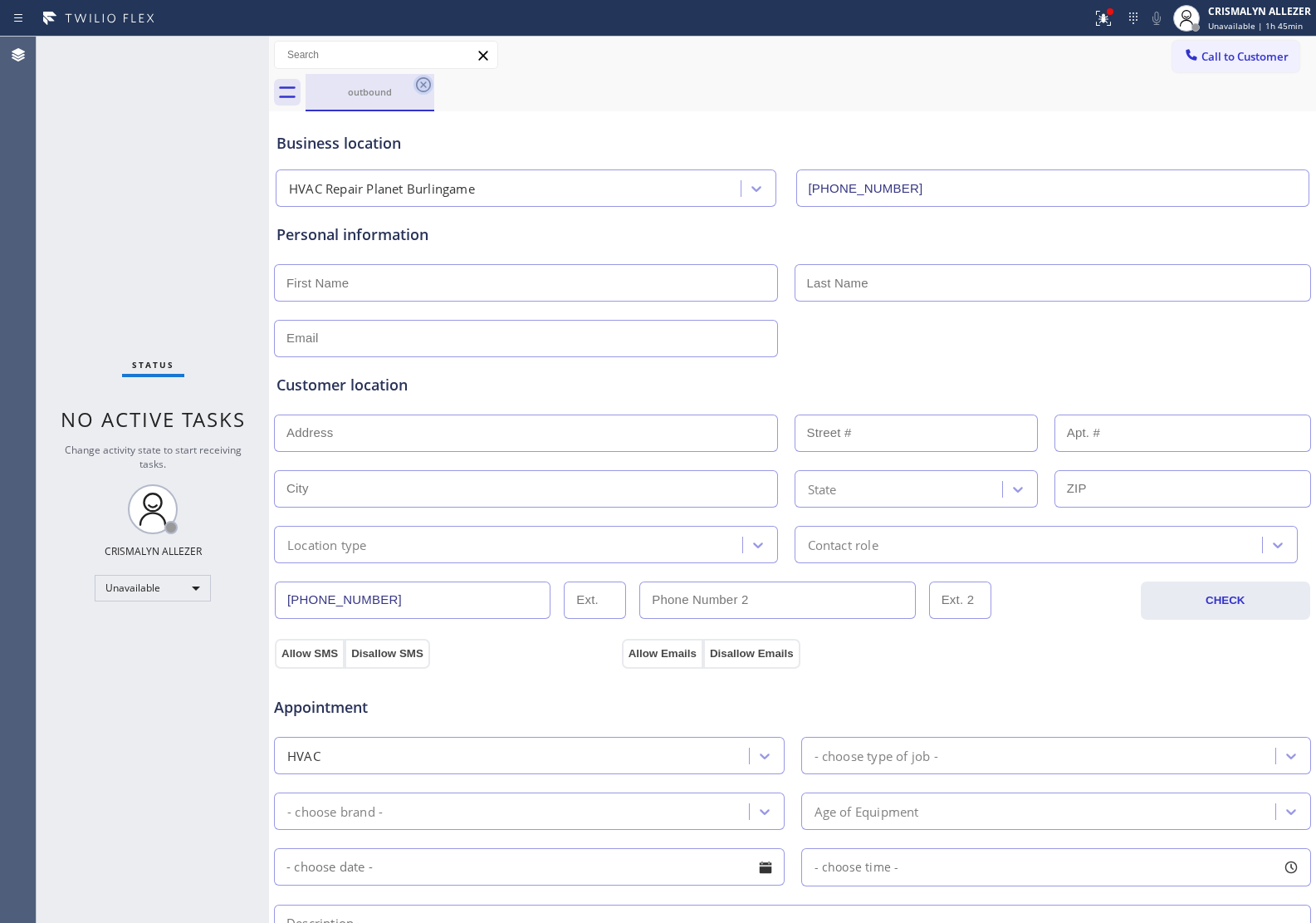
click at [427, 85] on icon at bounding box center [424, 84] width 20 height 20
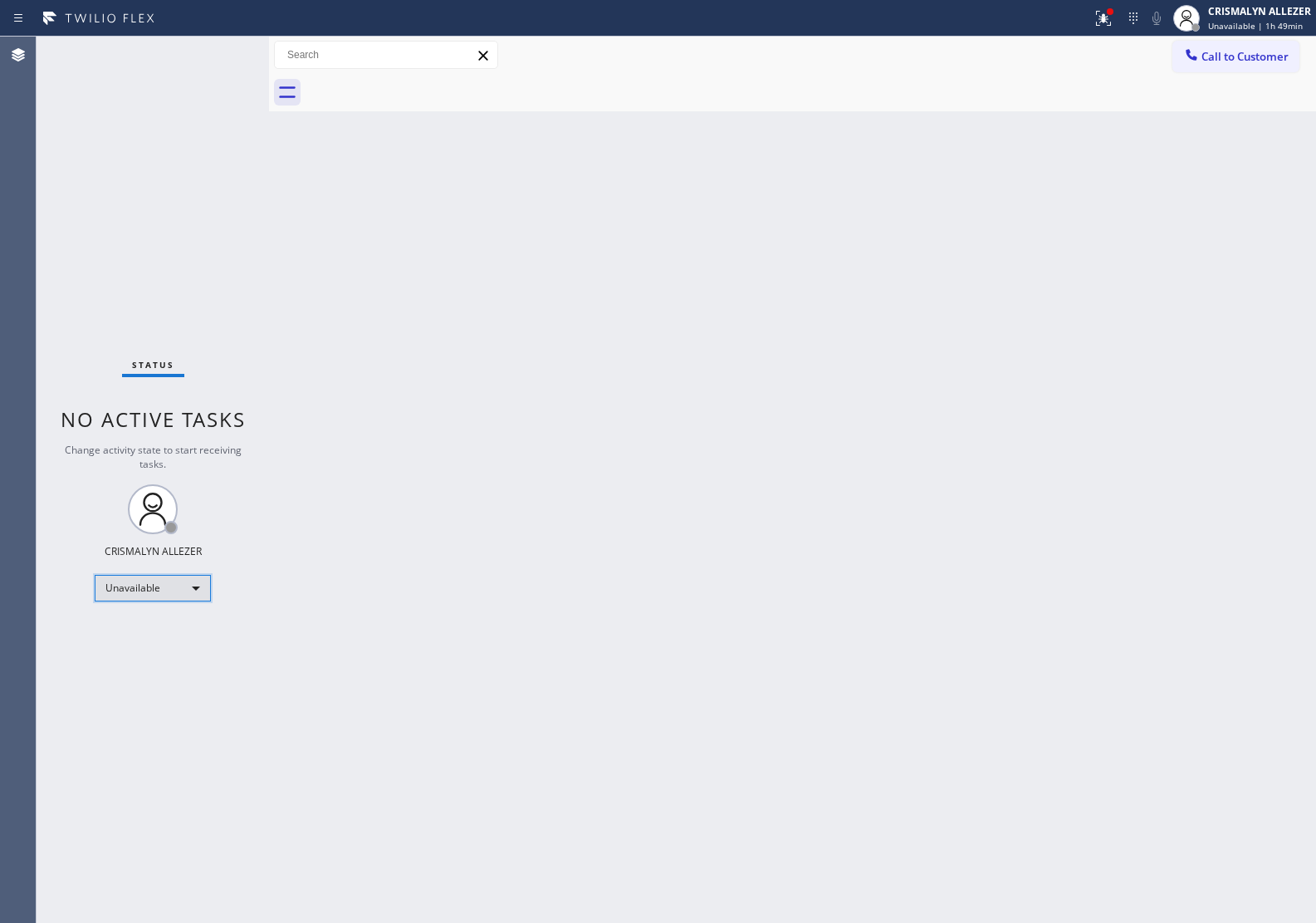
click at [201, 584] on div "Unavailable" at bounding box center [152, 588] width 116 height 27
click at [147, 681] on li "Break" at bounding box center [152, 672] width 113 height 20
click at [193, 588] on div "Unavailable" at bounding box center [152, 588] width 116 height 27
click at [134, 612] on li "Offline" at bounding box center [152, 611] width 113 height 20
click at [1257, 27] on div "Offline | 0s" at bounding box center [1259, 26] width 103 height 12
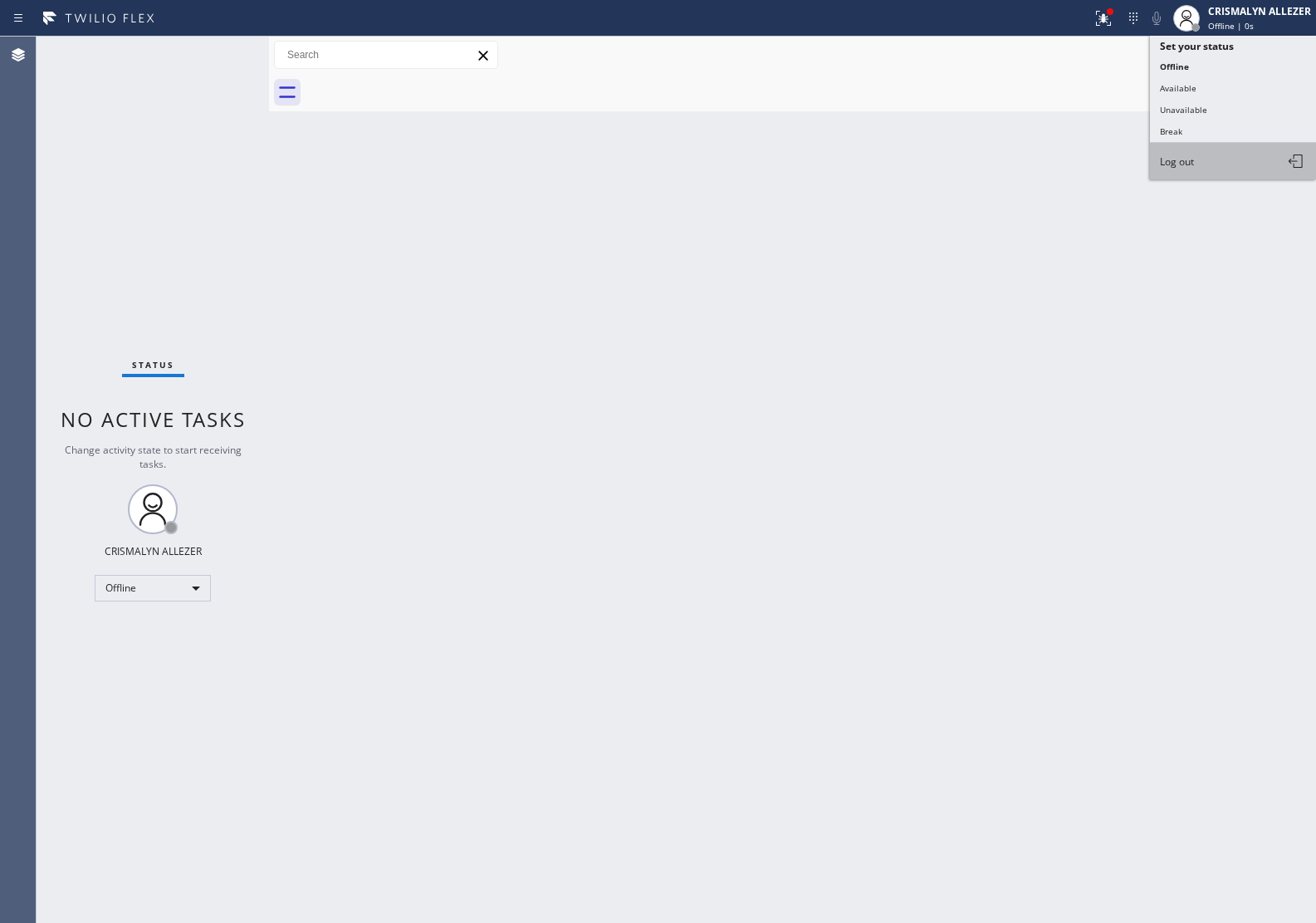
click at [1203, 155] on button "Log out" at bounding box center [1233, 161] width 166 height 36
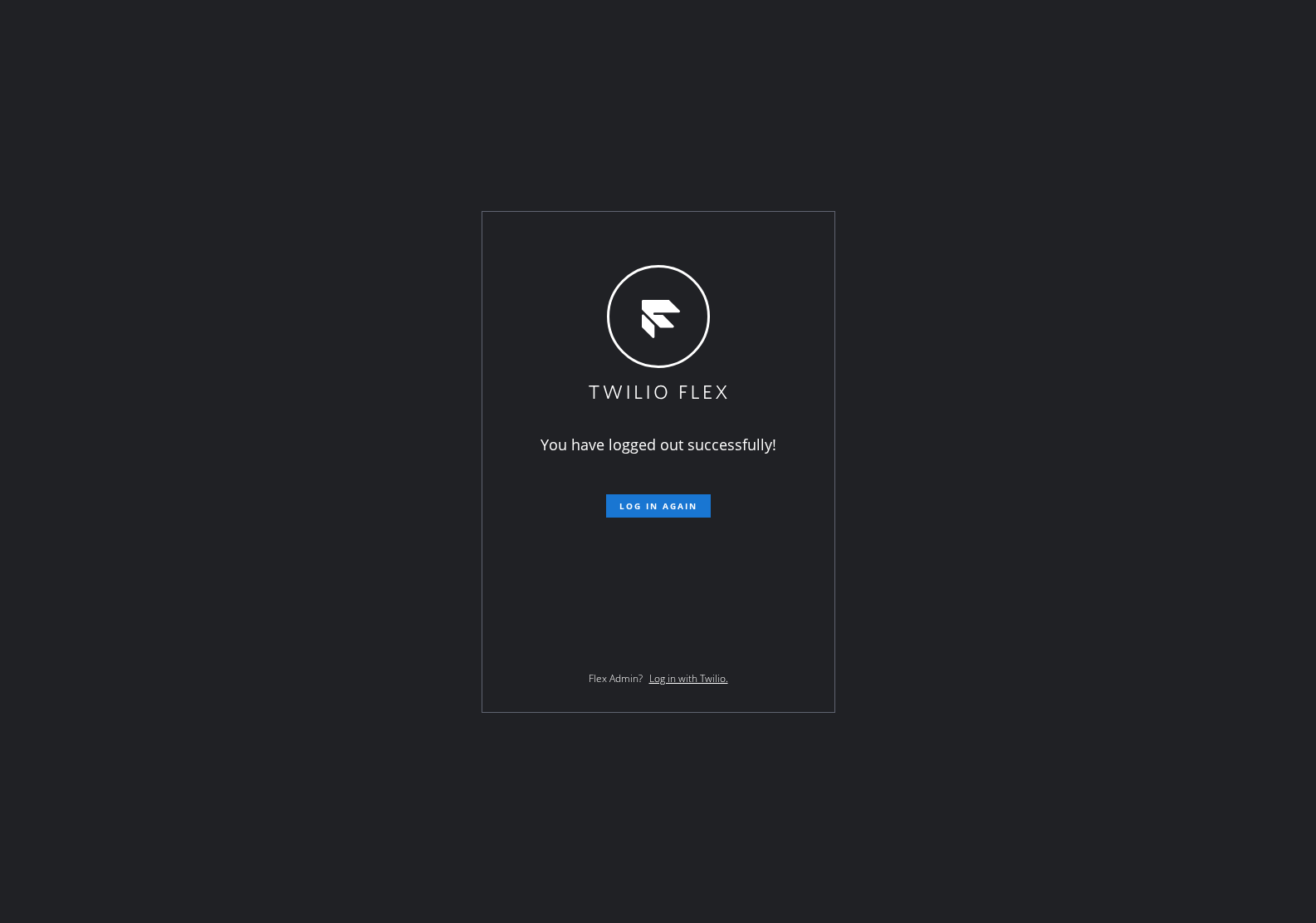
click at [1189, 409] on div "You have logged out successfully! Log in again Flex Admin? Log in with Twilio." at bounding box center [658, 461] width 1316 height 923
